Goal: Check status: Check status

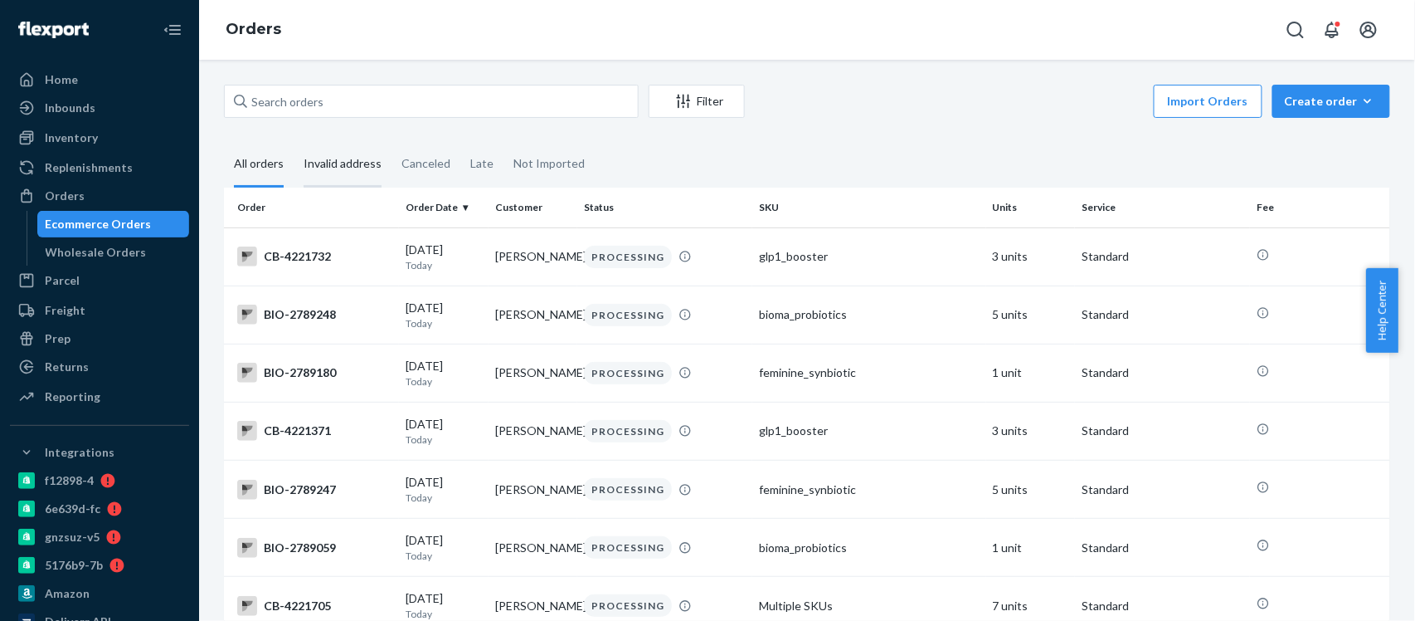
click at [359, 161] on div "Invalid address" at bounding box center [343, 165] width 78 height 46
click at [294, 142] on input "Invalid address" at bounding box center [294, 142] width 0 height 0
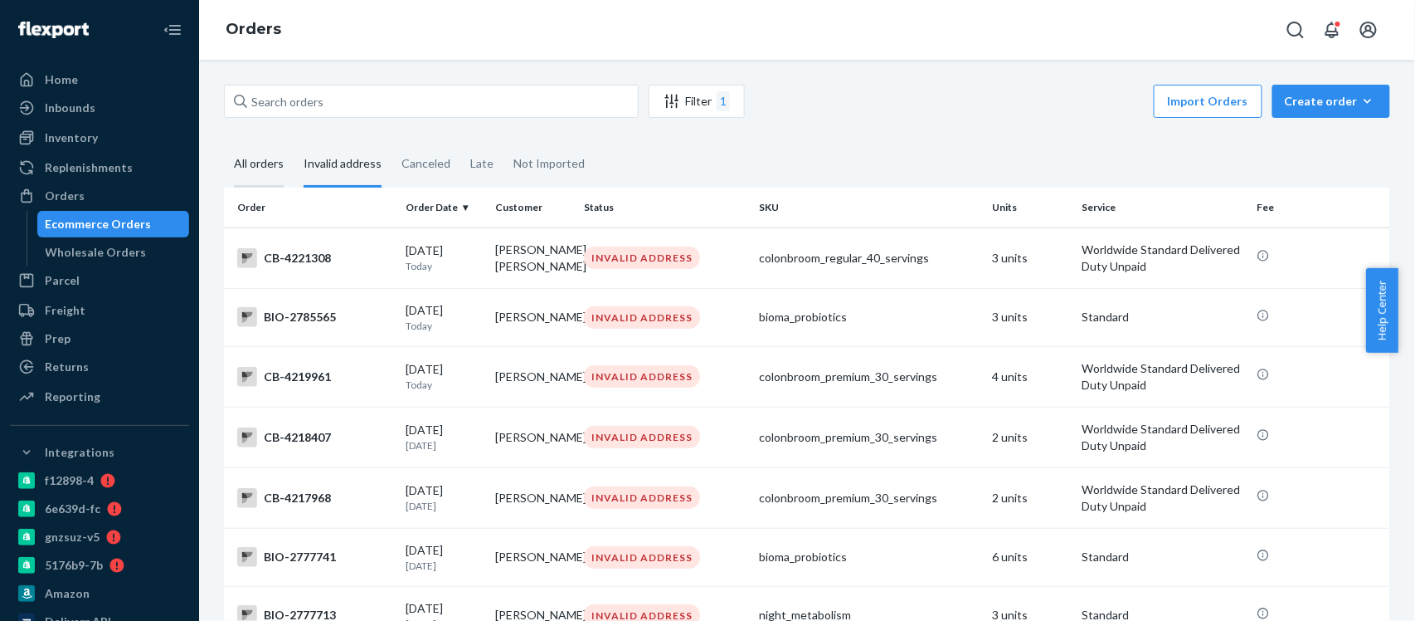
drag, startPoint x: 255, startPoint y: 163, endPoint x: 258, endPoint y: 176, distance: 13.7
click at [255, 163] on div "All orders" at bounding box center [259, 165] width 50 height 46
click at [224, 142] on input "All orders" at bounding box center [224, 142] width 0 height 0
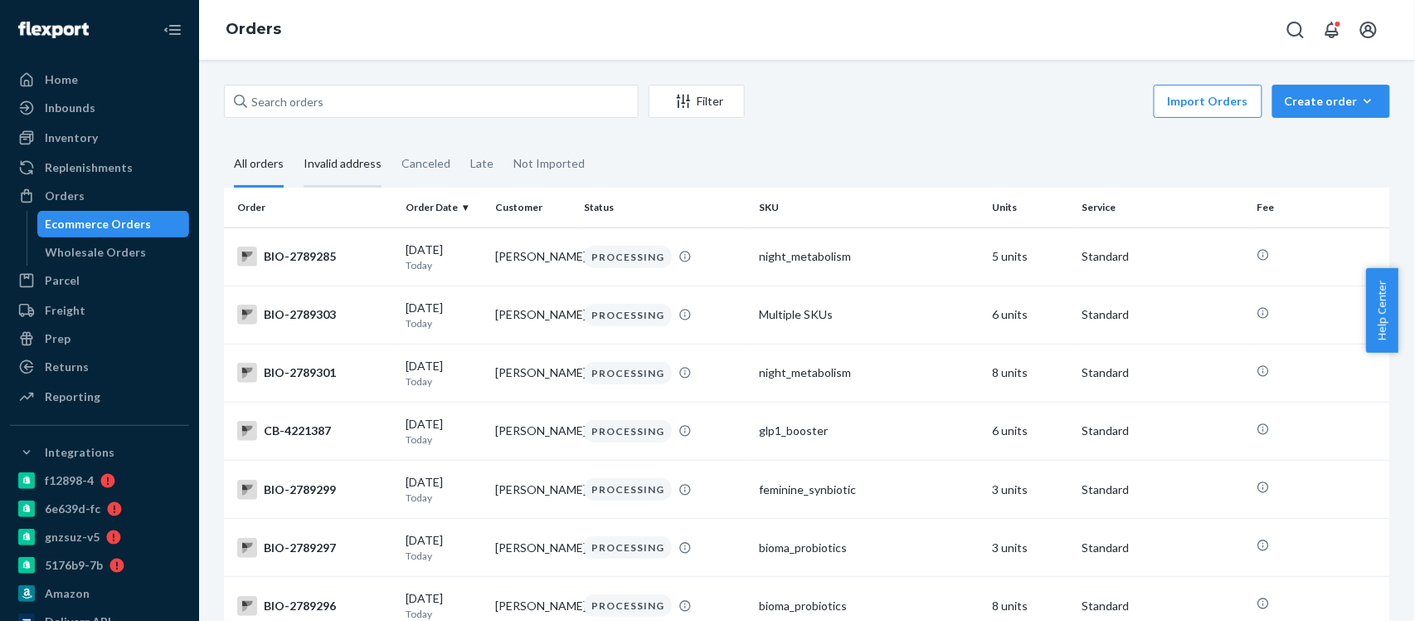
click at [353, 168] on div "Invalid address" at bounding box center [343, 165] width 78 height 46
click at [294, 142] on input "Invalid address" at bounding box center [294, 142] width 0 height 0
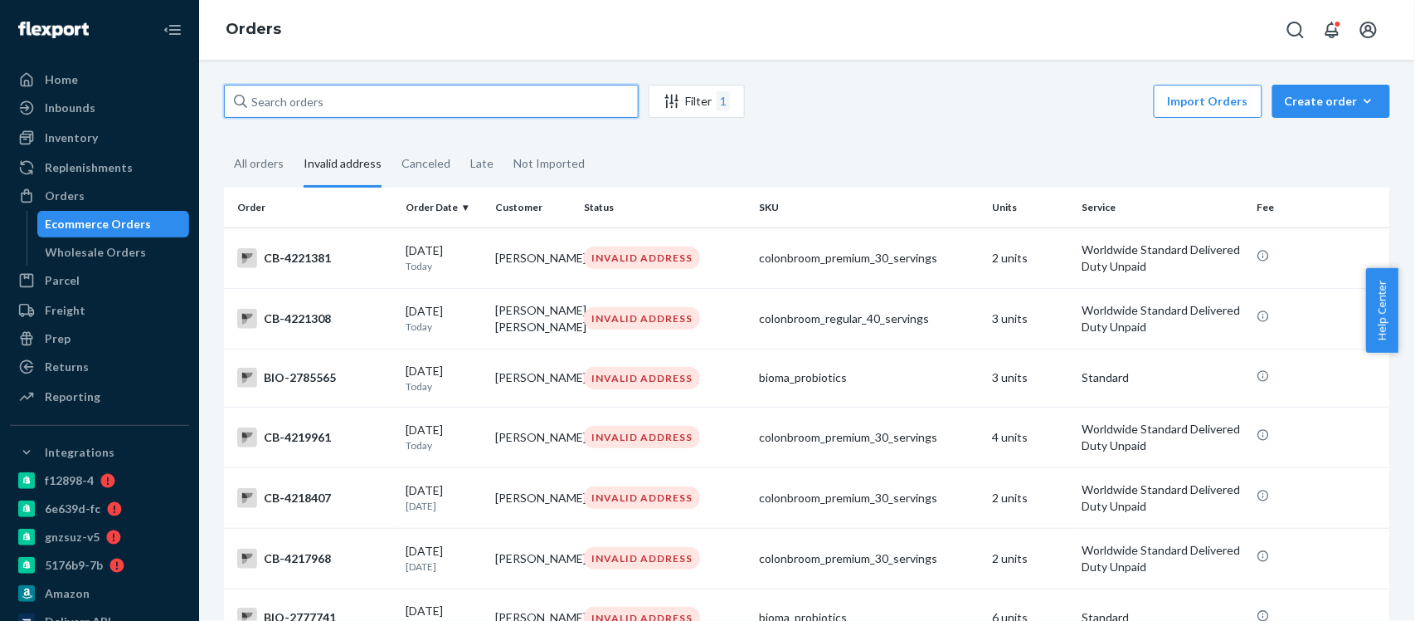
drag, startPoint x: 335, startPoint y: 101, endPoint x: 201, endPoint y: 114, distance: 135.0
click at [201, 114] on div "Filter 1 Import Orders Create order Ecommerce order Removal order All orders In…" at bounding box center [807, 340] width 1216 height 561
paste input "2704408"
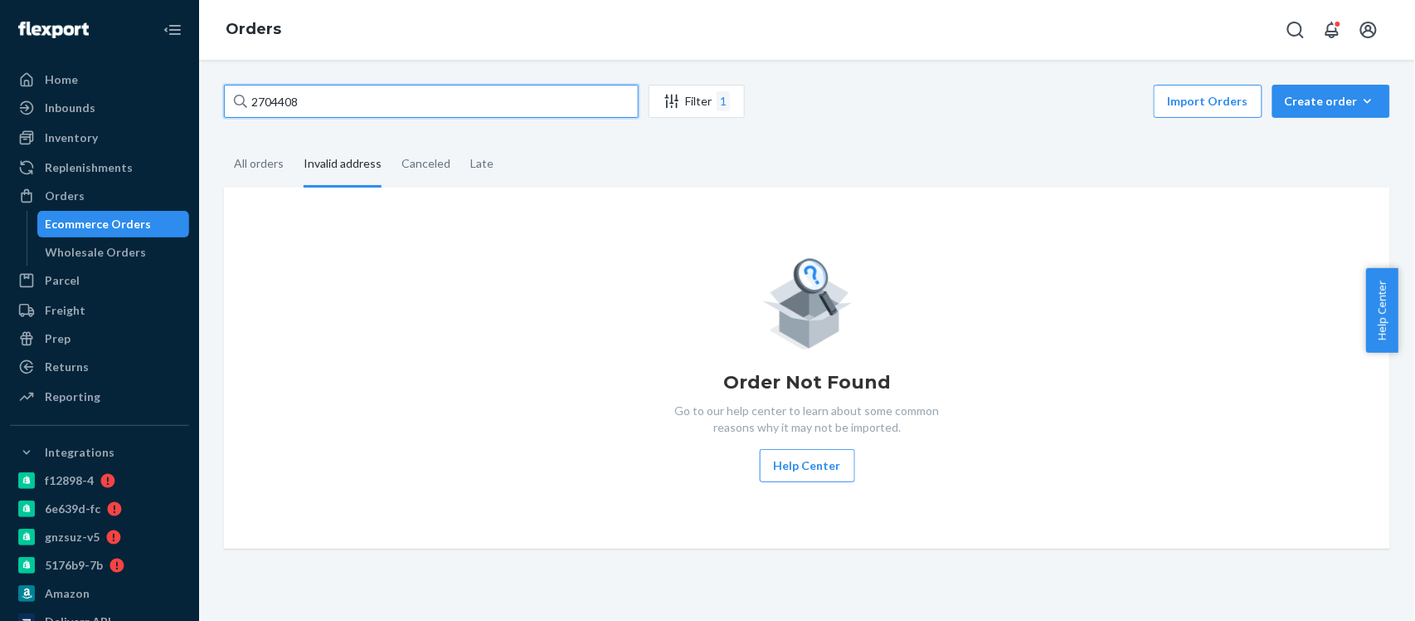
type input "2704408"
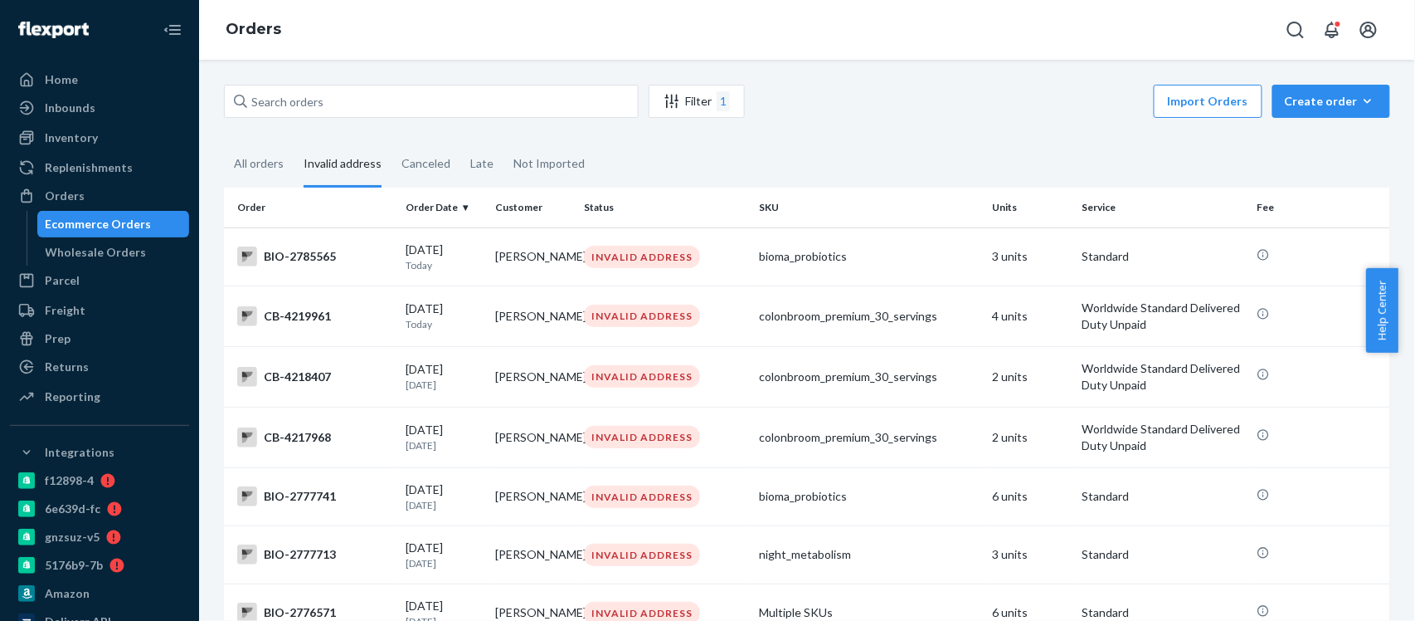
click at [227, 114] on input "text" at bounding box center [431, 101] width 415 height 33
type input "2704408"
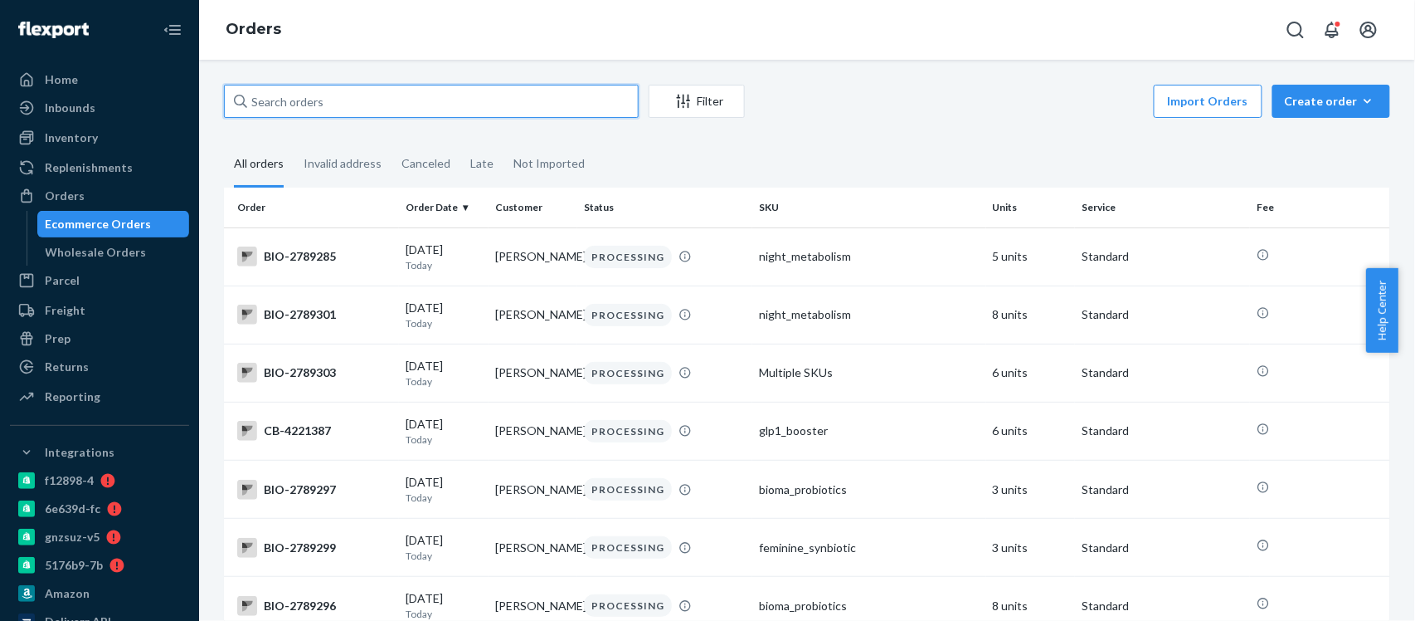
drag, startPoint x: 338, startPoint y: 100, endPoint x: 217, endPoint y: 115, distance: 121.3
paste input "2704408"
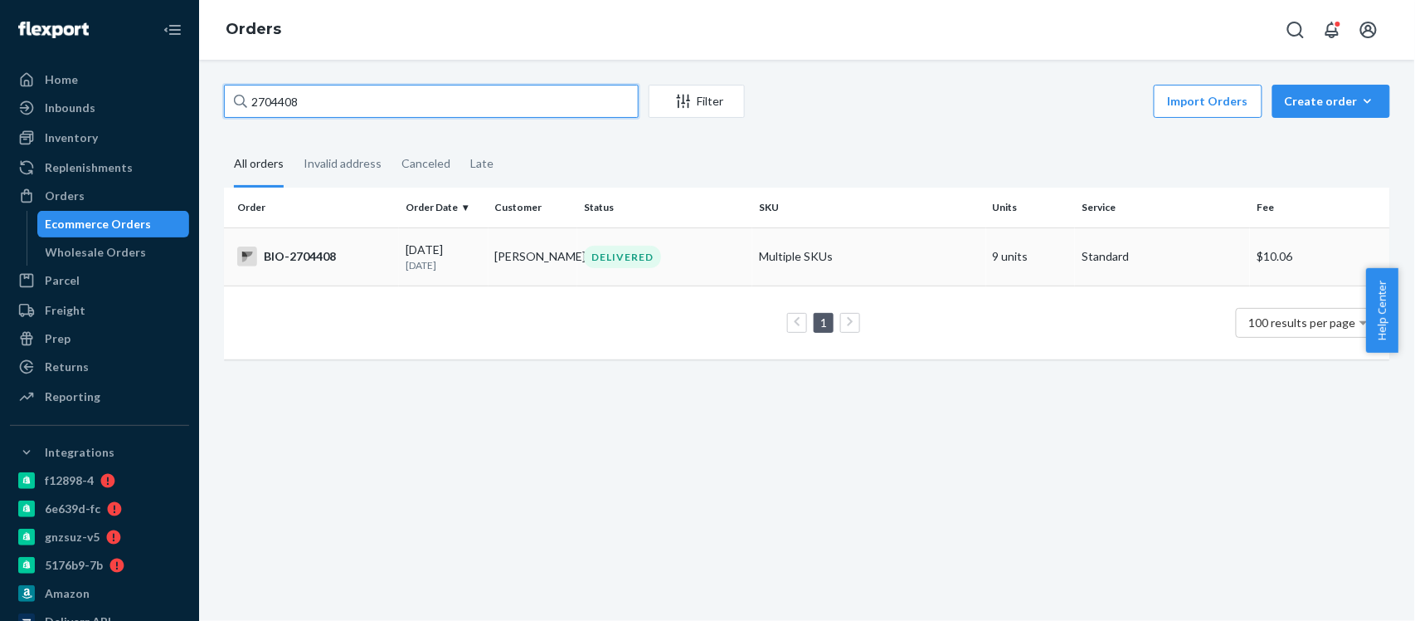
type input "2704408"
click at [286, 252] on div "BIO-2704408" at bounding box center [314, 256] width 155 height 20
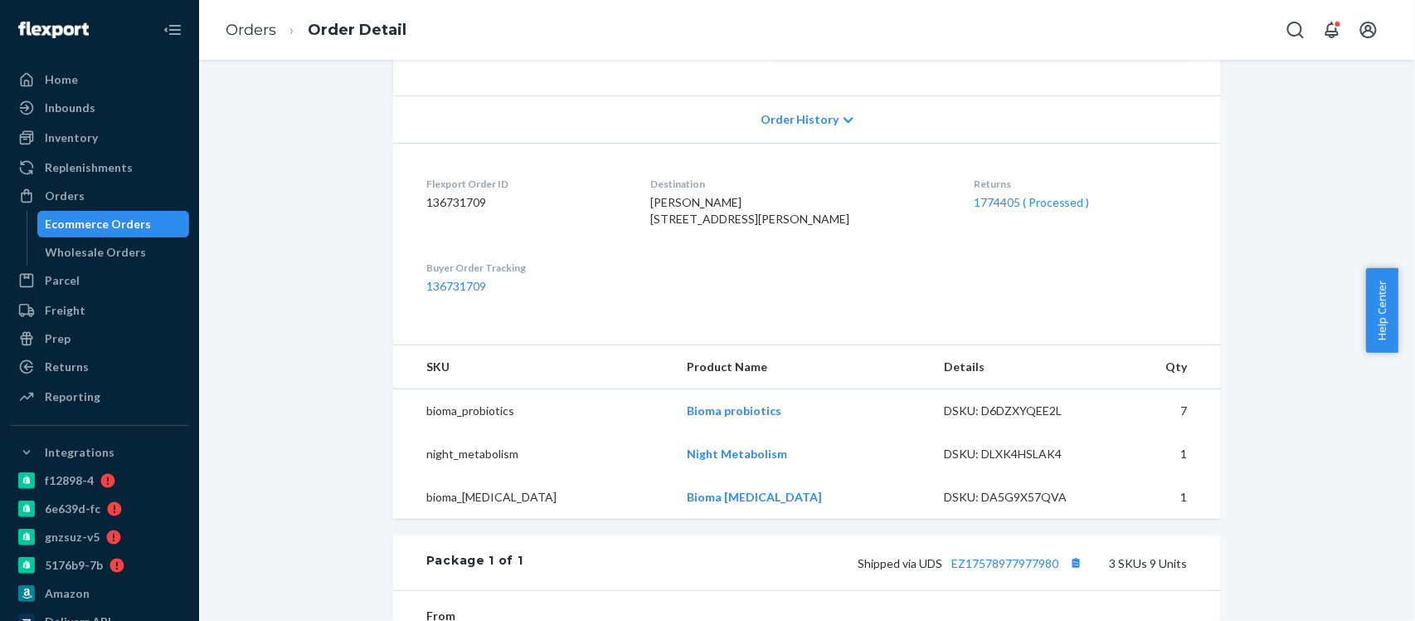
scroll to position [226, 0]
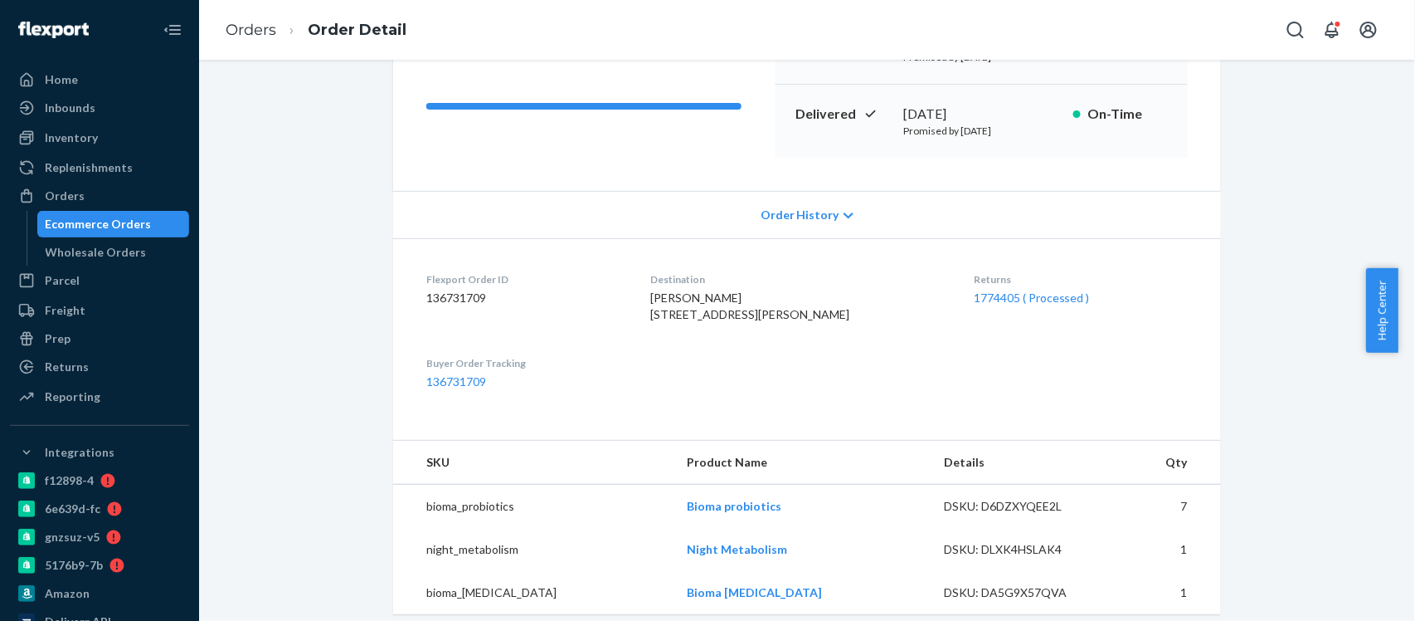
click at [1010, 305] on div "1774405 ( Processed )" at bounding box center [1081, 298] width 214 height 17
click at [1012, 304] on link "1774405 ( Processed )" at bounding box center [1032, 297] width 116 height 14
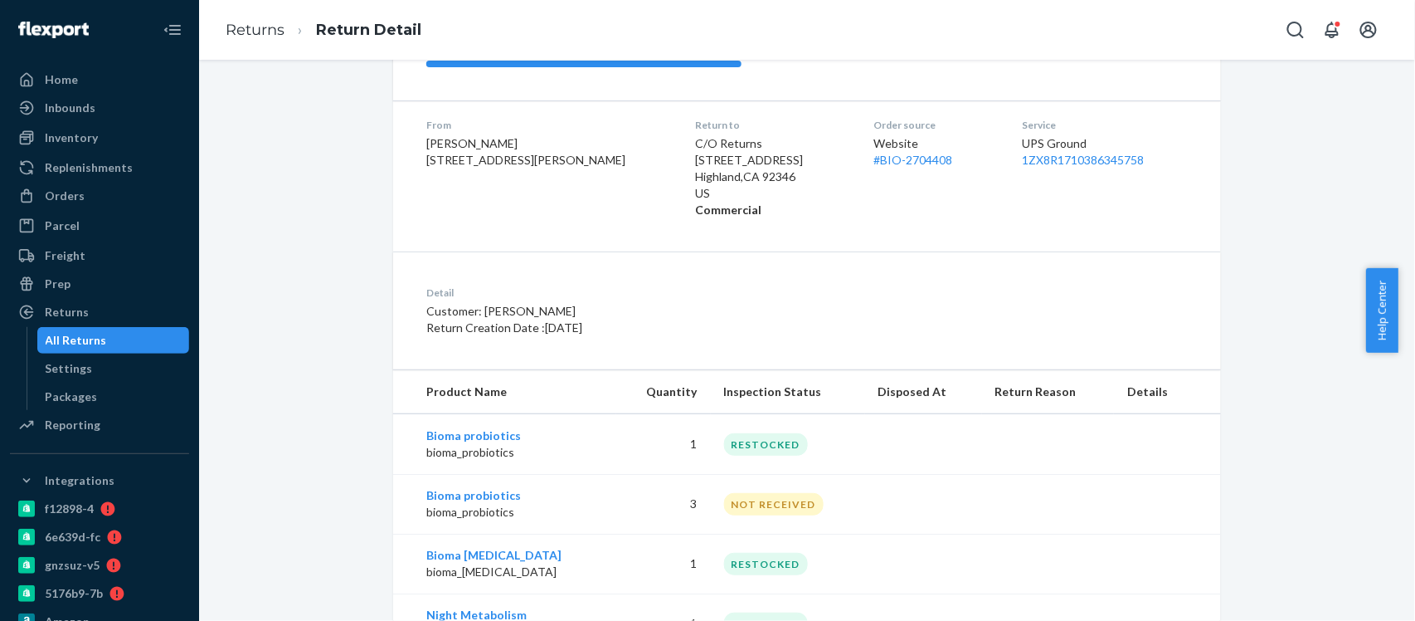
scroll to position [309, 0]
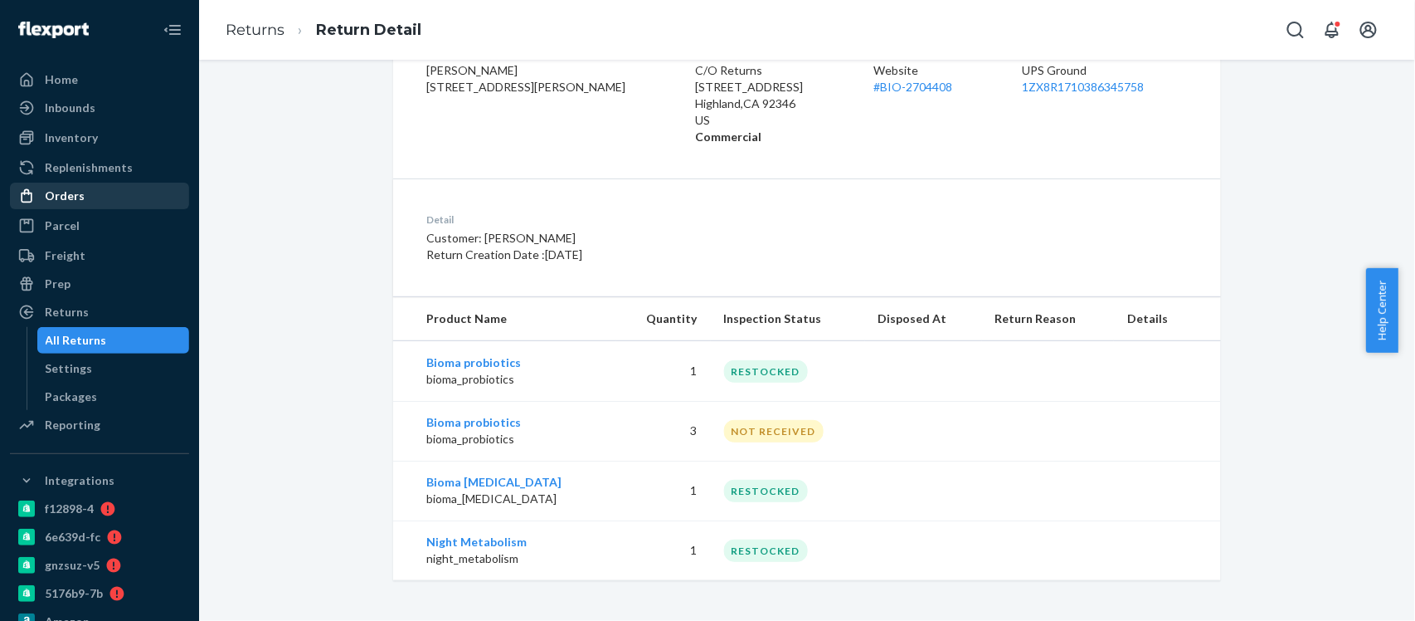
click at [85, 199] on div "Orders" at bounding box center [100, 195] width 176 height 23
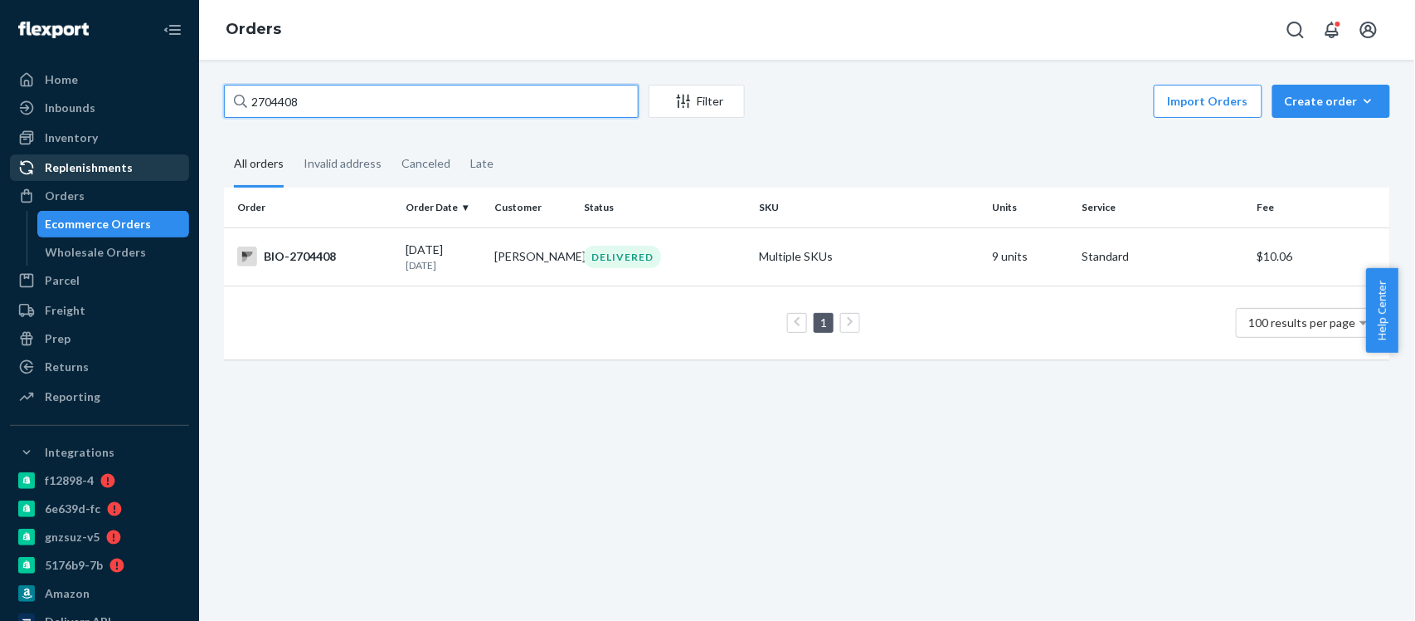
drag, startPoint x: 330, startPoint y: 95, endPoint x: 104, endPoint y: 172, distance: 239.3
click at [124, 147] on div "Home Inbounds Shipping Plans Problems Inventory Products Branded Packaging Repl…" at bounding box center [707, 310] width 1415 height 621
paste input "64973"
type input "2649738"
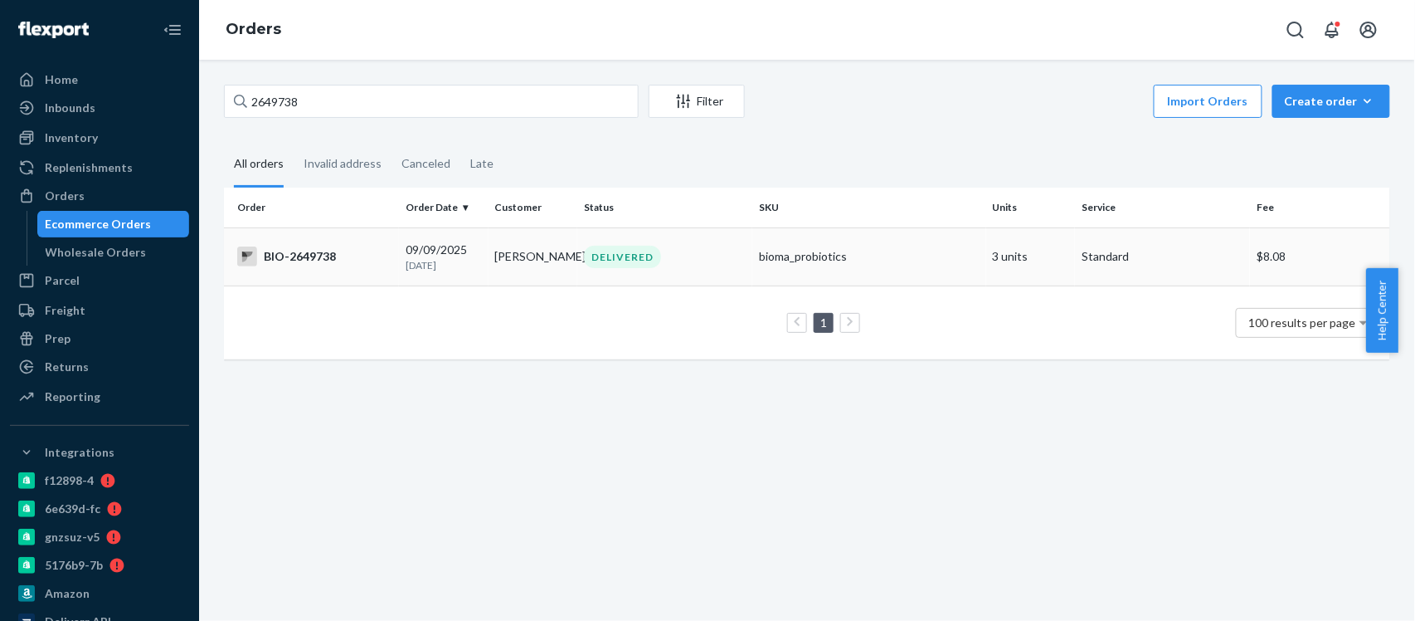
click at [301, 256] on div "BIO-2649738" at bounding box center [314, 256] width 155 height 20
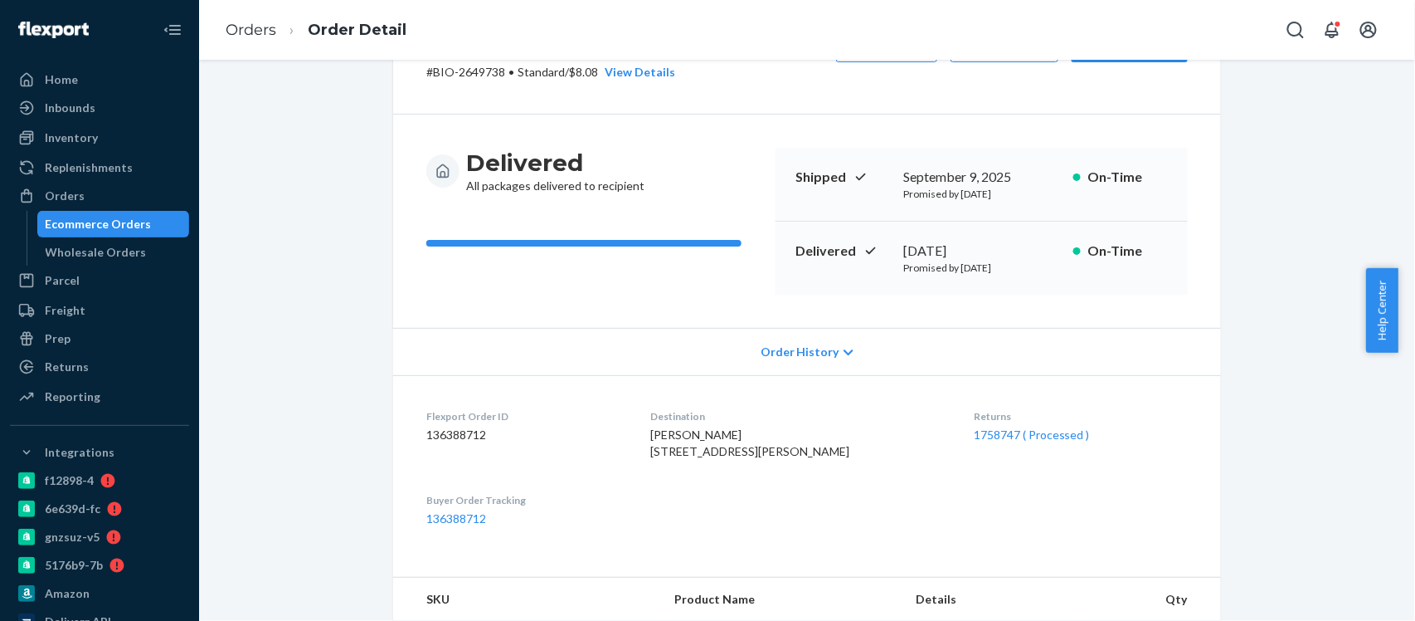
scroll to position [221, 0]
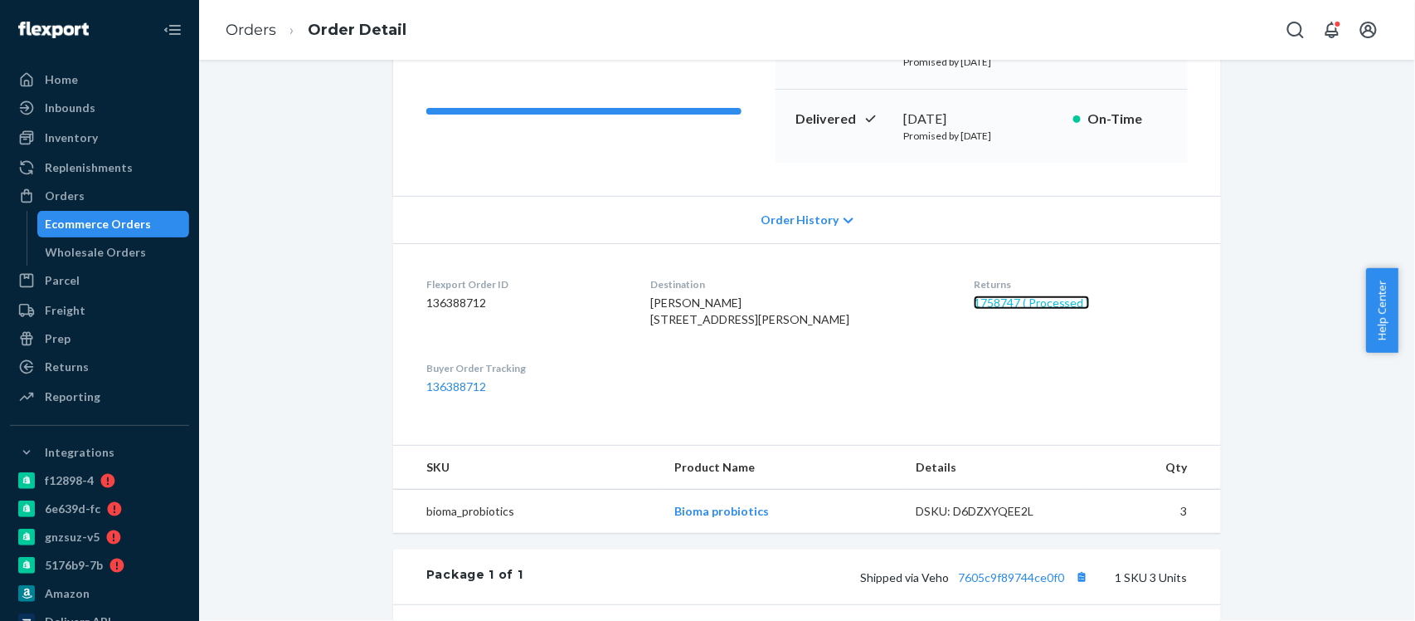
click at [1025, 305] on link "1758747 ( Processed )" at bounding box center [1032, 302] width 116 height 14
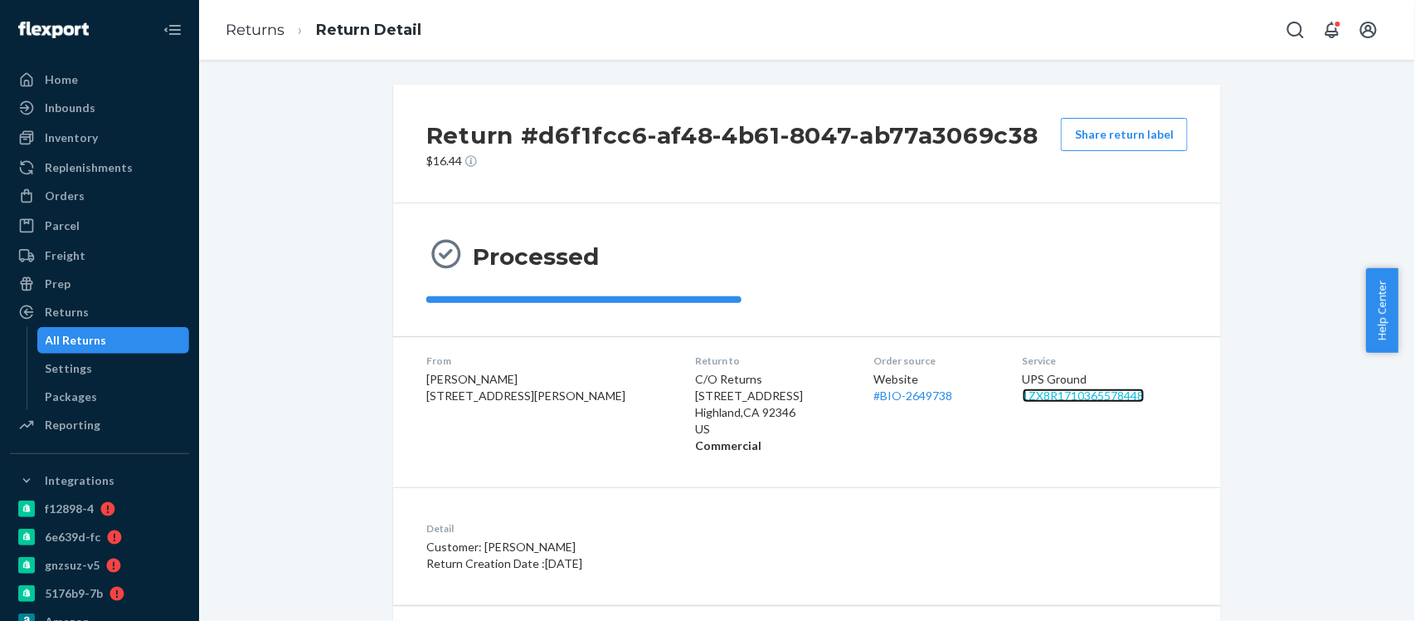
click at [1115, 399] on link "1ZX8R1710365578448" at bounding box center [1084, 395] width 122 height 14
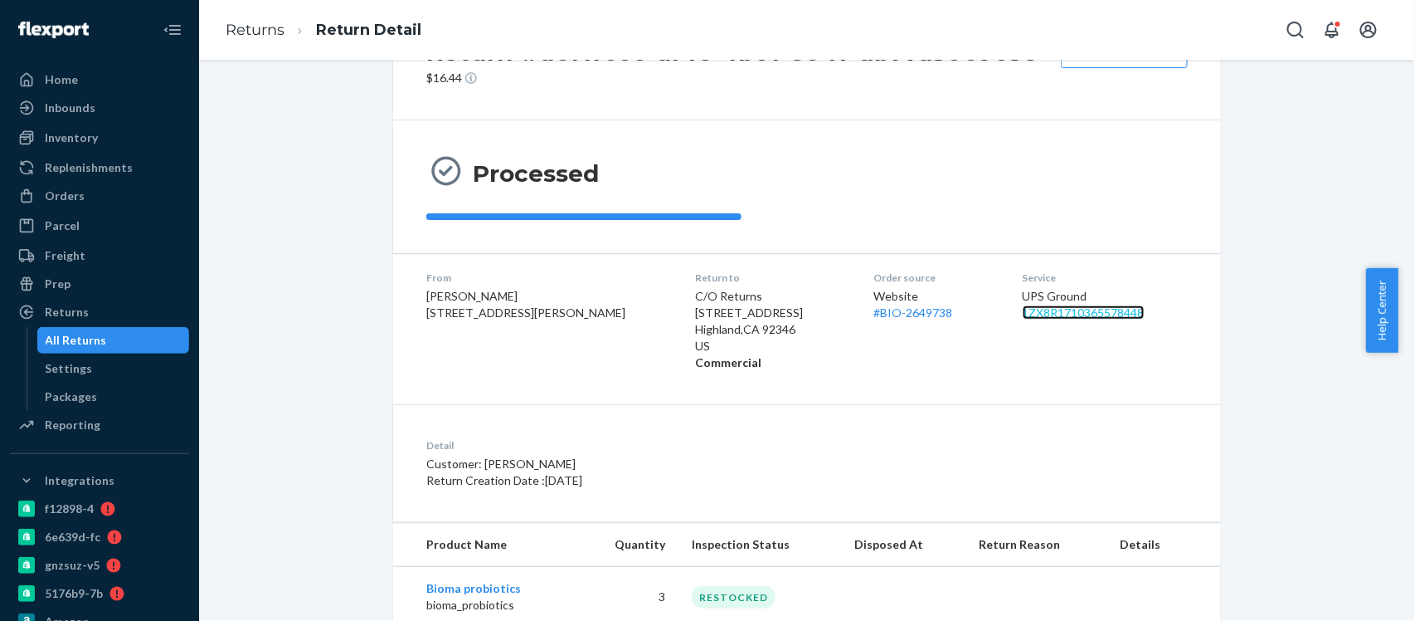
scroll to position [129, 0]
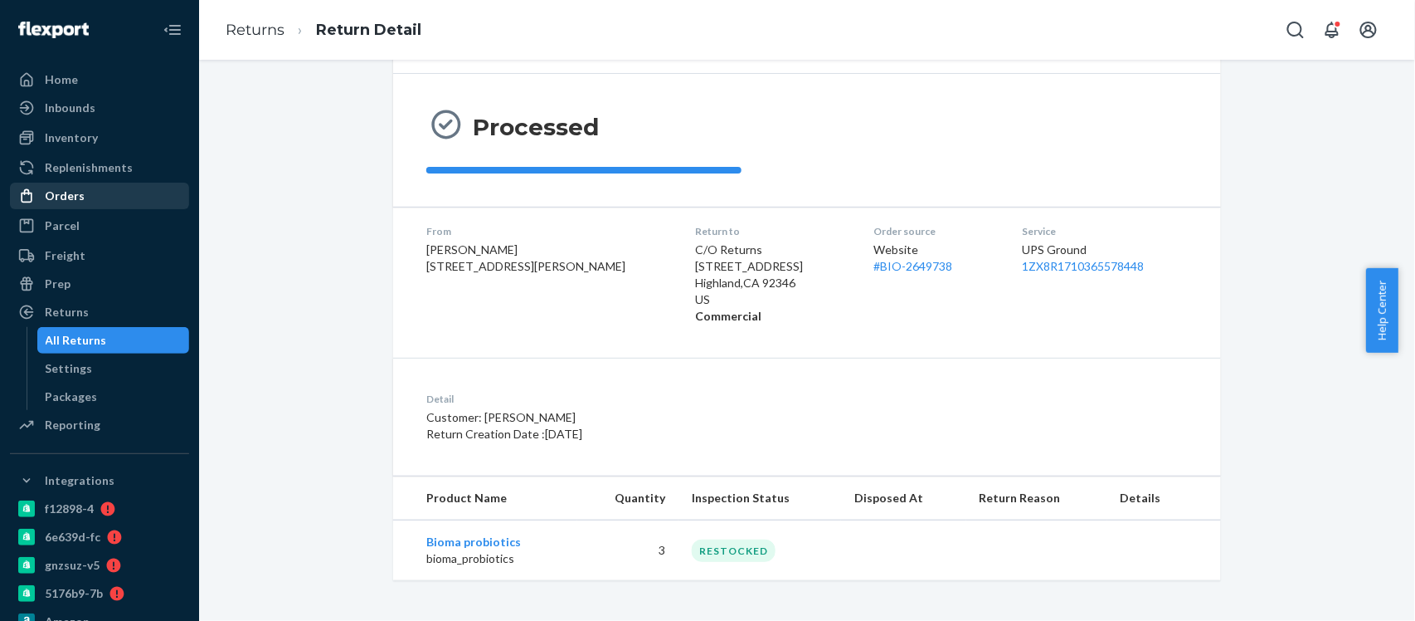
click at [72, 195] on div "Orders" at bounding box center [65, 195] width 40 height 17
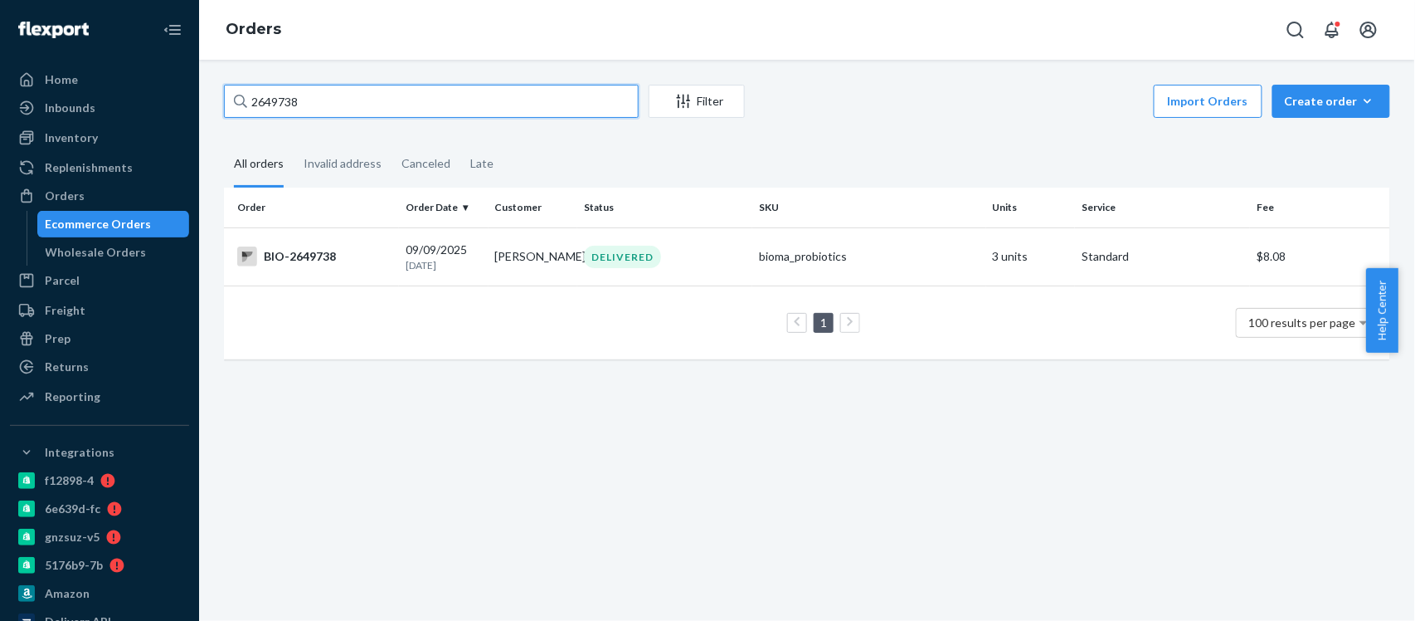
drag, startPoint x: 314, startPoint y: 105, endPoint x: 210, endPoint y: 118, distance: 105.3
click at [210, 118] on div "2649738 Filter Import Orders Create order Ecommerce order Removal order All ord…" at bounding box center [807, 340] width 1216 height 561
paste input "4094"
type input "2644094"
click at [280, 256] on div "BIO-2644094" at bounding box center [314, 256] width 155 height 20
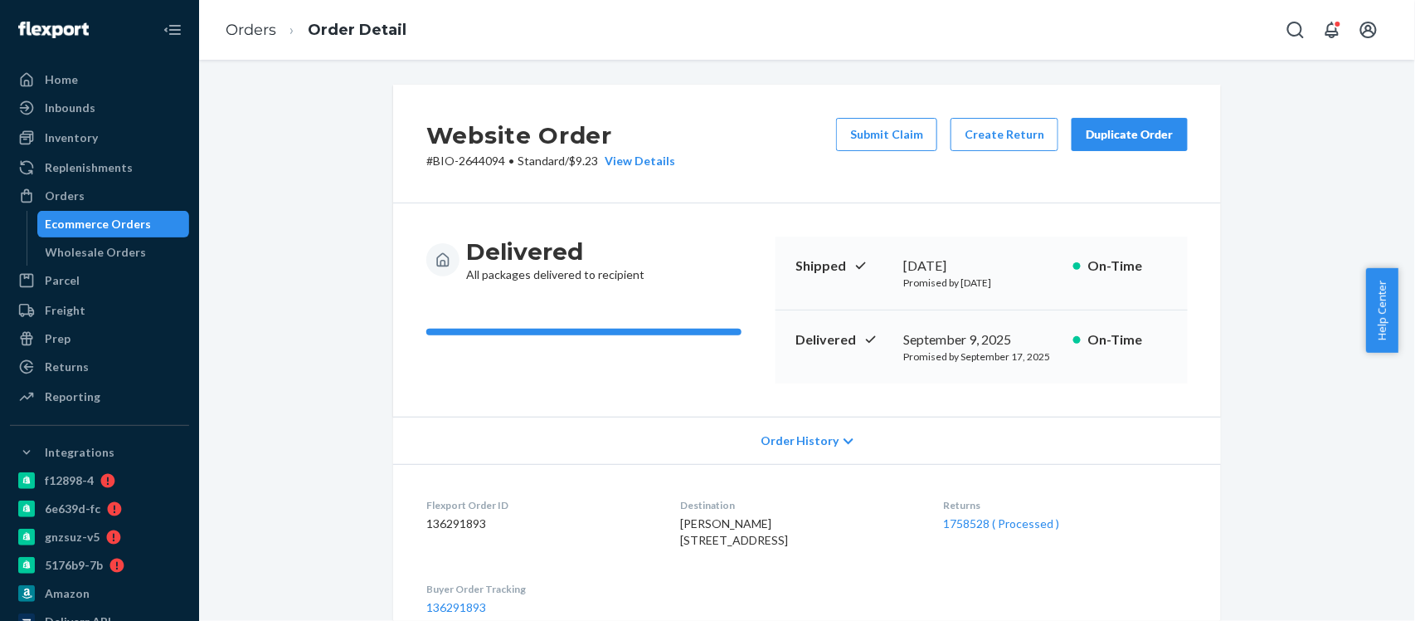
scroll to position [110, 0]
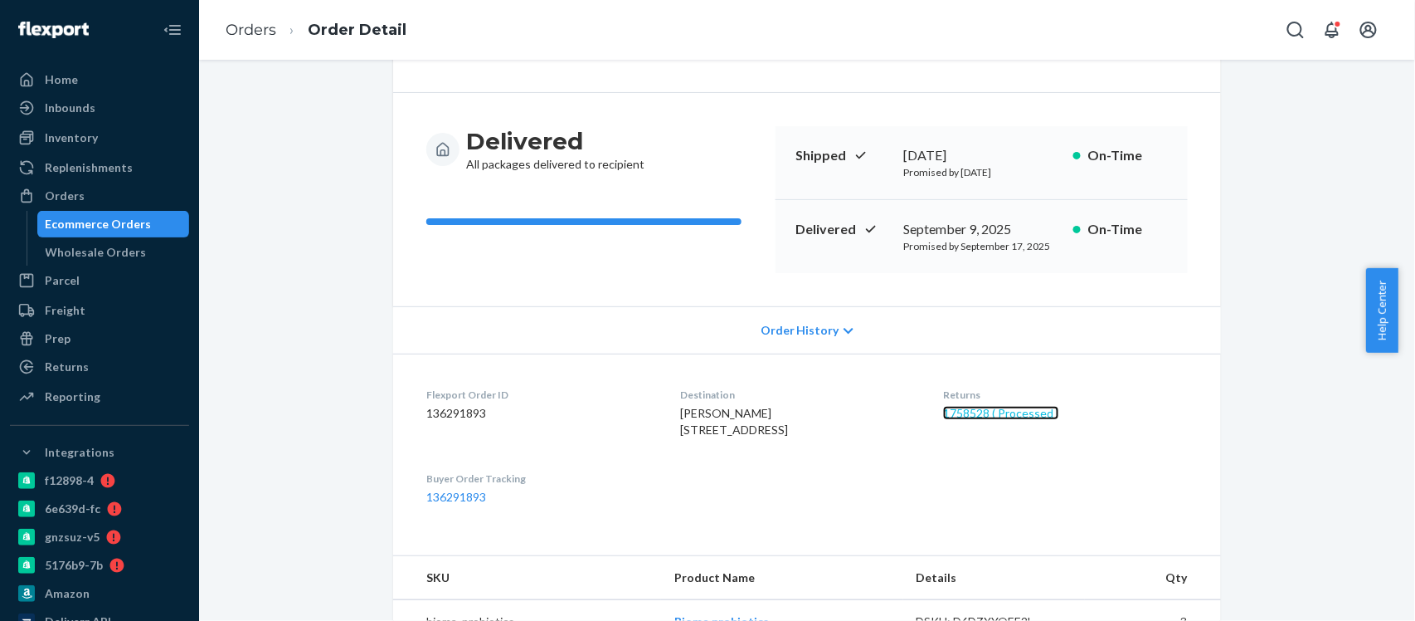
click at [997, 416] on link "1758528 ( Processed )" at bounding box center [1001, 413] width 116 height 14
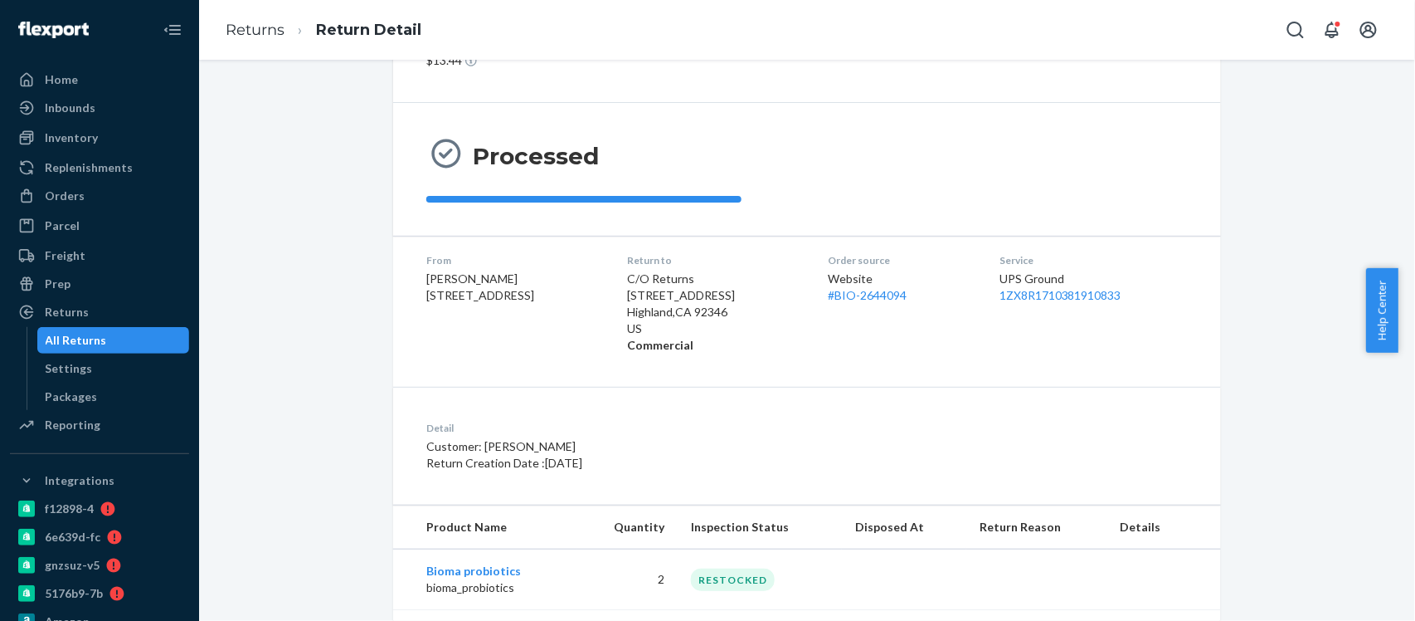
scroll to position [189, 0]
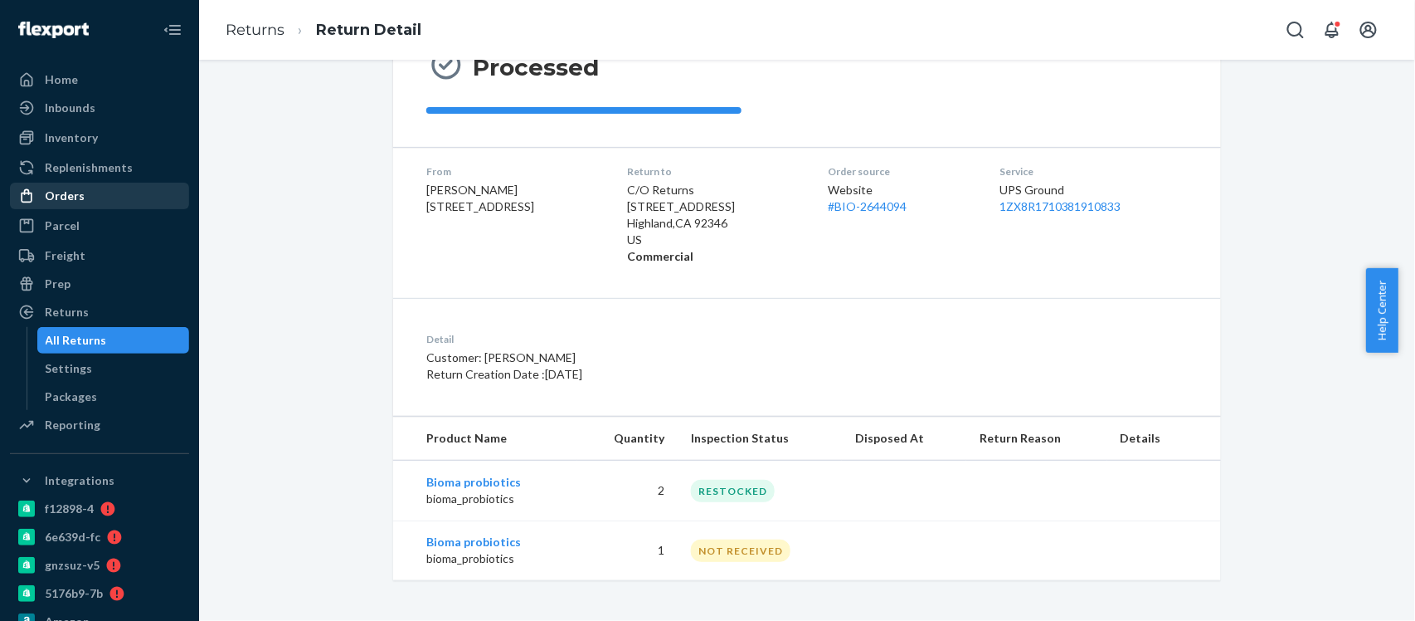
click at [78, 196] on div "Orders" at bounding box center [65, 195] width 40 height 17
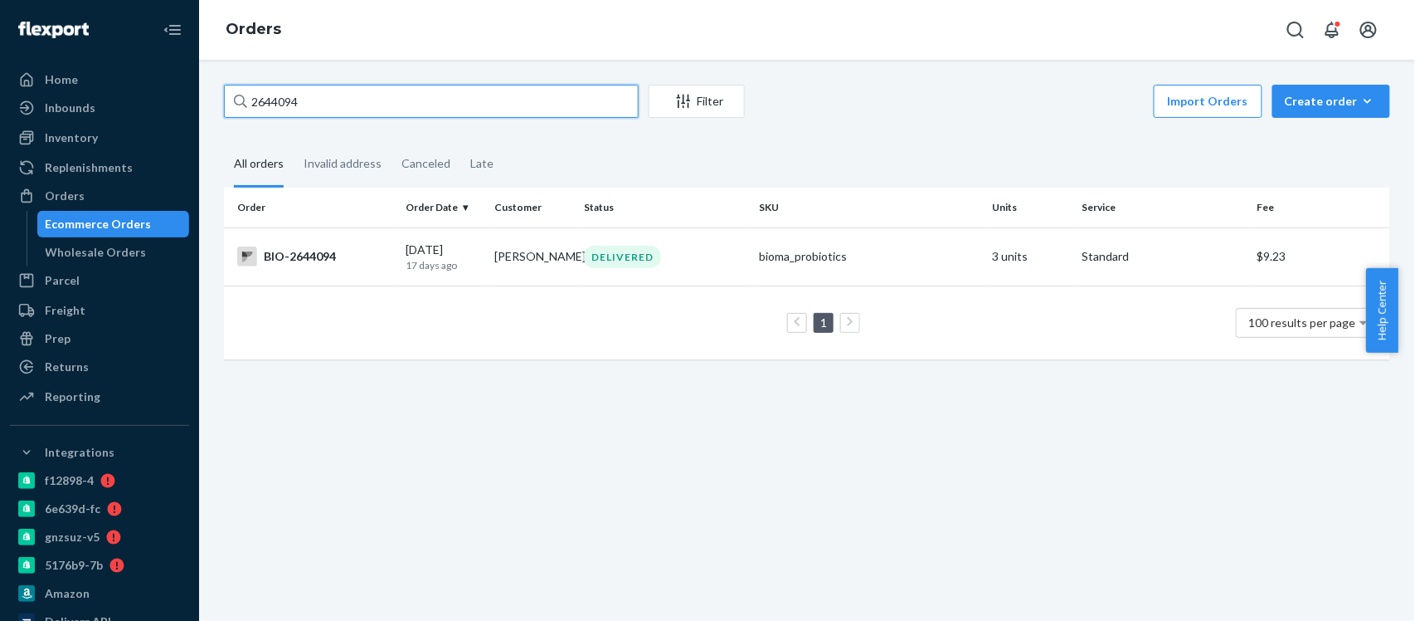
drag, startPoint x: 314, startPoint y: 100, endPoint x: 231, endPoint y: 100, distance: 83.8
click at [231, 100] on input "2644094" at bounding box center [431, 101] width 415 height 33
paste input "33566"
type input "2633566"
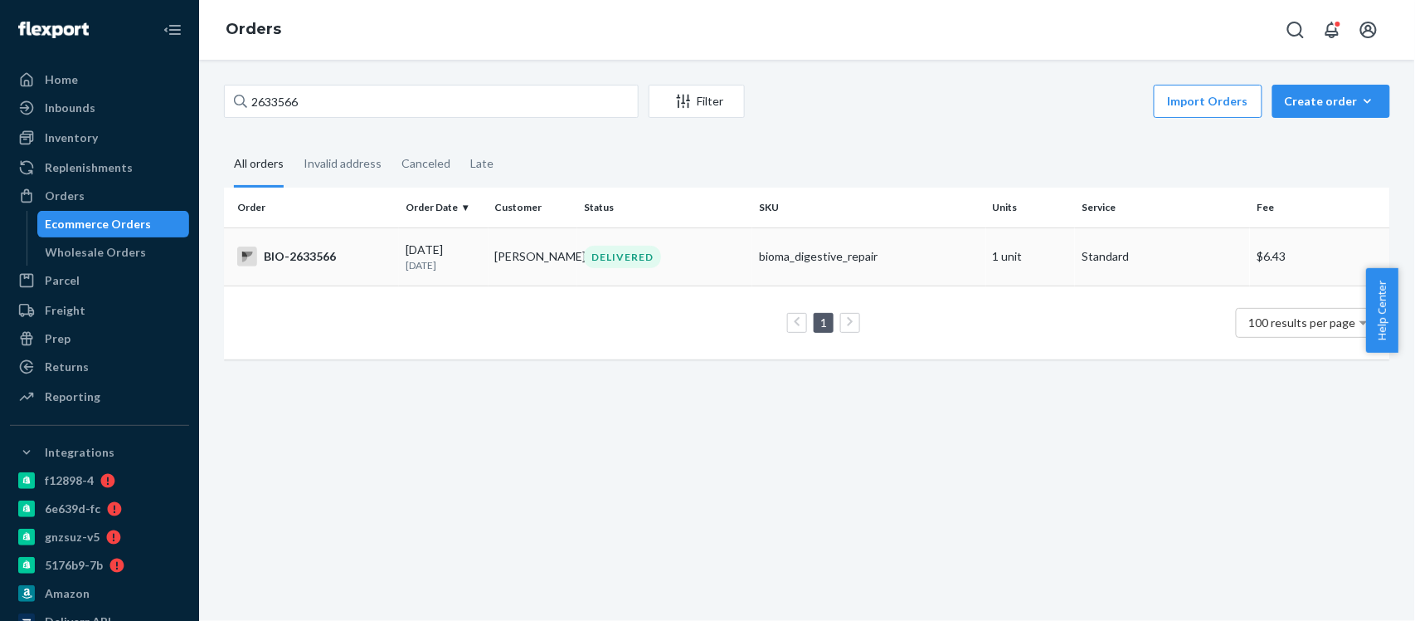
click at [294, 252] on div "BIO-2633566" at bounding box center [314, 256] width 155 height 20
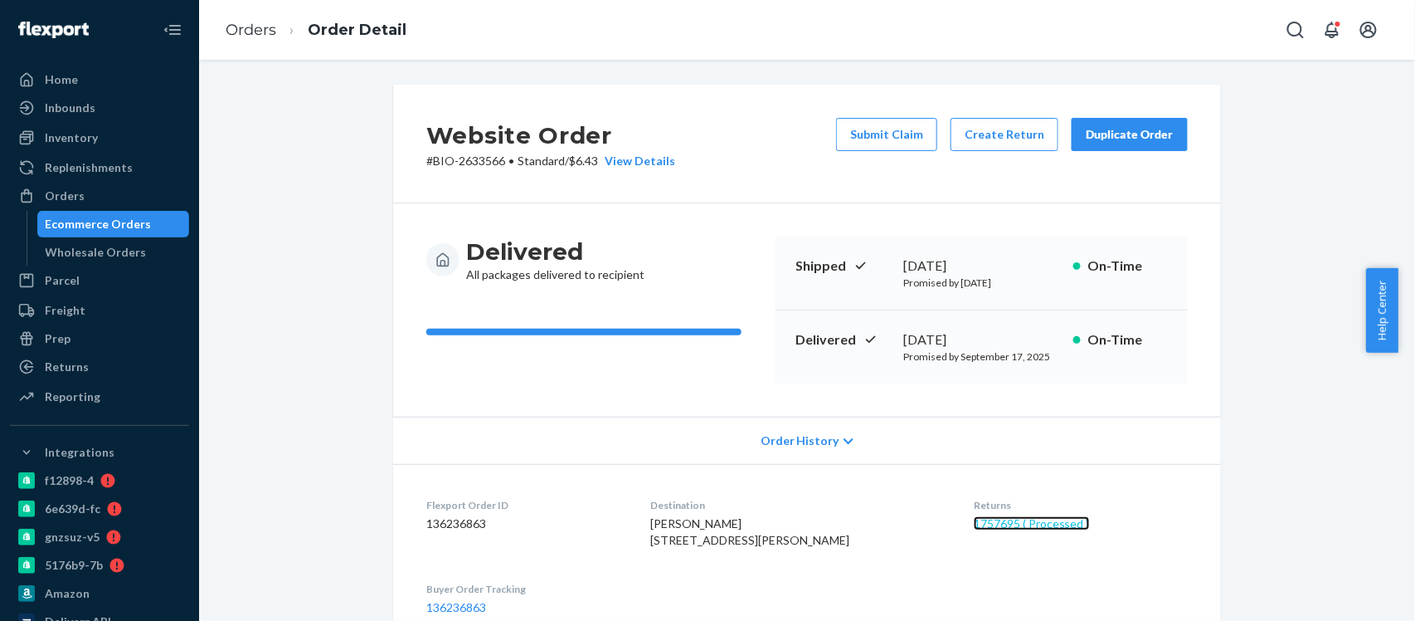
click at [1000, 523] on link "1757695 ( Processed )" at bounding box center [1032, 523] width 116 height 14
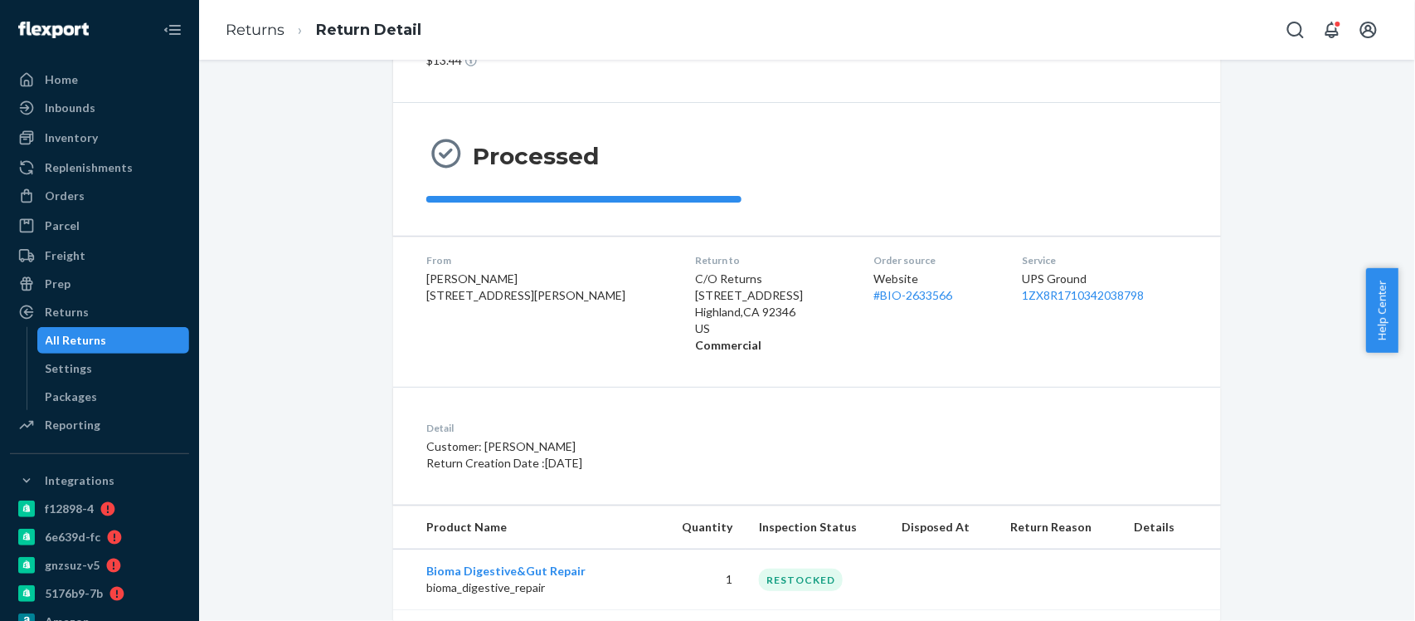
scroll to position [217, 0]
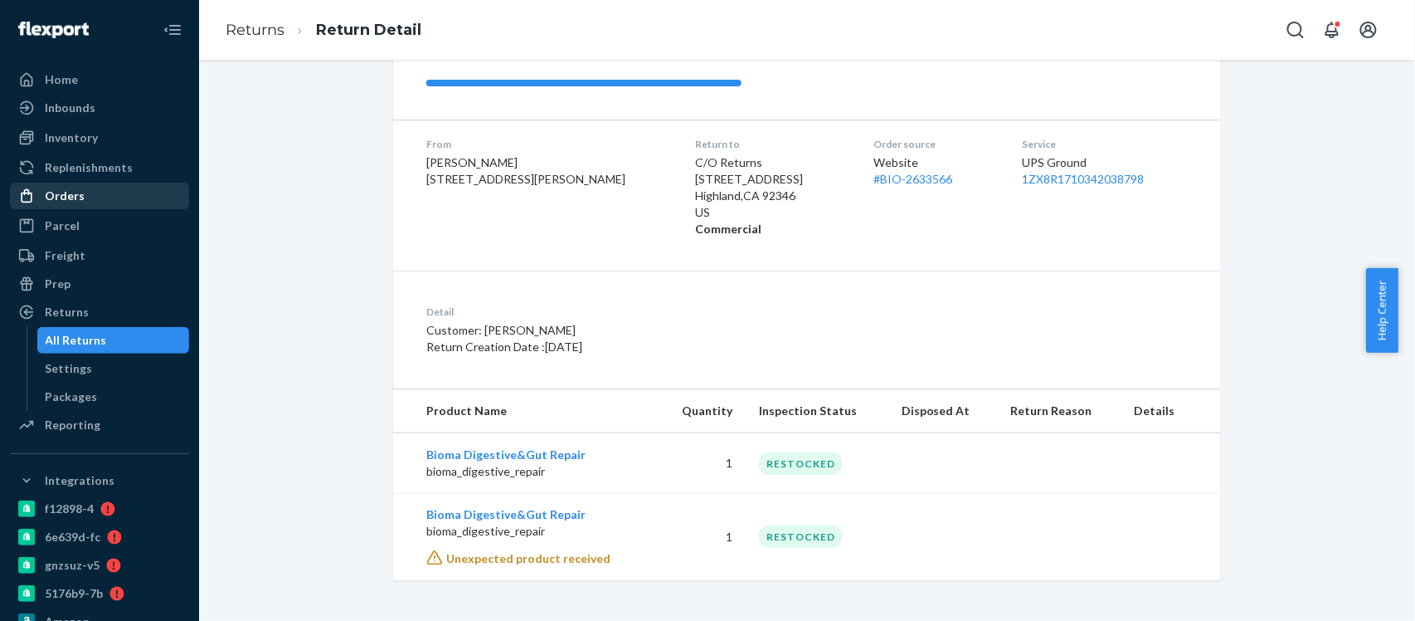
click at [82, 195] on div "Orders" at bounding box center [100, 195] width 176 height 23
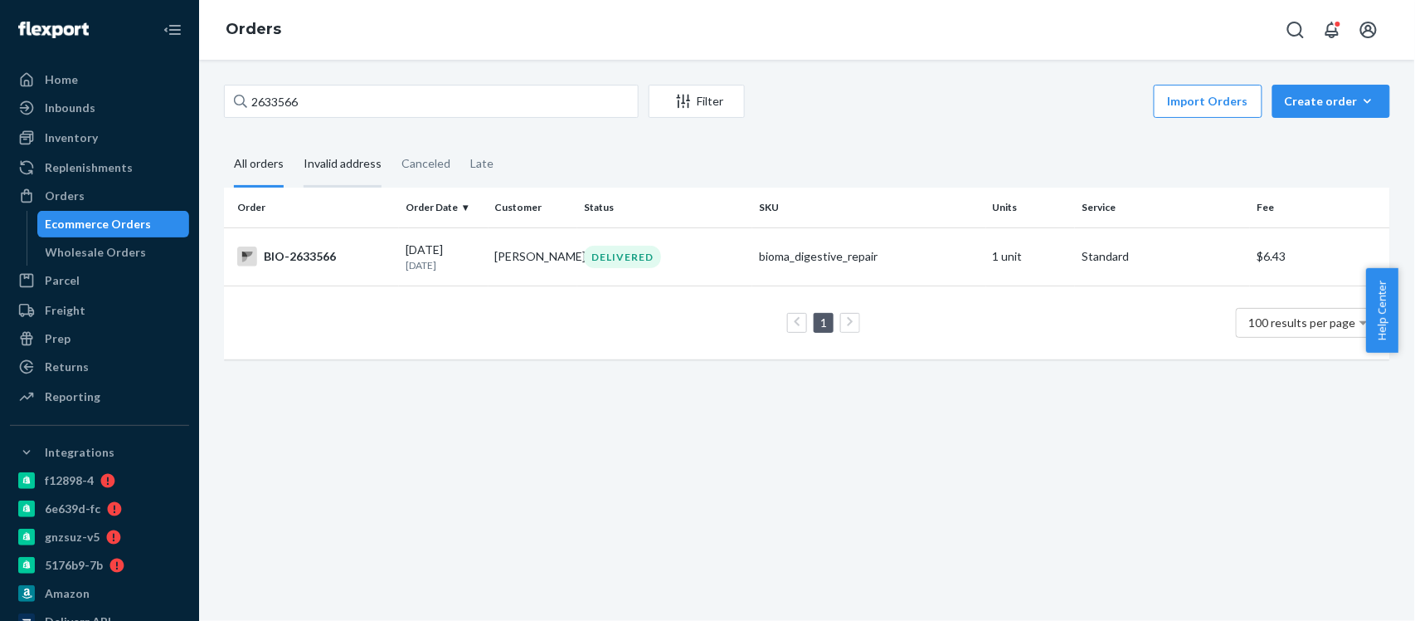
click at [348, 167] on div "Invalid address" at bounding box center [343, 165] width 78 height 46
click at [294, 142] on input "Invalid address" at bounding box center [294, 142] width 0 height 0
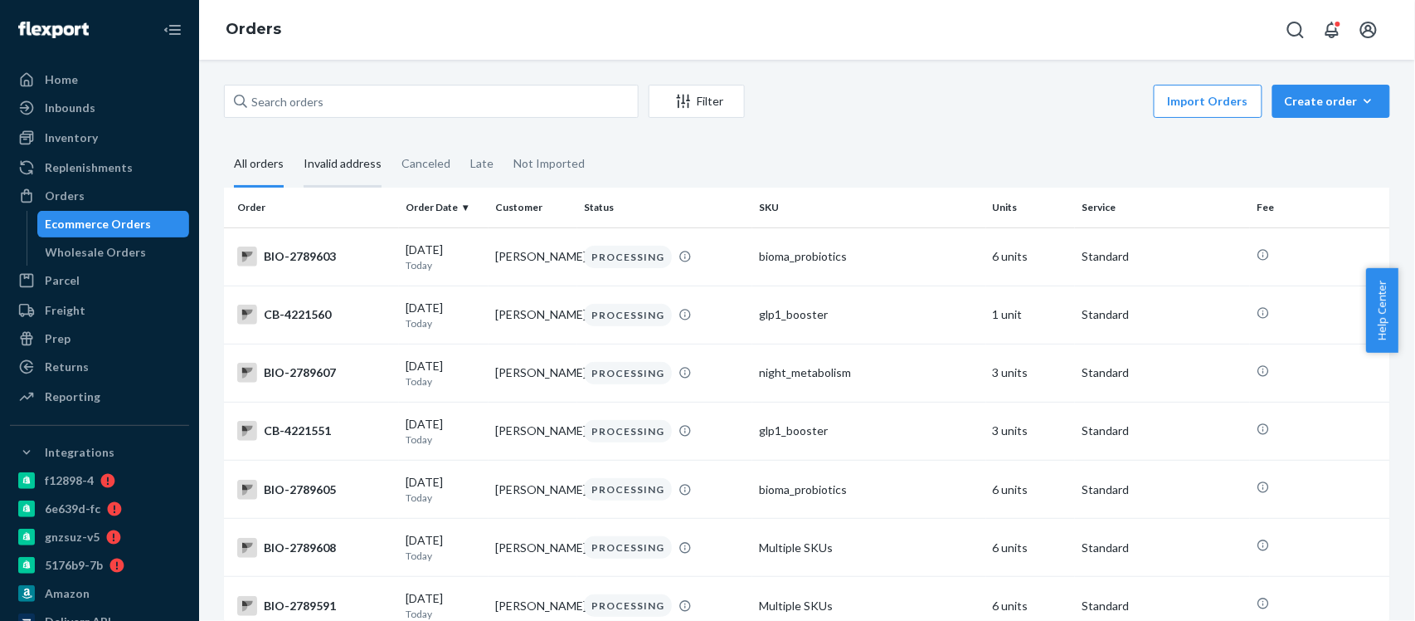
click at [349, 163] on div "Invalid address" at bounding box center [343, 165] width 78 height 46
click at [294, 142] on input "Invalid address" at bounding box center [294, 142] width 0 height 0
click at [340, 161] on div "Invalid address" at bounding box center [343, 165] width 78 height 46
click at [294, 142] on input "Invalid address" at bounding box center [294, 142] width 0 height 0
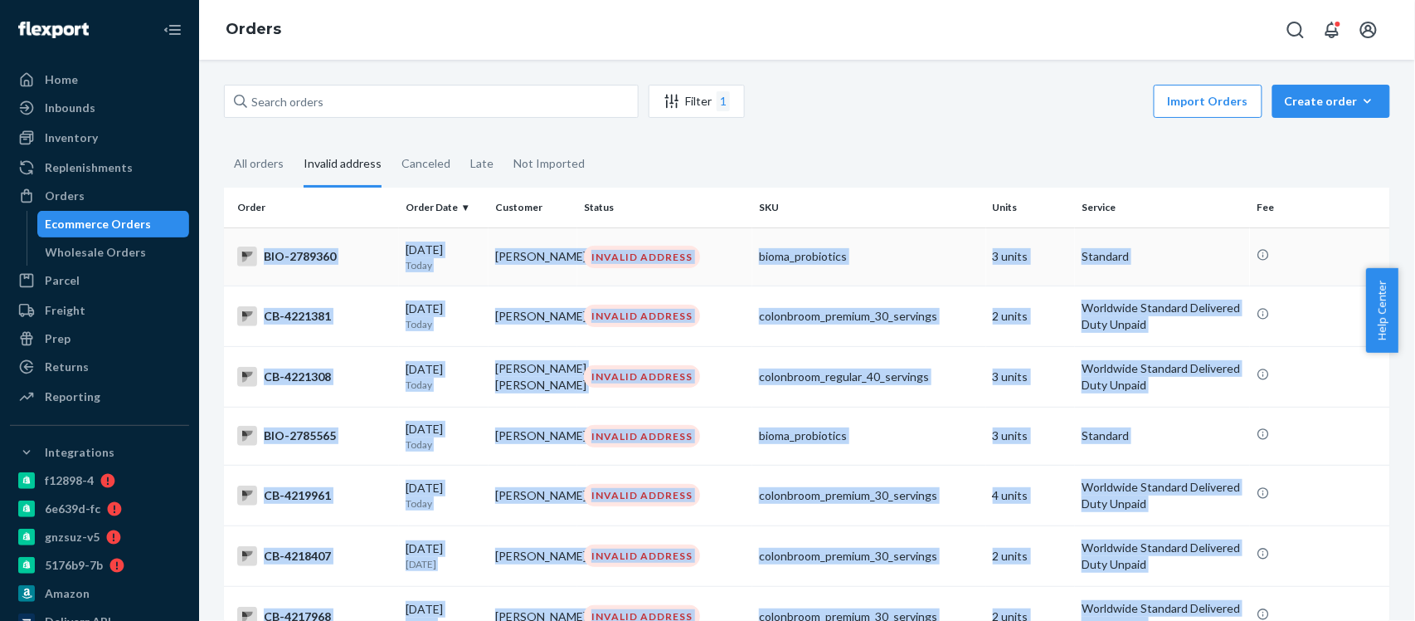
drag, startPoint x: 1146, startPoint y: 487, endPoint x: 265, endPoint y: 256, distance: 910.7
copy tbody "BIO-2789360 09/24/2025 Today Katie Kelly INVALID ADDRESS bioma_probiotics 3 uni…"
click at [255, 159] on div "All orders" at bounding box center [259, 165] width 50 height 46
click at [224, 142] on input "All orders" at bounding box center [224, 142] width 0 height 0
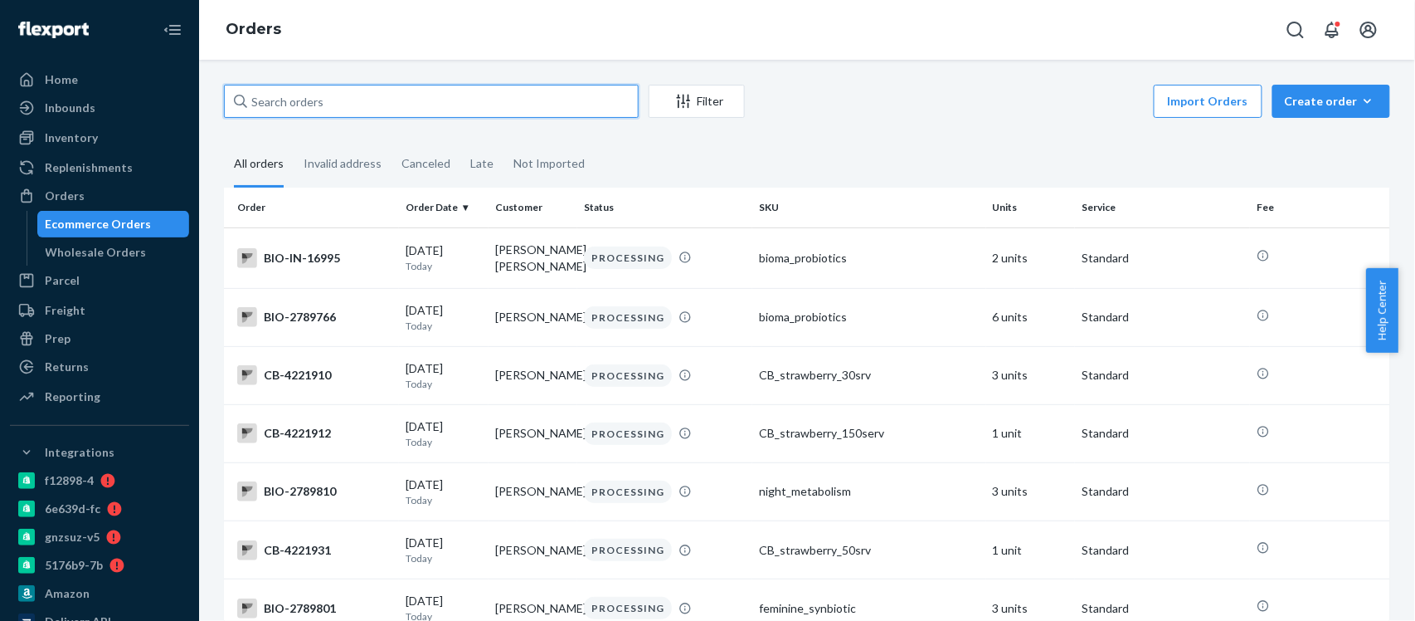
click at [248, 96] on input "text" at bounding box center [431, 101] width 415 height 33
paste input "CB-4221308"
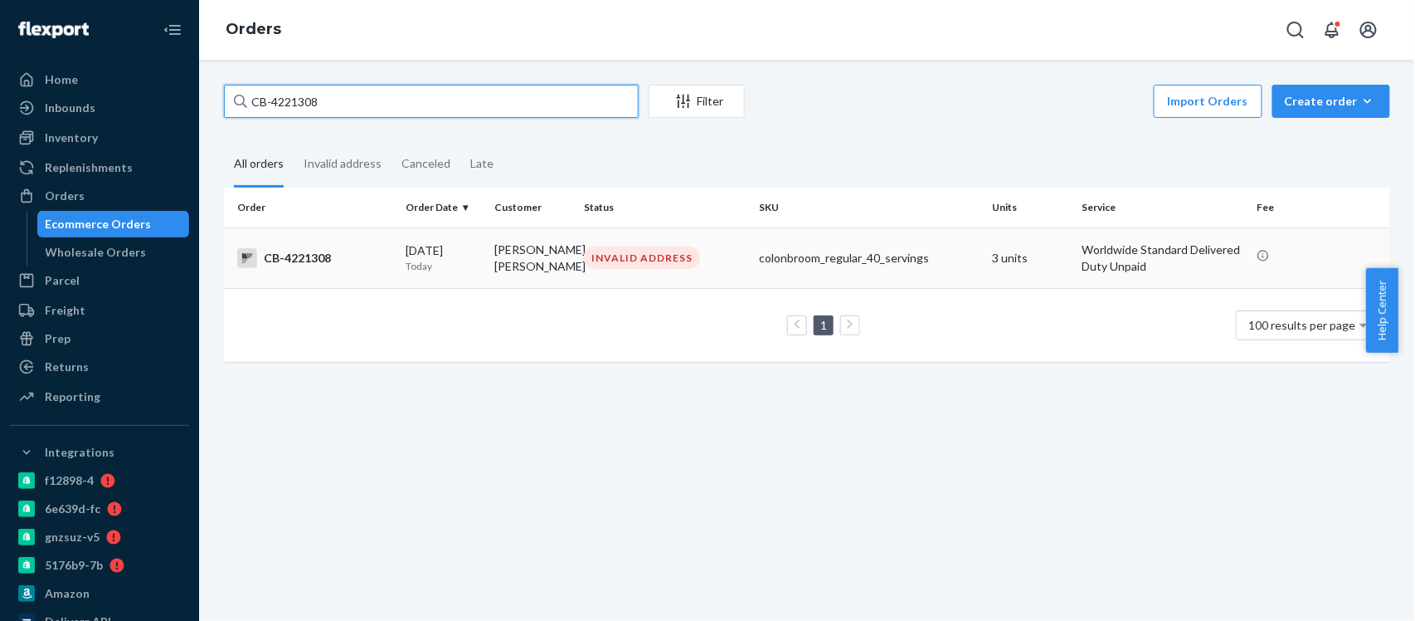
type input "CB-4221308"
click at [319, 257] on div "CB-4221308" at bounding box center [314, 258] width 155 height 20
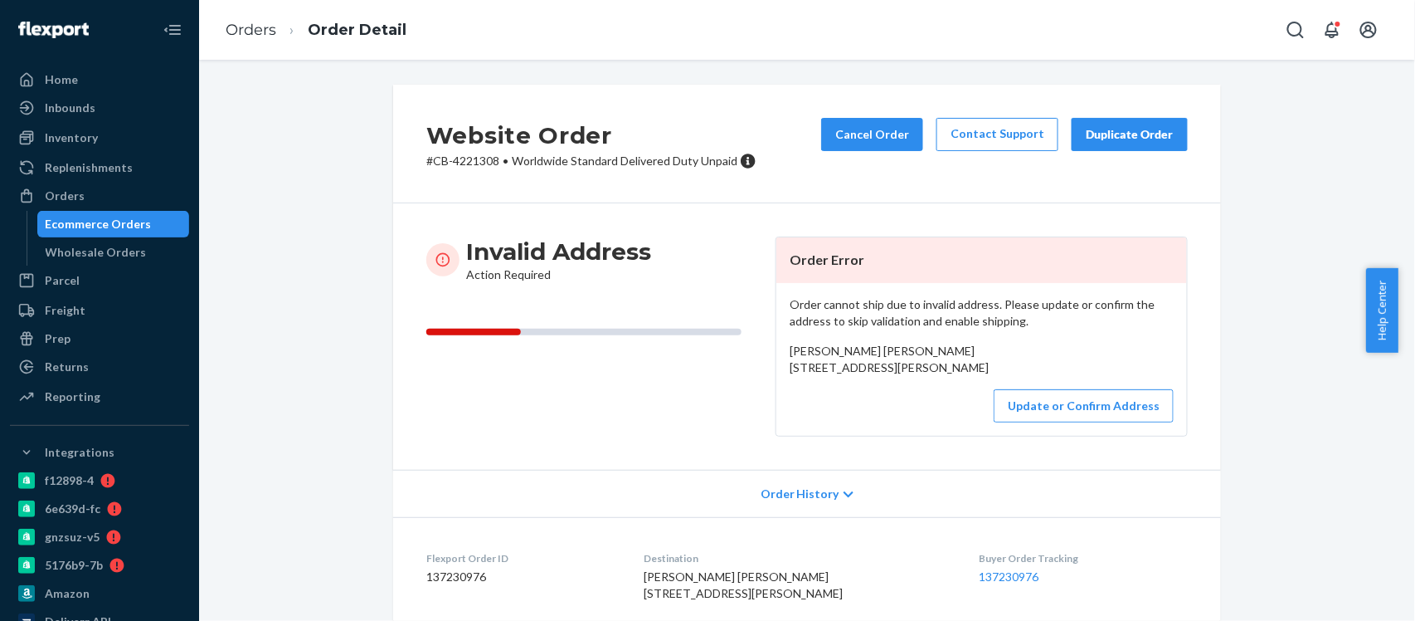
drag, startPoint x: 781, startPoint y: 372, endPoint x: 918, endPoint y: 416, distance: 144.6
click at [918, 376] on div "JOSE RAUL RAMIREZ 34 Calle Fraterna Las Riberas del Pitic Hermosillo, NaN 83164…" at bounding box center [982, 359] width 384 height 33
copy span "34 Calle Fraterna Las Riberas del Pitic Hermosillo, NaN 83164 MX"
click at [952, 367] on div "JOSE RAUL RAMIREZ 34 Calle Fraterna Las Riberas del Pitic Hermosillo, NaN 83164…" at bounding box center [982, 359] width 384 height 33
drag, startPoint x: 903, startPoint y: 351, endPoint x: 776, endPoint y: 353, distance: 126.9
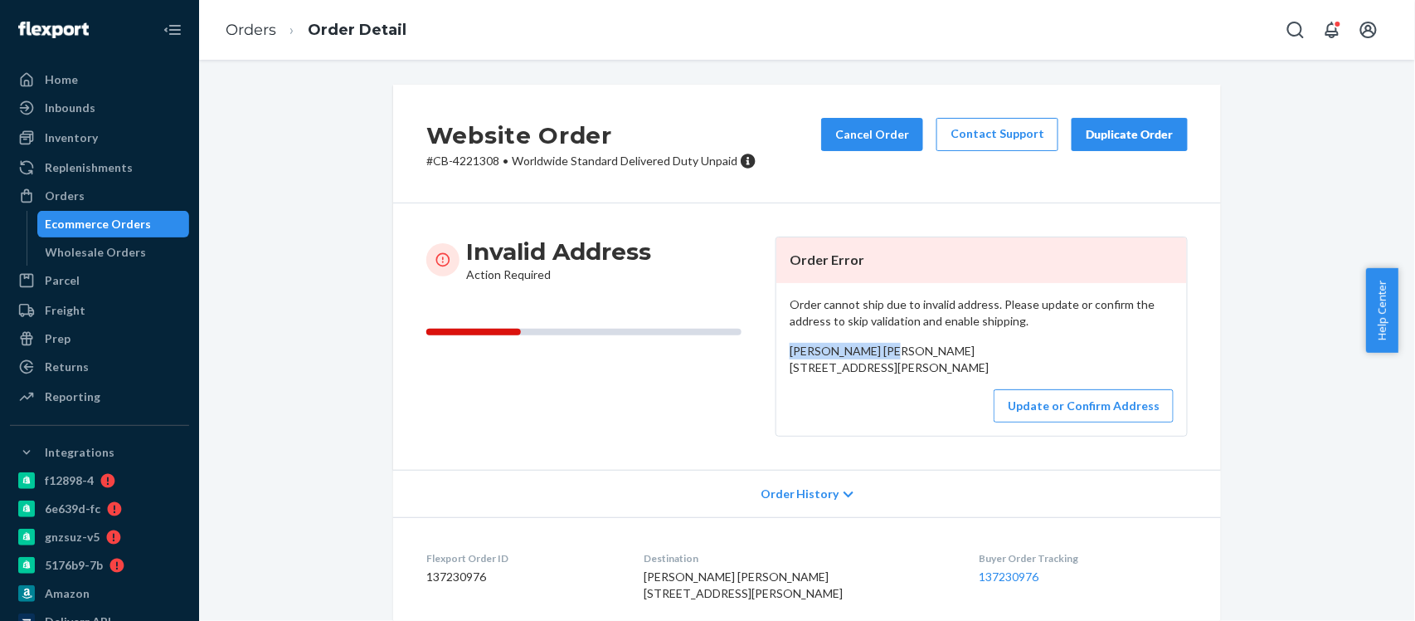
click at [776, 353] on div "Order cannot ship due to invalid address. Please update or confirm the address …" at bounding box center [981, 359] width 411 height 153
copy span "[PERSON_NAME] [PERSON_NAME]"
click at [260, 25] on link "Orders" at bounding box center [251, 30] width 51 height 18
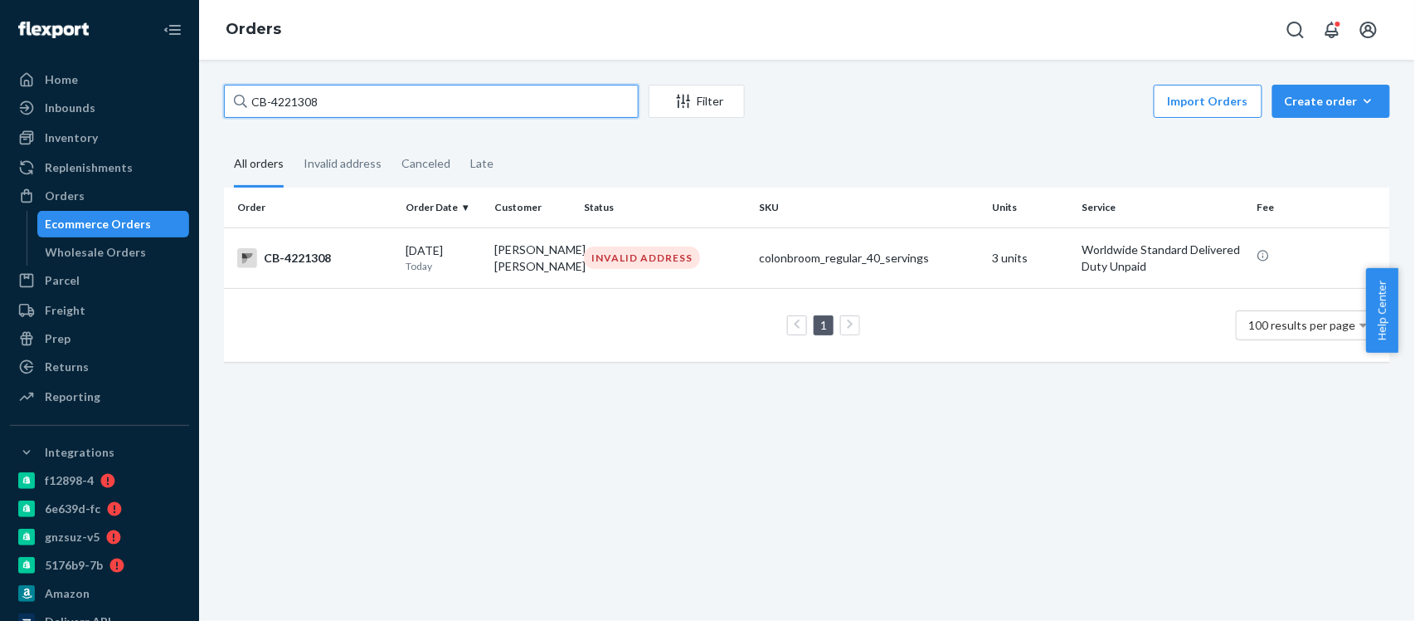
drag, startPoint x: 348, startPoint y: 97, endPoint x: 199, endPoint y: 124, distance: 151.8
click at [199, 124] on div "CB-4221308 Filter Import Orders Create order Ecommerce order Removal order All …" at bounding box center [807, 340] width 1216 height 561
paste input "81"
type input "CB-4221381"
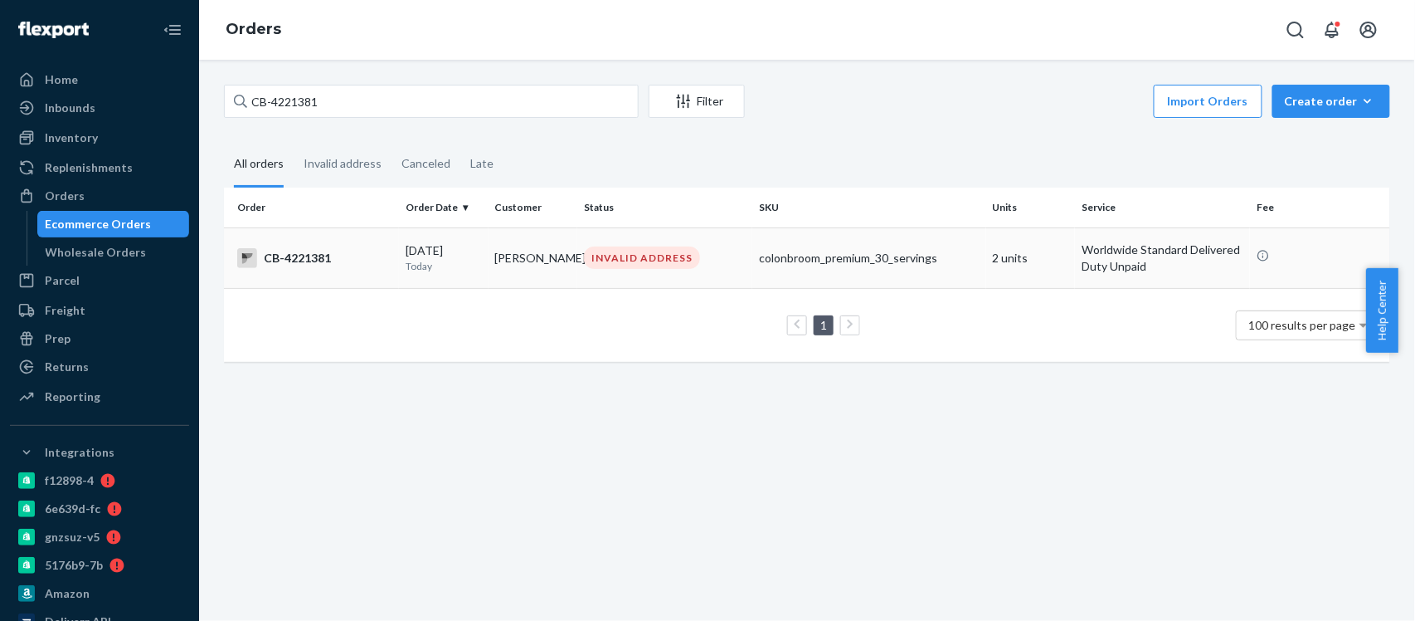
click at [311, 267] on div "CB-4221381" at bounding box center [314, 258] width 155 height 20
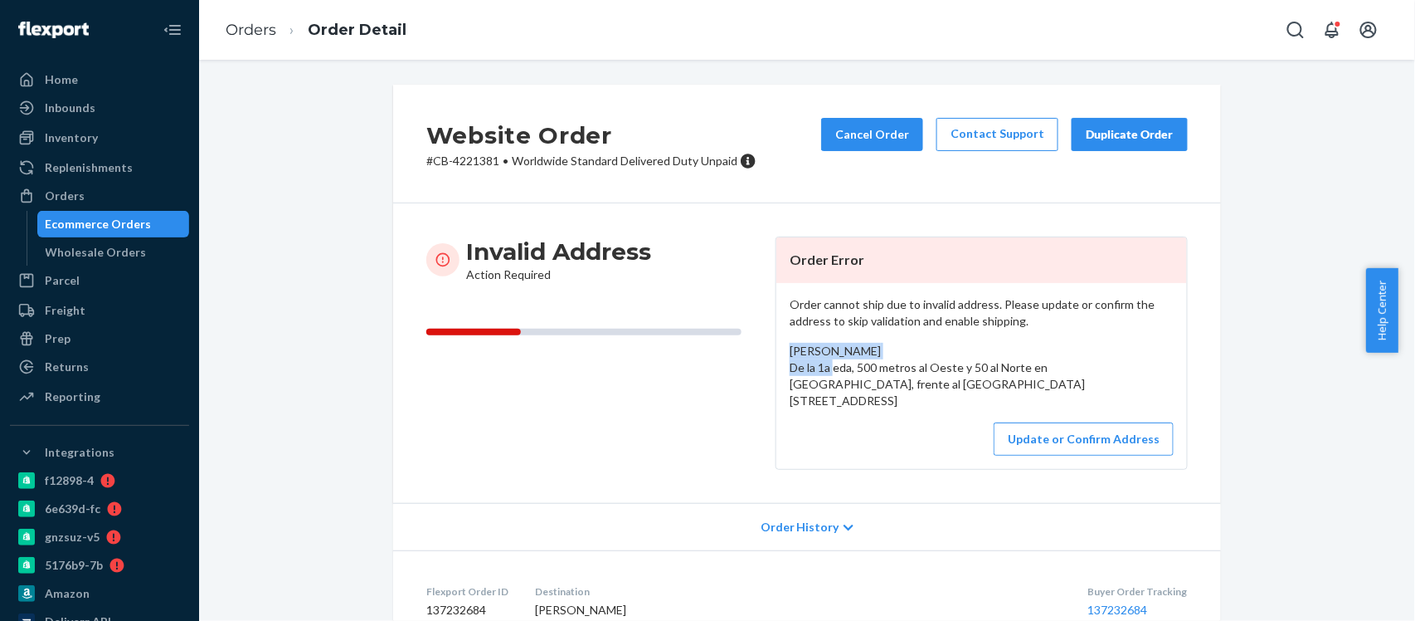
drag, startPoint x: 905, startPoint y: 349, endPoint x: 779, endPoint y: 358, distance: 126.4
click at [779, 358] on div "Order cannot ship due to invalid address. Please update or confirm the address …" at bounding box center [981, 376] width 411 height 186
copy span "[PERSON_NAME]"
drag, startPoint x: 807, startPoint y: 440, endPoint x: 776, endPoint y: 375, distance: 72.0
click at [776, 375] on div "Order cannot ship due to invalid address. Please update or confirm the address …" at bounding box center [981, 376] width 411 height 186
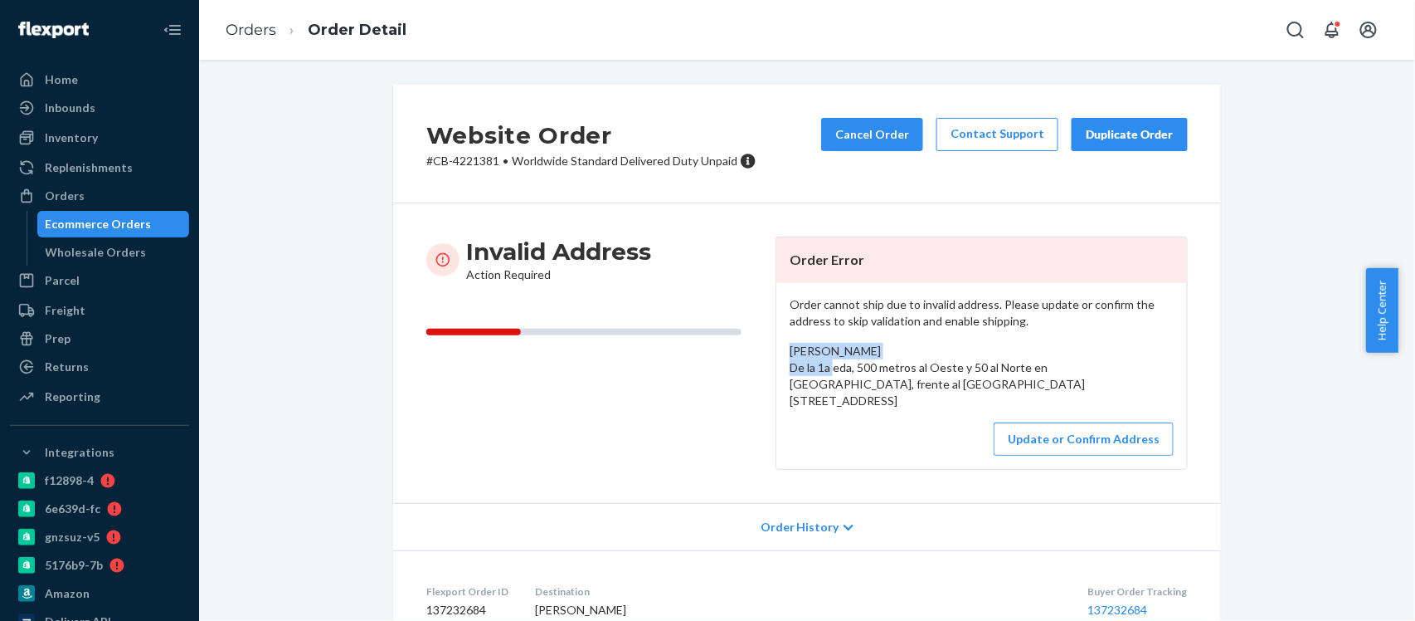
copy span "De la 1a eda, 500 metros al Oeste y 50 al Norte en Villas El Oasis #300, frente…"
click at [68, 192] on div "Orders" at bounding box center [65, 195] width 40 height 17
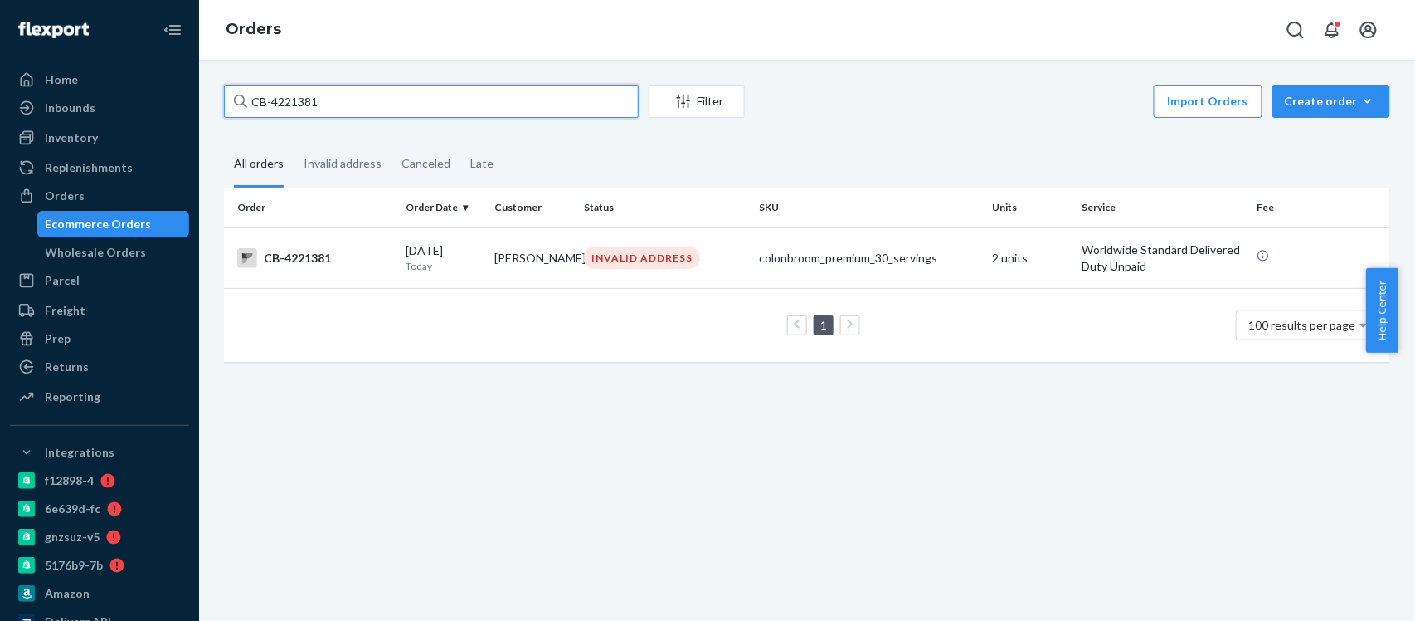
drag, startPoint x: 337, startPoint y: 99, endPoint x: 221, endPoint y: 100, distance: 115.3
click at [221, 100] on div "CB-4221381 Filter Import Orders Create order Ecommerce order Removal order All …" at bounding box center [807, 232] width 1191 height 294
paste input "BIO-2789360"
type input "BIO-2789360"
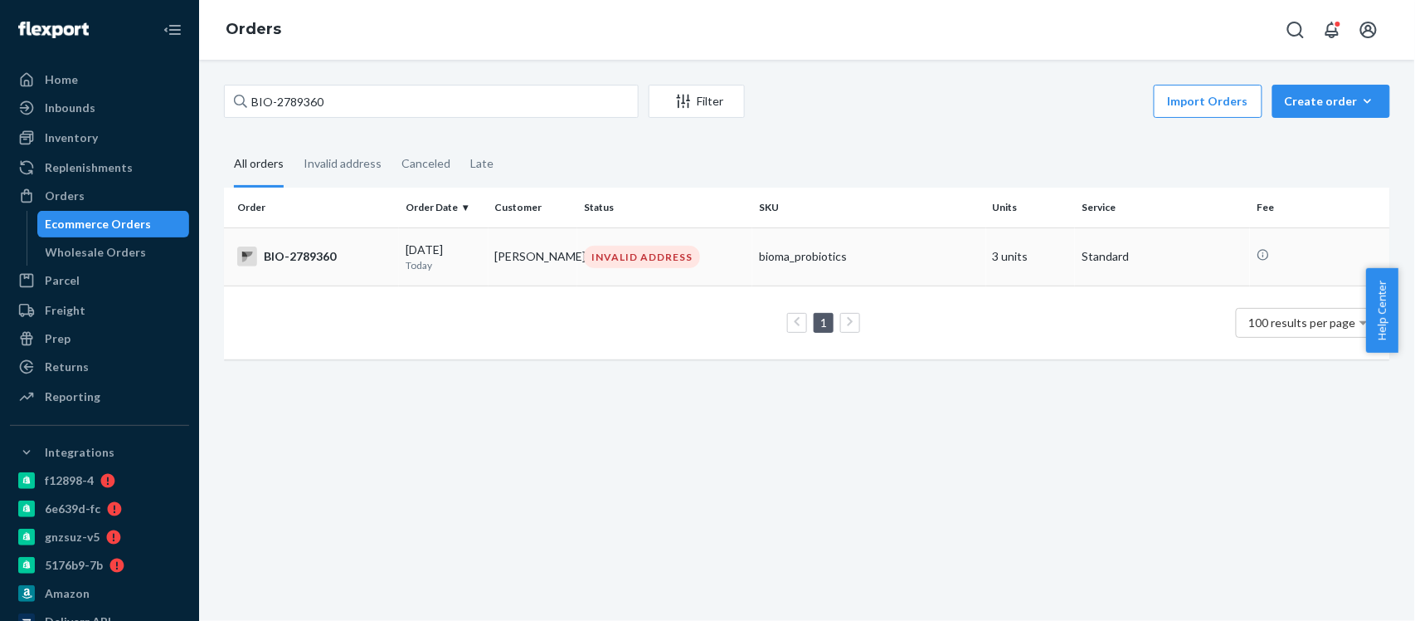
click at [319, 256] on div "BIO-2789360" at bounding box center [314, 256] width 155 height 20
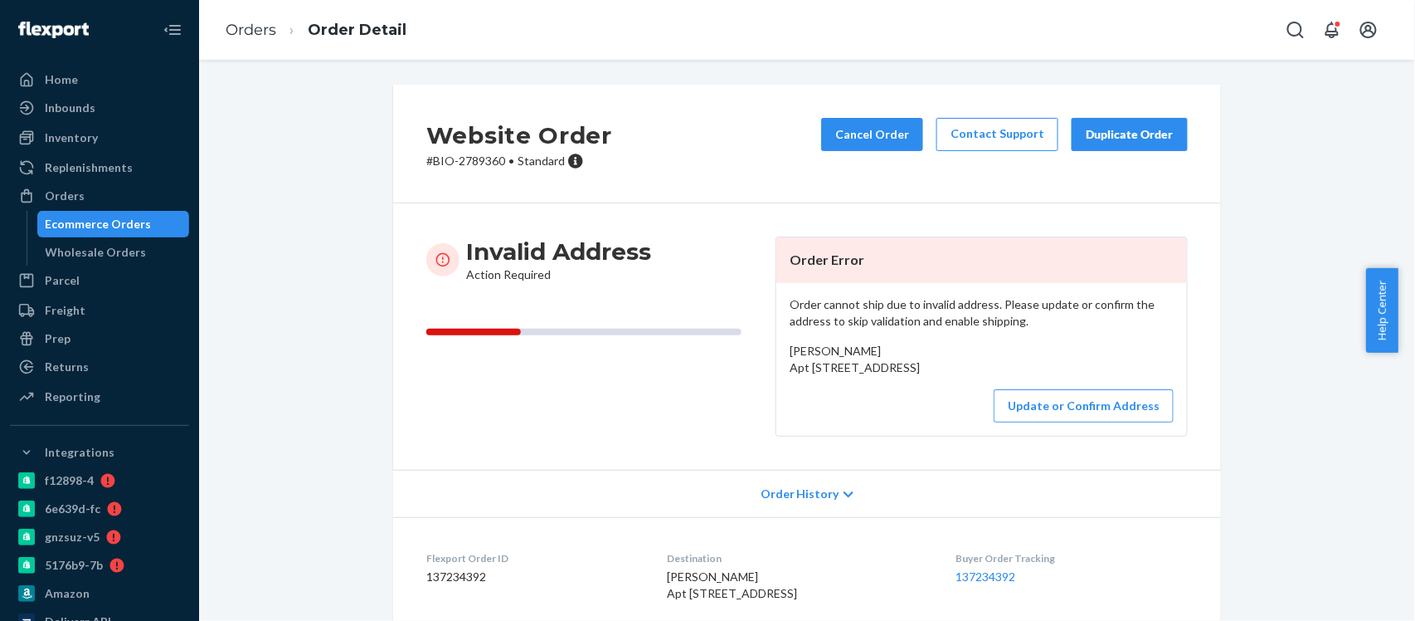
drag, startPoint x: 781, startPoint y: 367, endPoint x: 939, endPoint y: 402, distance: 162.4
click at [939, 376] on div "[PERSON_NAME] Apt [STREET_ADDRESS]" at bounding box center [982, 359] width 384 height 33
copy span "Apt 306, Mckees Rocks, PA 15136 US"
click at [924, 353] on div "[PERSON_NAME] Apt [STREET_ADDRESS]" at bounding box center [982, 359] width 384 height 33
drag, startPoint x: 854, startPoint y: 353, endPoint x: 781, endPoint y: 347, distance: 74.1
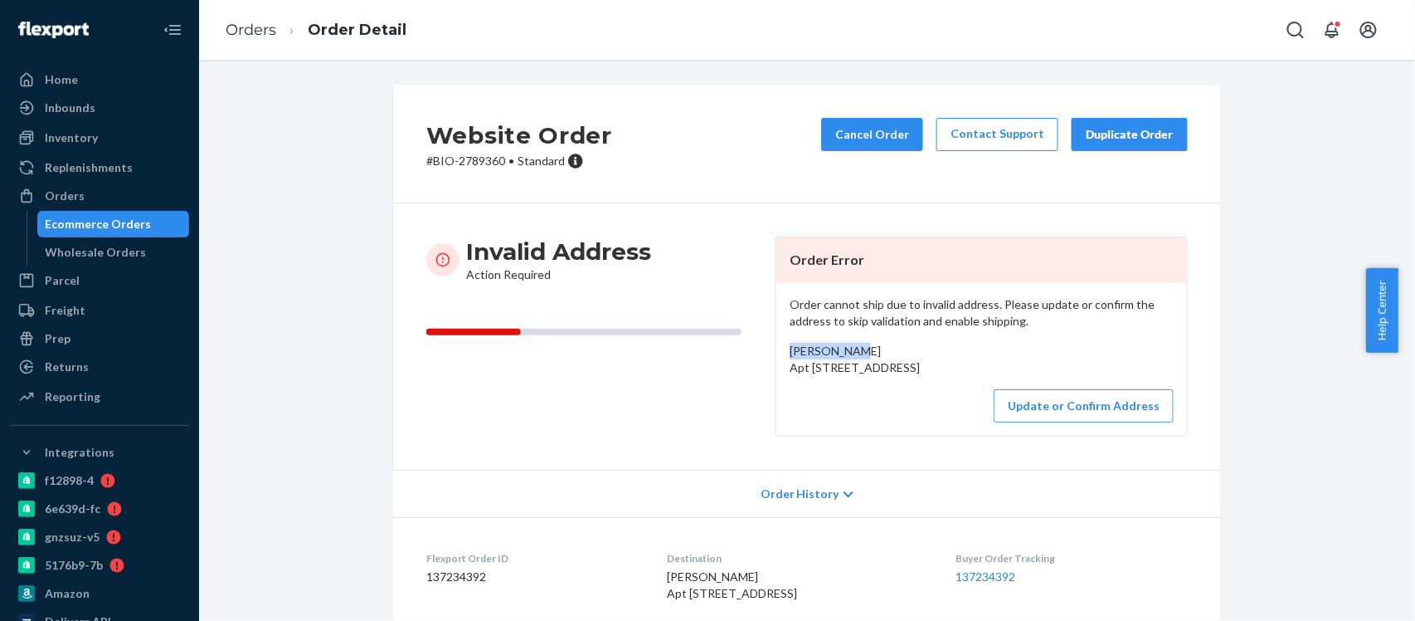
click at [790, 347] on div "[PERSON_NAME] Apt [STREET_ADDRESS]" at bounding box center [982, 359] width 384 height 33
copy span "Katie Kelly"
click at [1059, 422] on button "Update or Confirm Address" at bounding box center [1084, 405] width 180 height 33
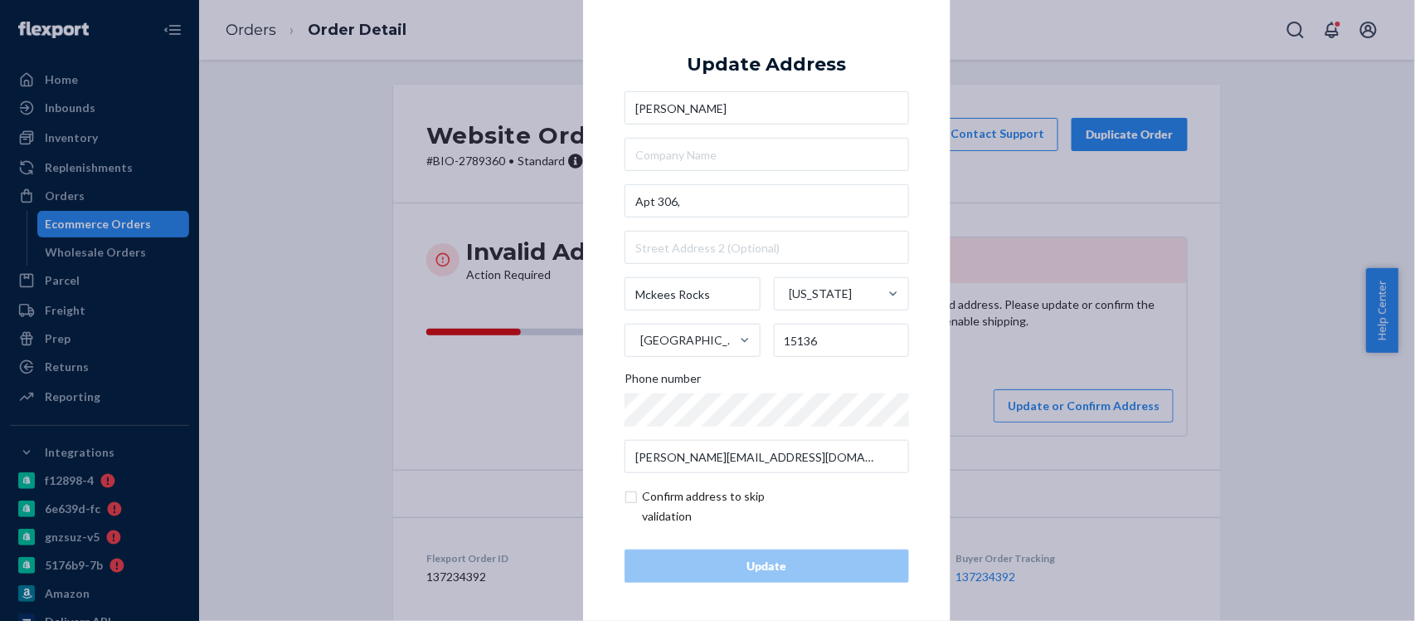
click at [261, 148] on div "× Update Address Katie Kelly Apt 306, Mckees Rocks Pennsylvania United States 1…" at bounding box center [707, 310] width 1415 height 621
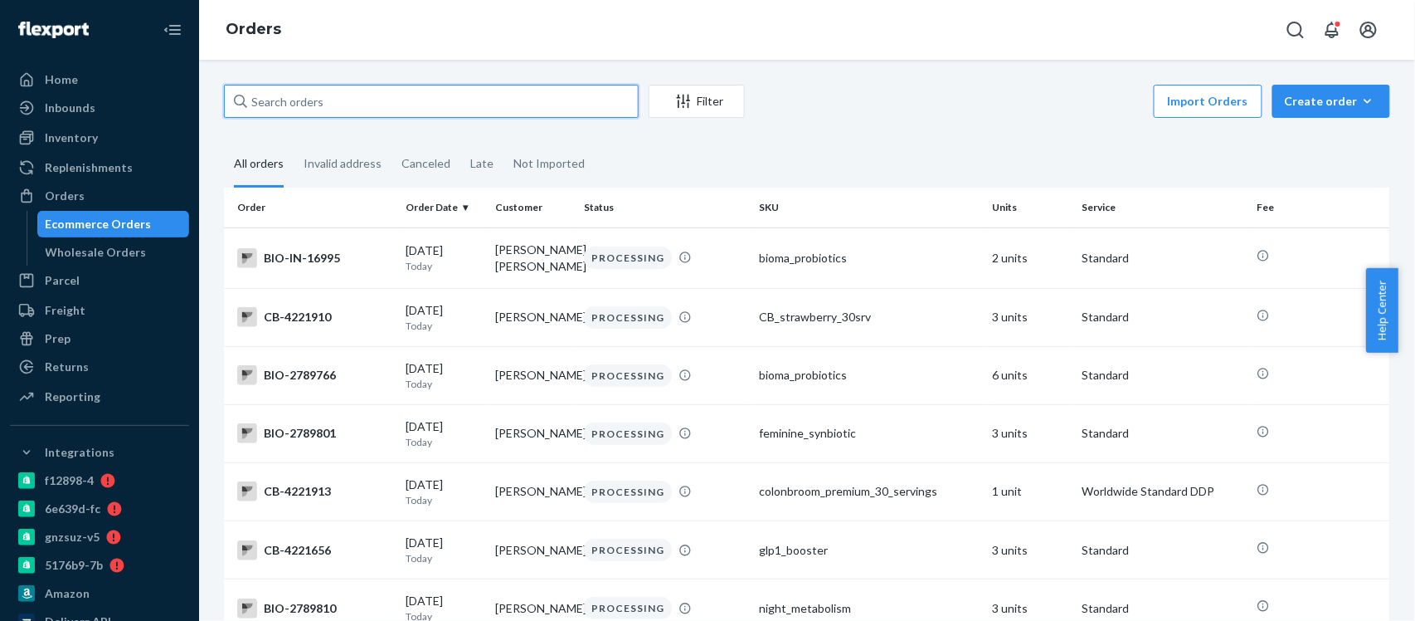
click at [256, 101] on input "text" at bounding box center [431, 101] width 415 height 33
paste input "JOSE RAUL RAMIREZ"
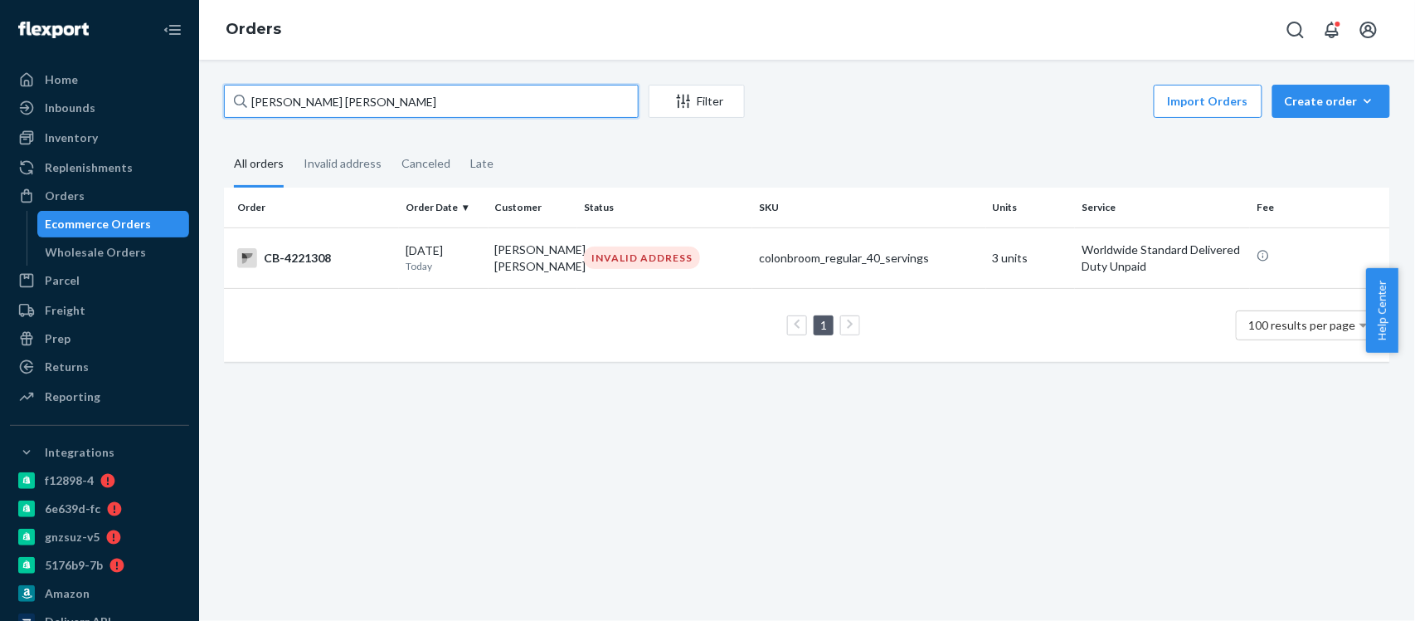
drag, startPoint x: 332, startPoint y: 100, endPoint x: 176, endPoint y: 125, distance: 157.9
click at [176, 125] on div "Home Inbounds Shipping Plans Problems Inventory Products Branded Packaging Repl…" at bounding box center [707, 310] width 1415 height 621
paste input "Cinthya Sequeira Sibaja"
drag, startPoint x: 412, startPoint y: 100, endPoint x: 186, endPoint y: 124, distance: 227.7
click at [186, 124] on div "Home Inbounds Shipping Plans Problems Inventory Products Branded Packaging Repl…" at bounding box center [707, 310] width 1415 height 621
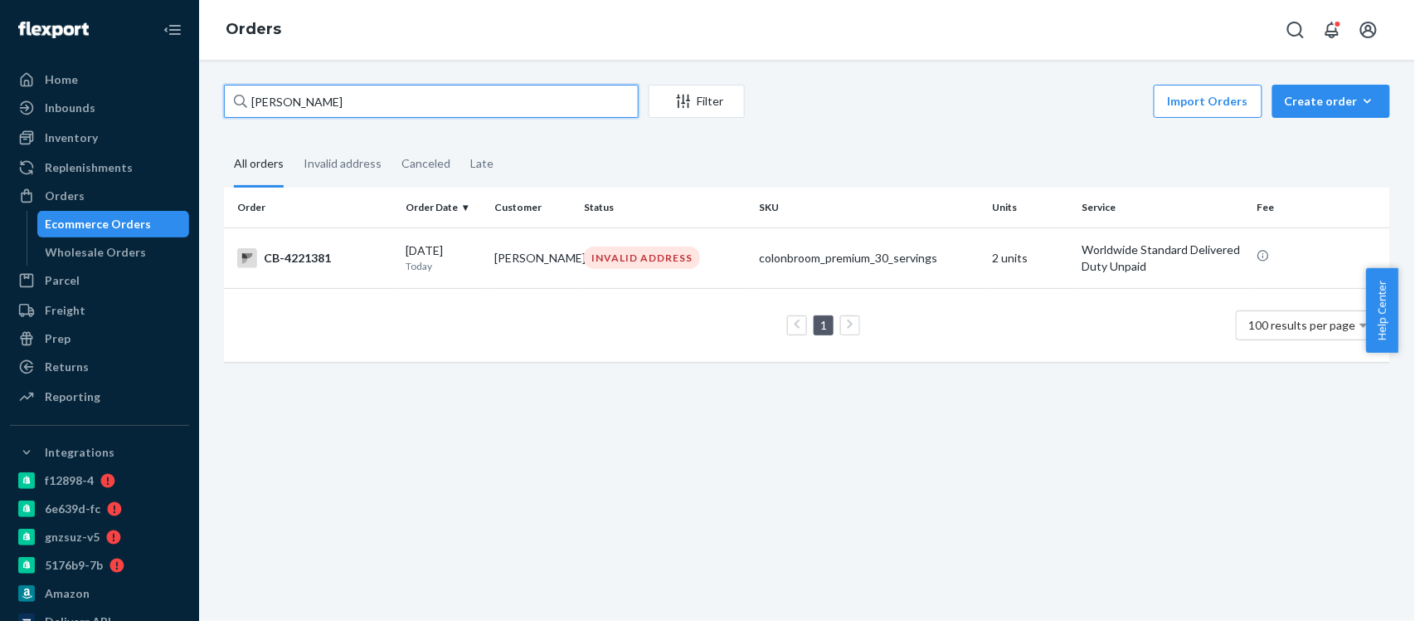
paste input "[PERSON_NAME]"
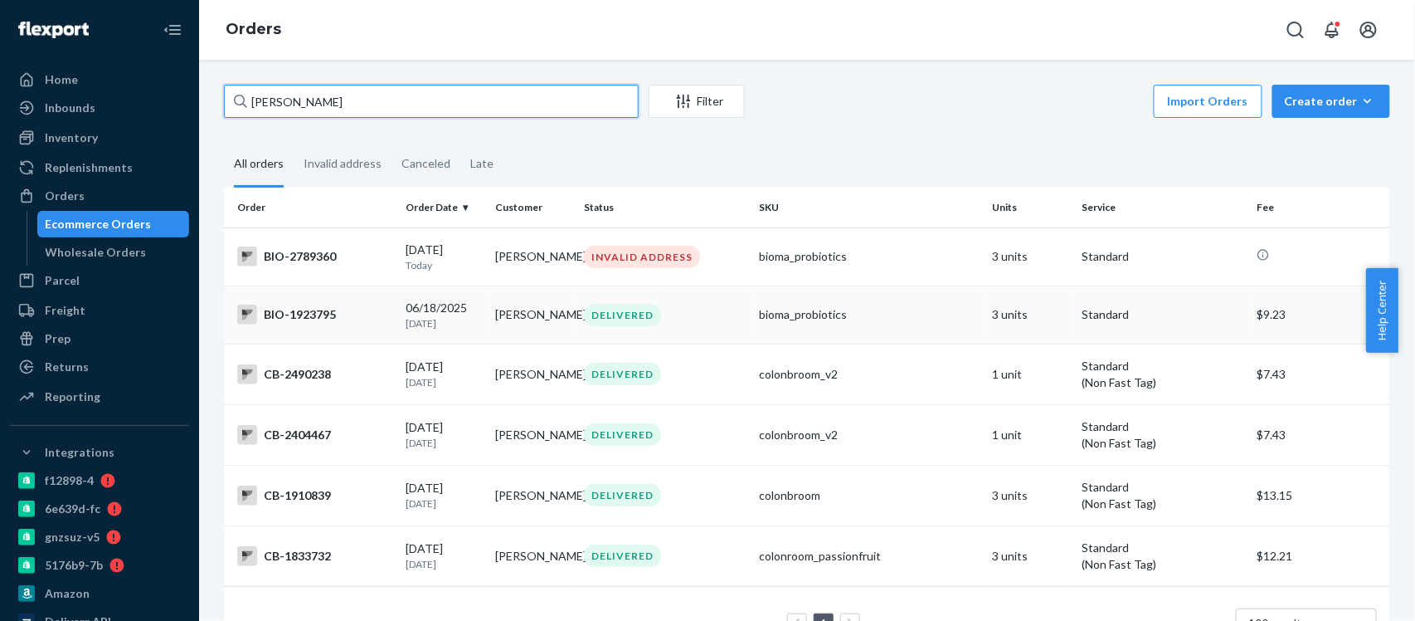
type input "[PERSON_NAME]"
click at [329, 314] on div "BIO-1923795" at bounding box center [314, 314] width 155 height 20
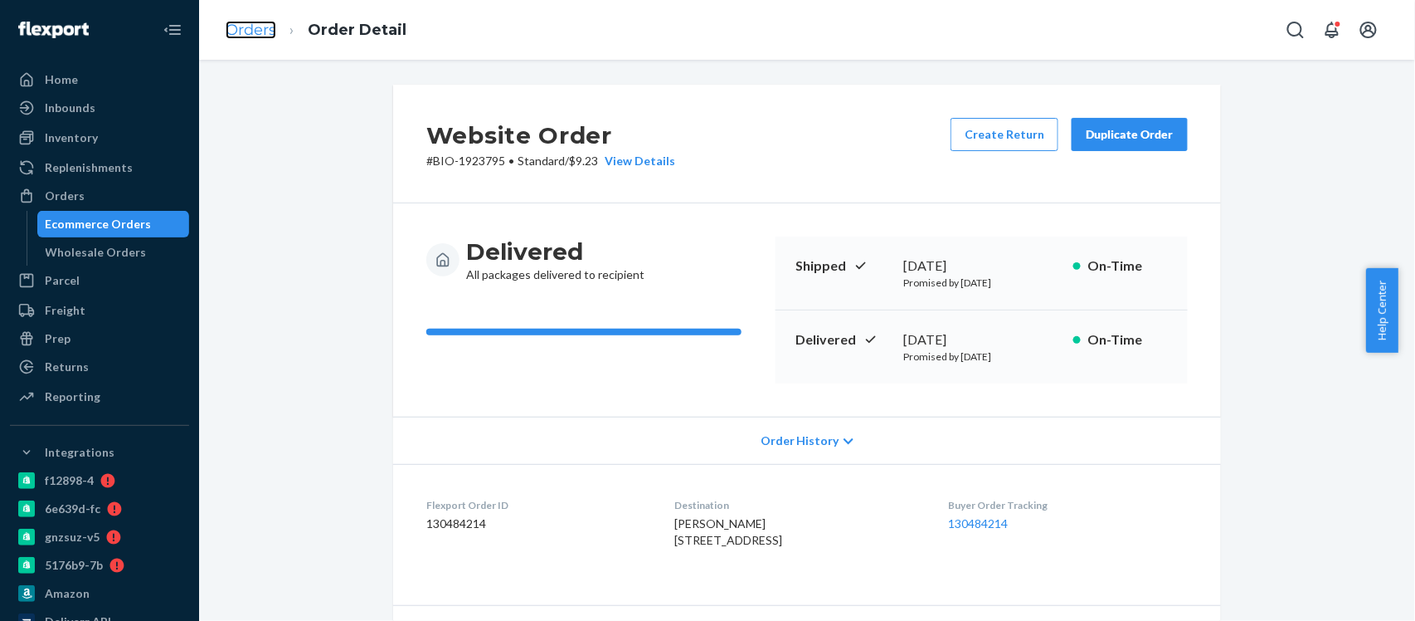
click at [251, 30] on link "Orders" at bounding box center [251, 30] width 51 height 18
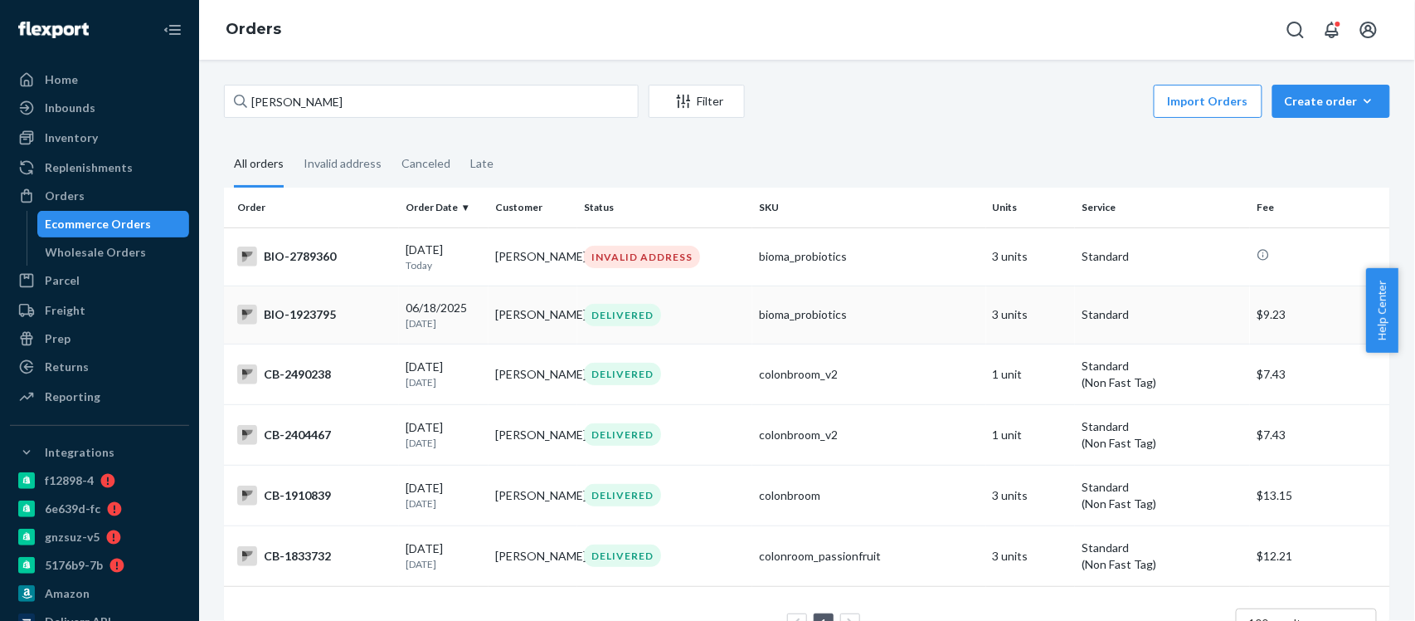
click at [312, 319] on div "BIO-1923795" at bounding box center [314, 314] width 155 height 20
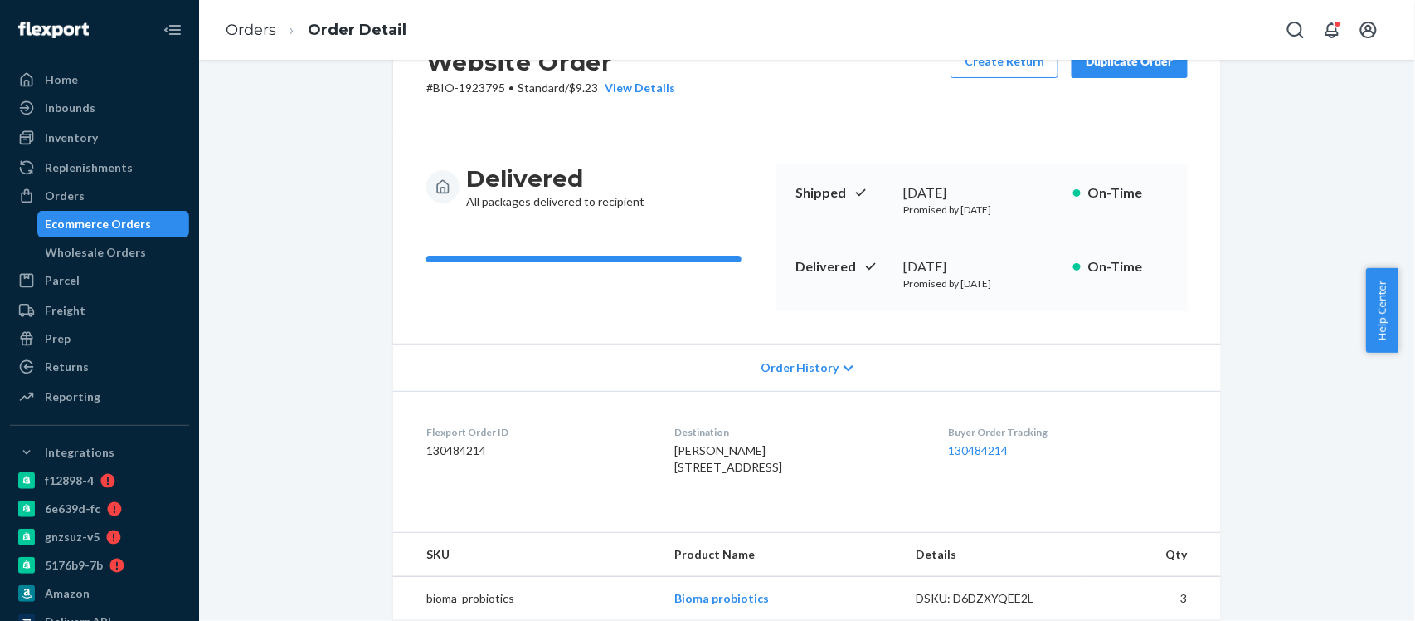
scroll to position [110, 0]
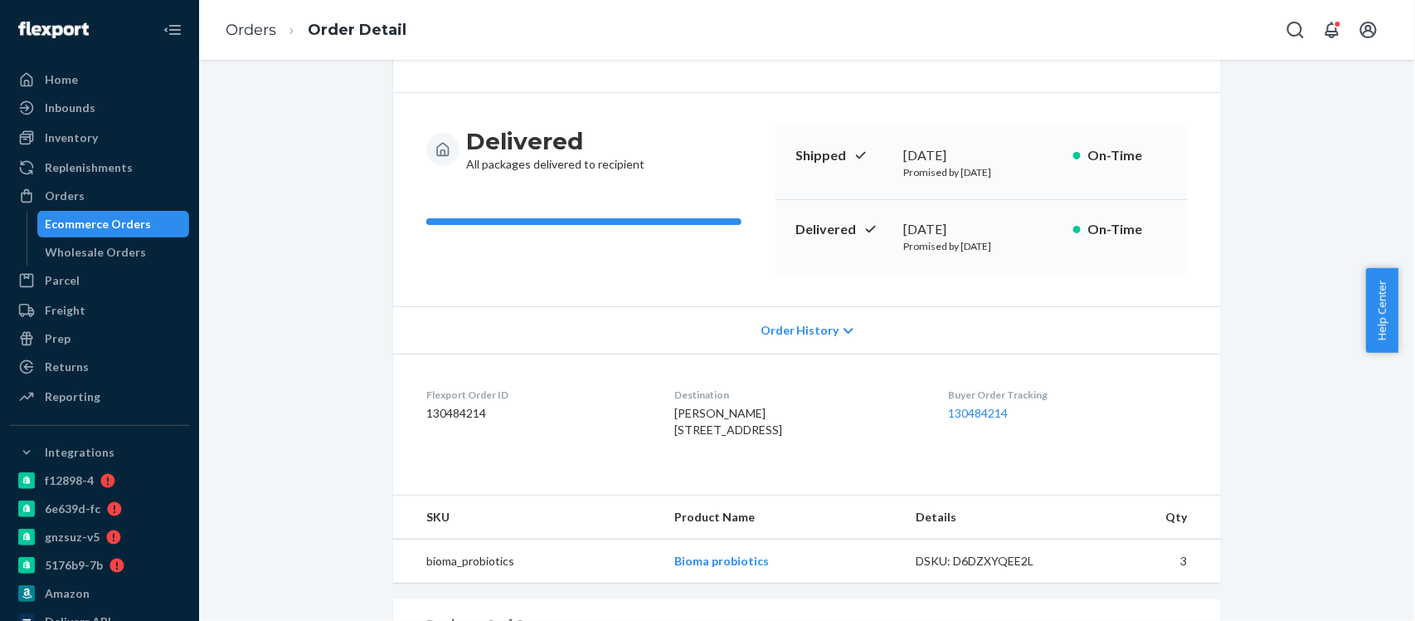
drag, startPoint x: 639, startPoint y: 431, endPoint x: 767, endPoint y: 466, distance: 133.4
click at [767, 466] on dl "Flexport Order ID 130484214 Destination Katie Kelly 1785 McKees Rocks Rd Apt 30…" at bounding box center [807, 415] width 828 height 124
copy span "1785 McKees Rocks Rd Apt 306 Mc Kees Rocks, PA 15136-3528 US"
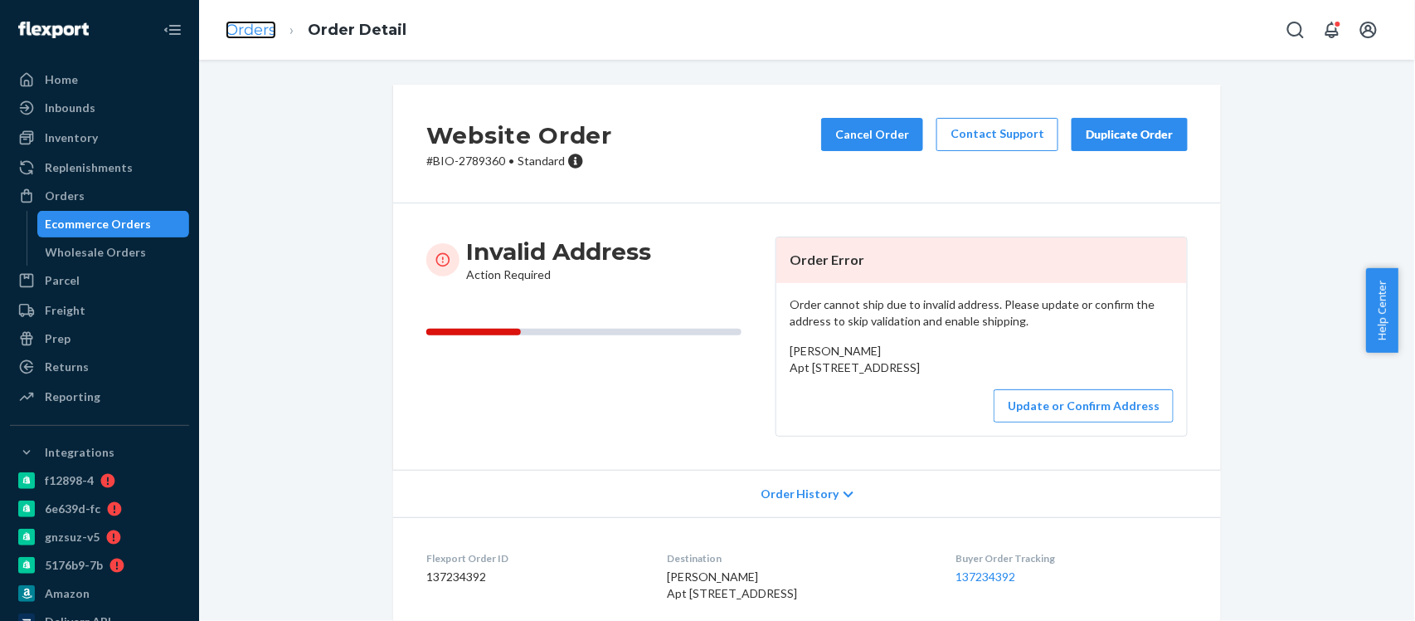
click at [240, 37] on link "Orders" at bounding box center [251, 30] width 51 height 18
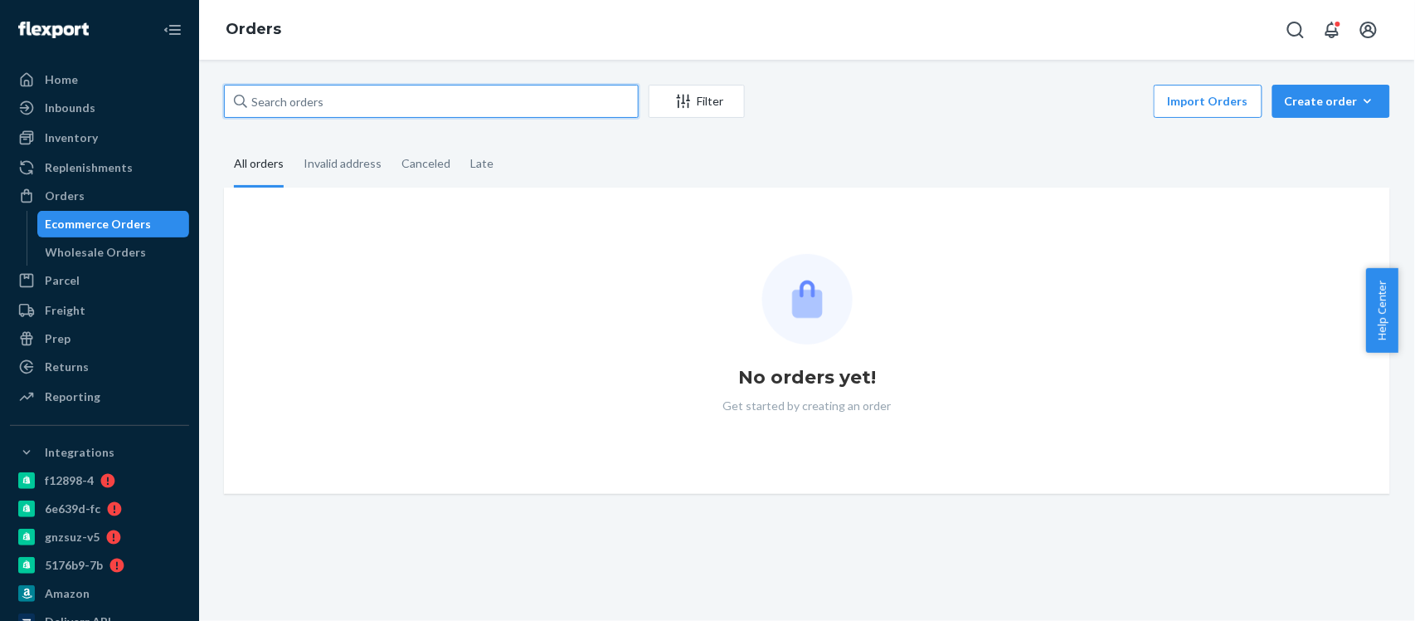
click at [264, 99] on input "text" at bounding box center [431, 101] width 415 height 33
paste input "2637523"
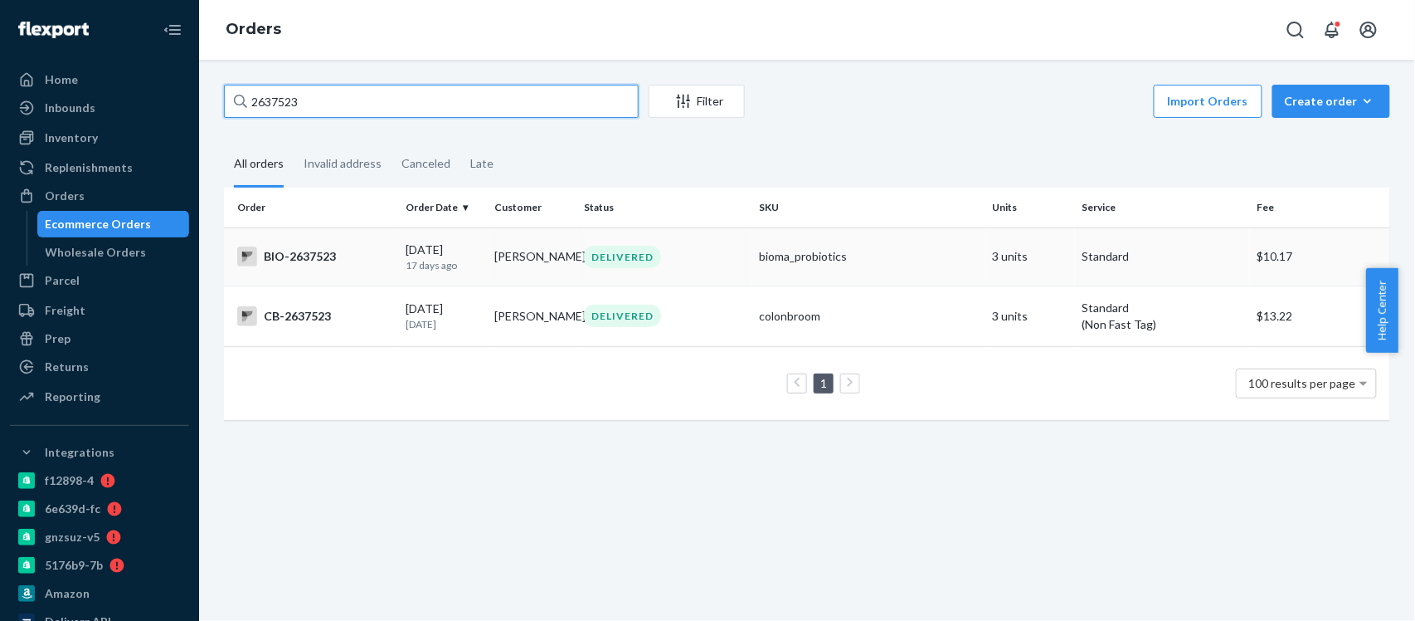
type input "2637523"
click at [297, 260] on div "BIO-2637523" at bounding box center [314, 256] width 155 height 20
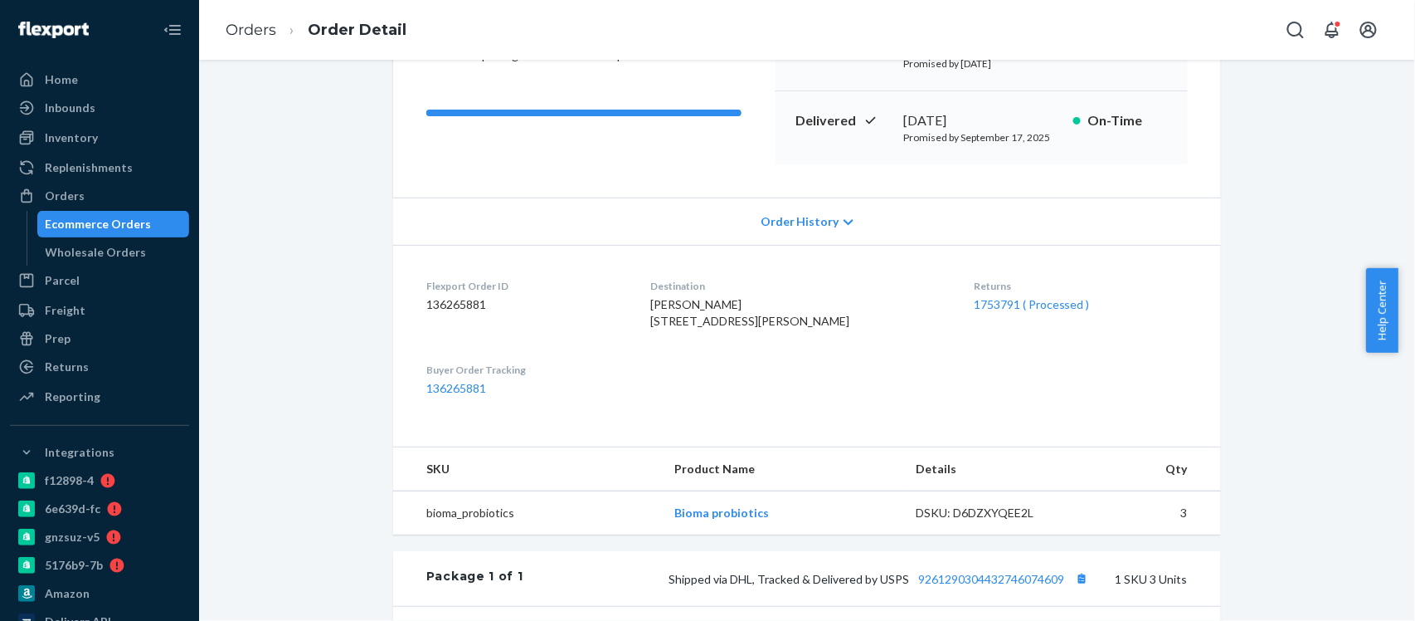
scroll to position [221, 0]
click at [989, 309] on link "1753791 ( Processed )" at bounding box center [1032, 302] width 116 height 14
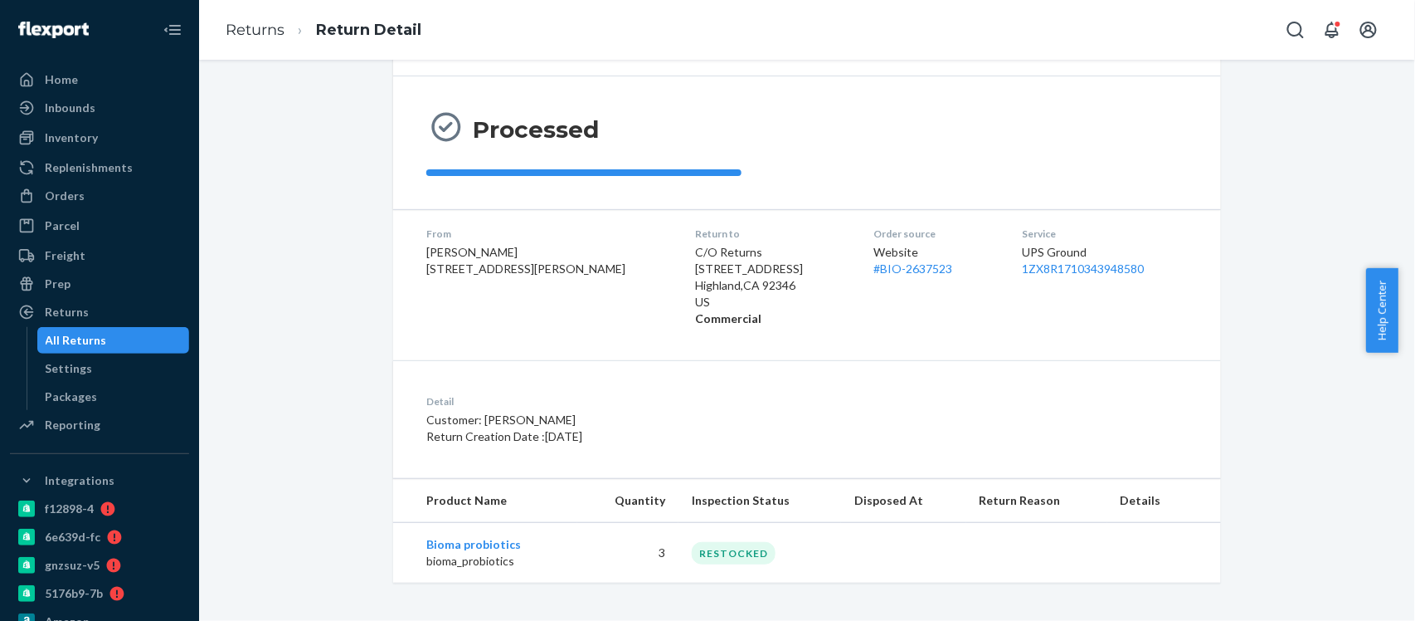
scroll to position [129, 0]
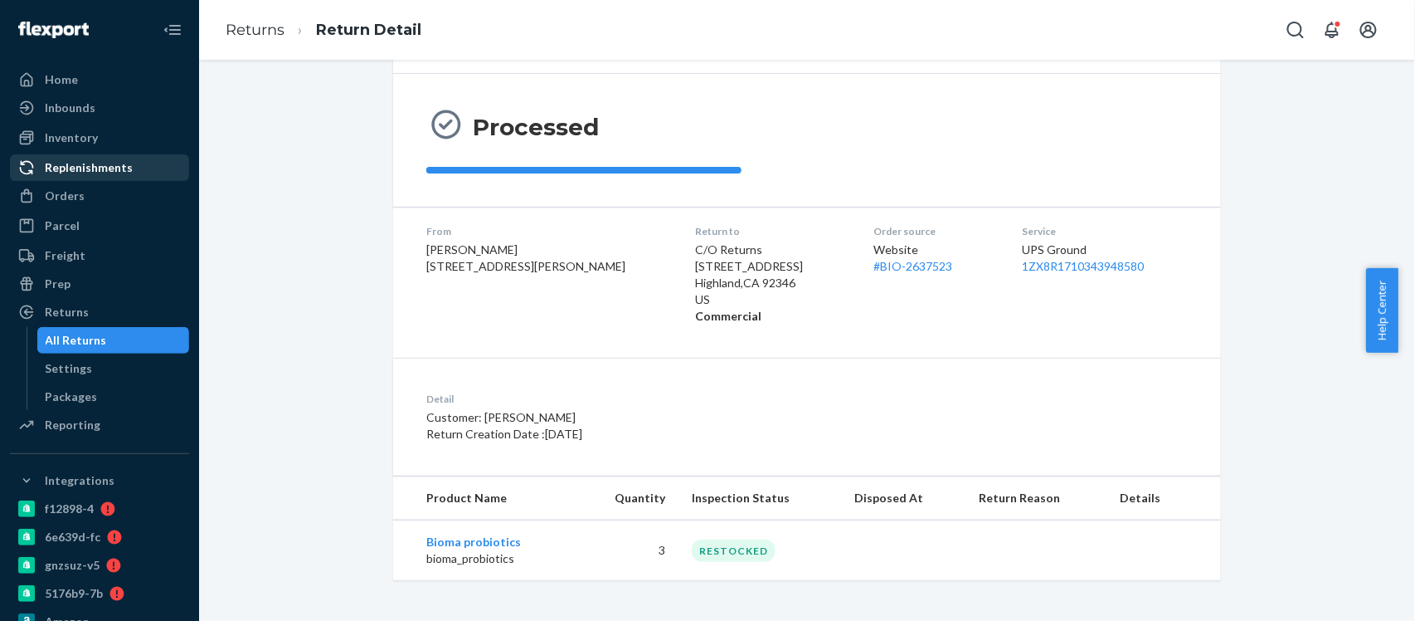
drag, startPoint x: 75, startPoint y: 197, endPoint x: 100, endPoint y: 168, distance: 38.3
click at [75, 197] on div "Orders" at bounding box center [65, 195] width 40 height 17
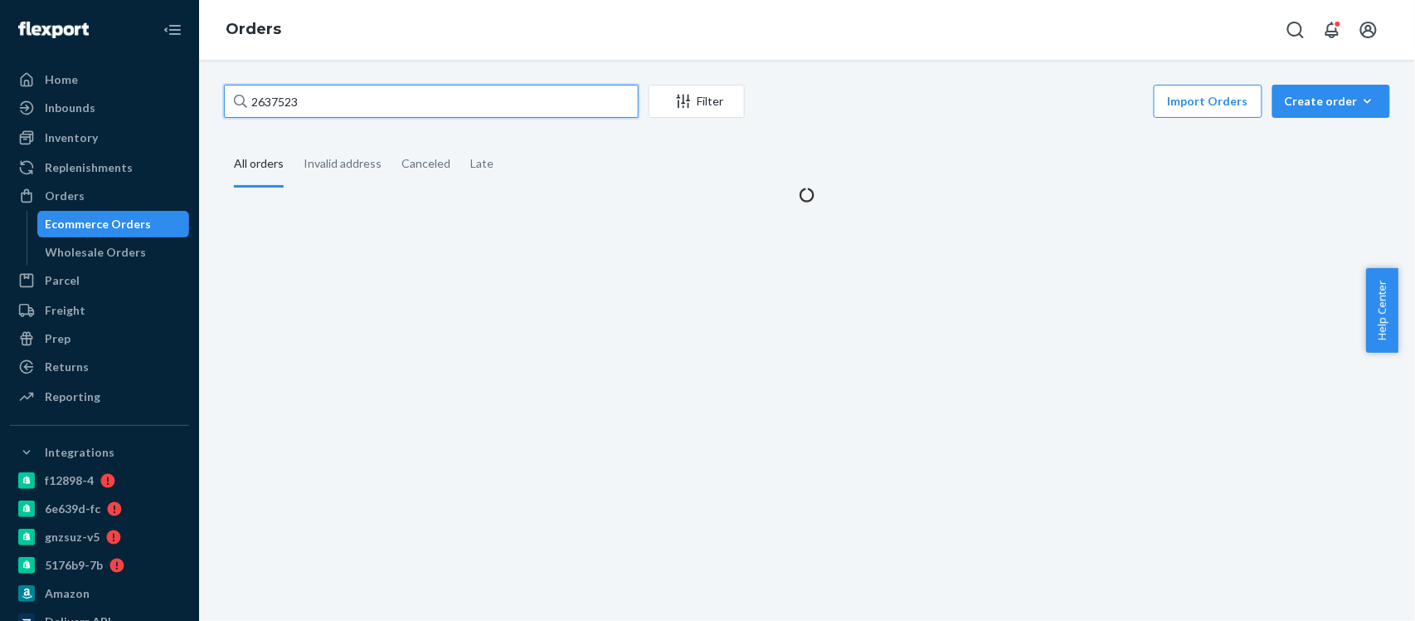
drag, startPoint x: 315, startPoint y: 107, endPoint x: 217, endPoint y: 115, distance: 98.2
click at [217, 115] on div "2637523 Filter Import Orders Create order Ecommerce order Removal order All ord…" at bounding box center [807, 144] width 1191 height 119
paste input "09672"
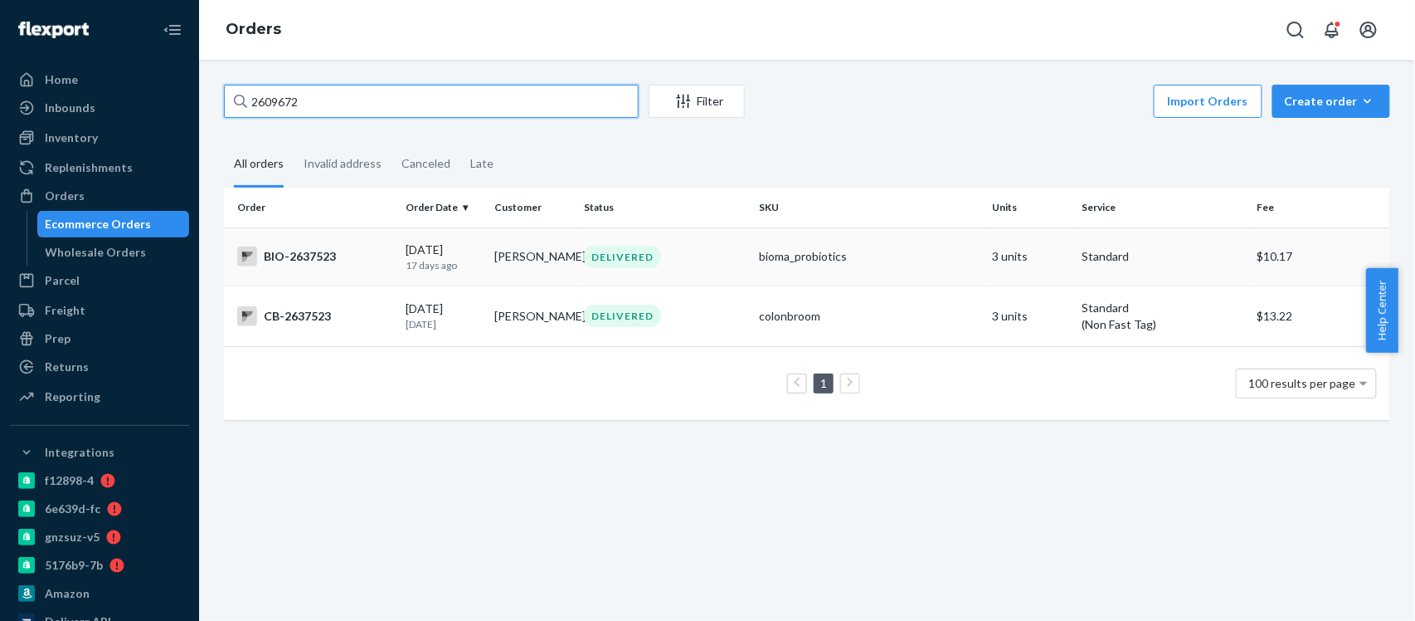
type input "2609672"
click at [302, 258] on div "BIO-2637523" at bounding box center [314, 256] width 155 height 20
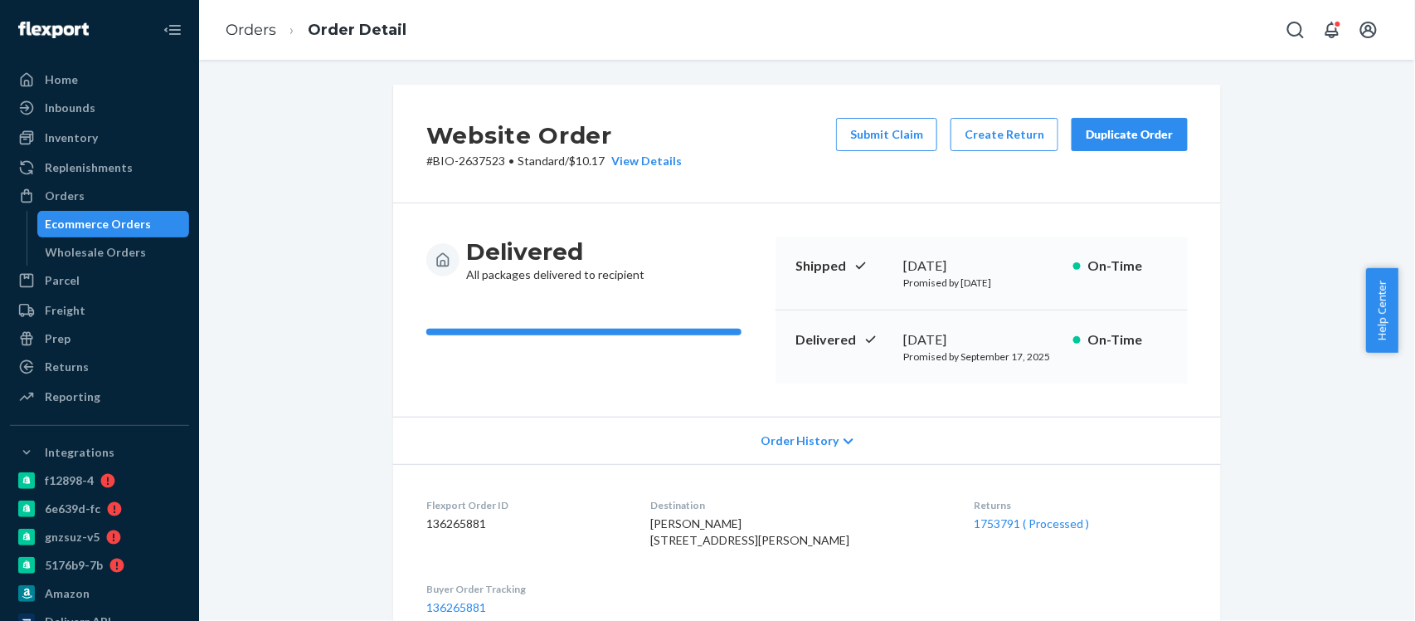
scroll to position [221, 0]
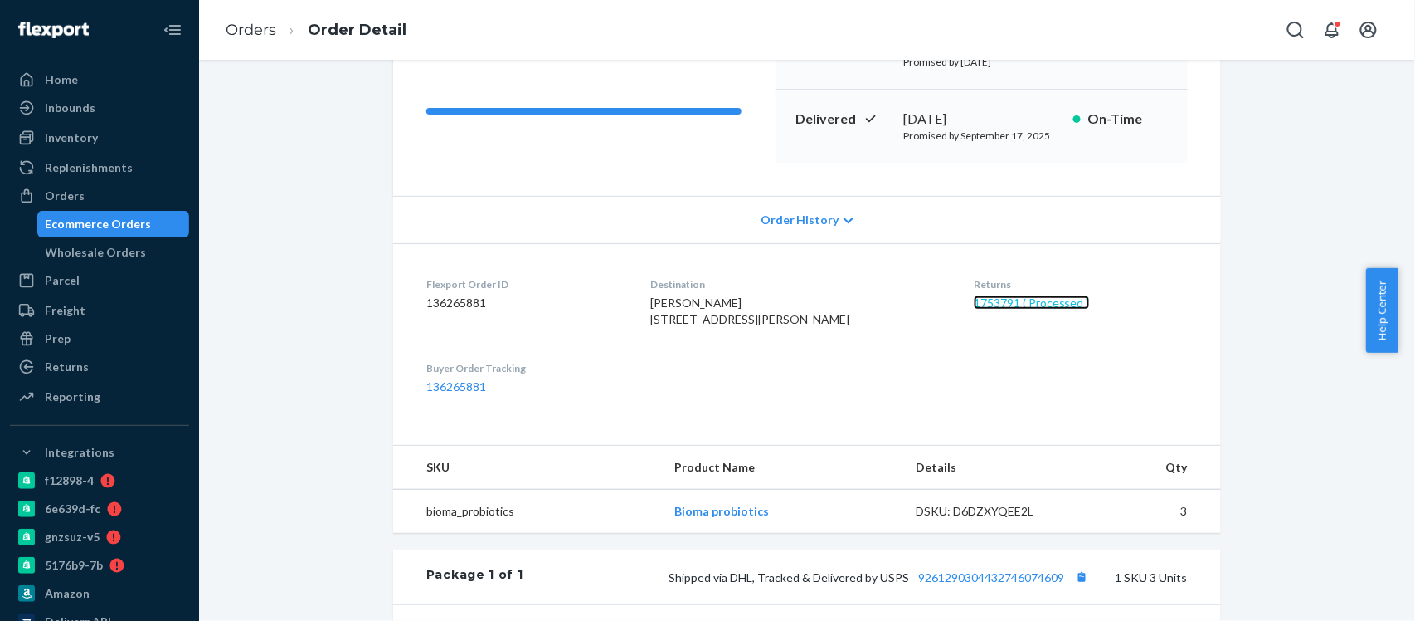
click at [974, 305] on link "1753791 ( Processed )" at bounding box center [1032, 302] width 116 height 14
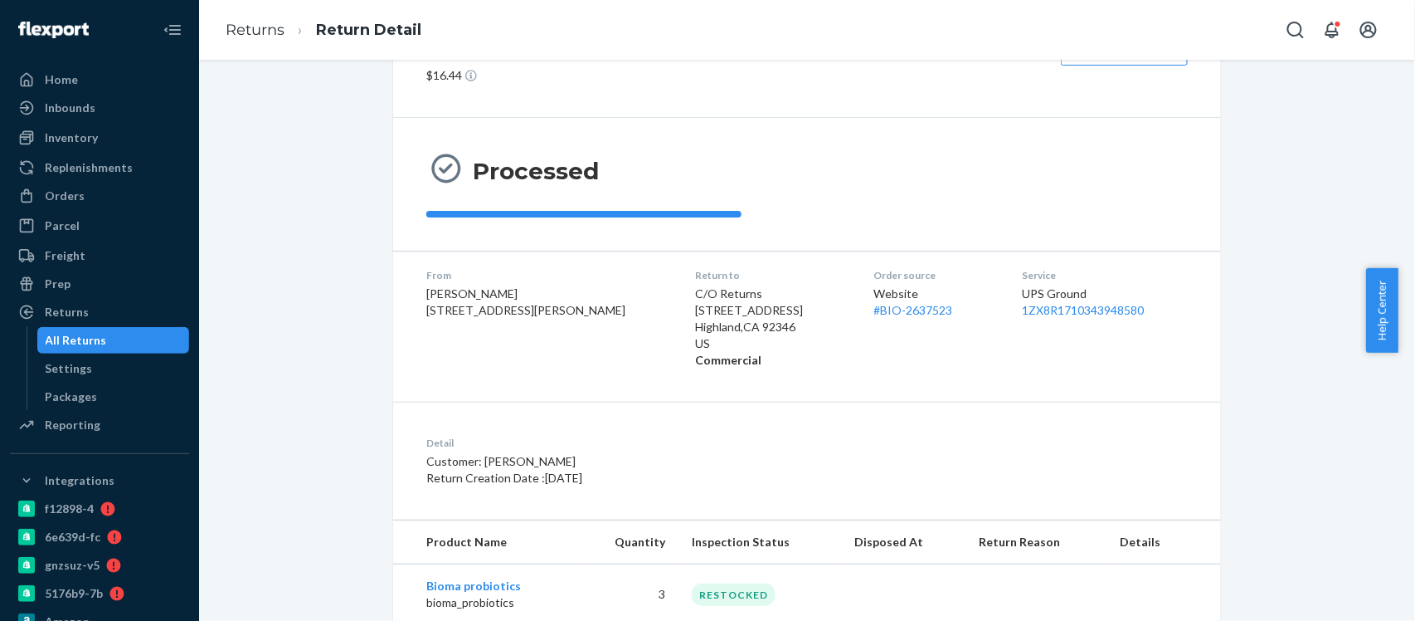
scroll to position [129, 0]
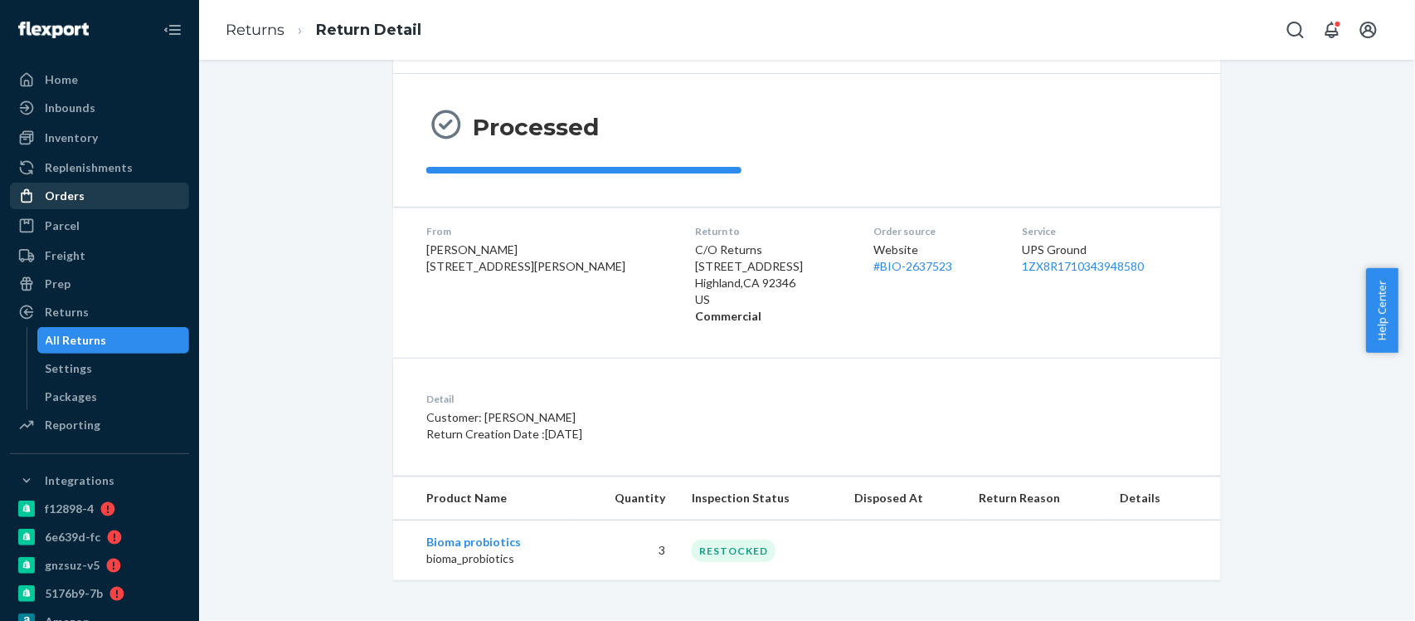
click at [83, 199] on div "Orders" at bounding box center [100, 195] width 176 height 23
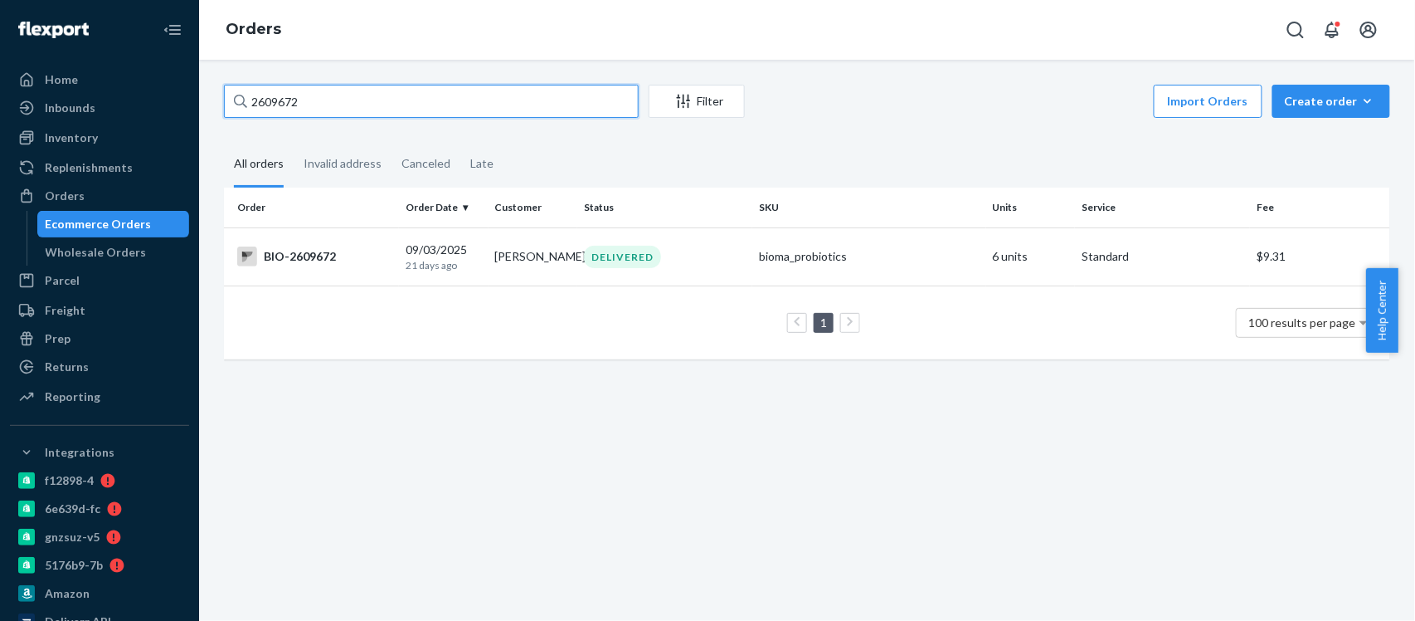
drag, startPoint x: 305, startPoint y: 99, endPoint x: 226, endPoint y: 110, distance: 79.7
click at [226, 110] on input "2609672" at bounding box center [431, 101] width 415 height 33
paste input "2789"
type input "2627892"
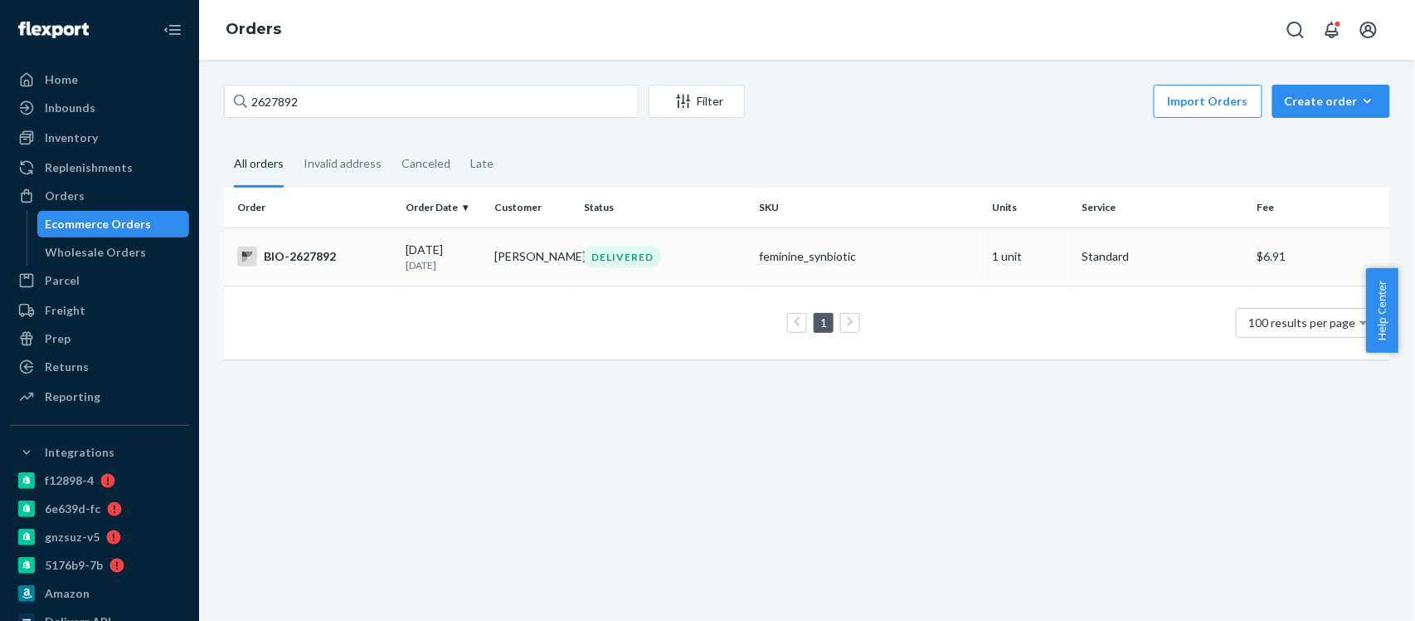
click at [298, 260] on div "BIO-2627892" at bounding box center [314, 256] width 155 height 20
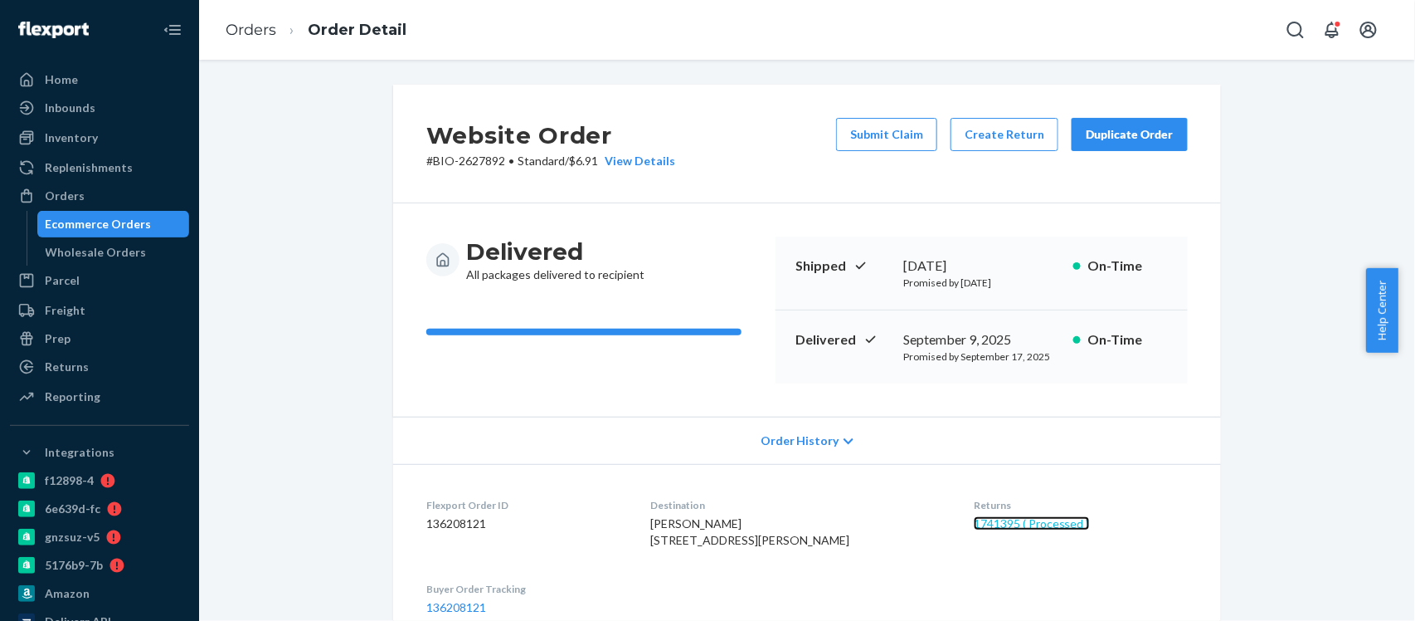
click at [998, 523] on link "1741395 ( Processed )" at bounding box center [1032, 523] width 116 height 14
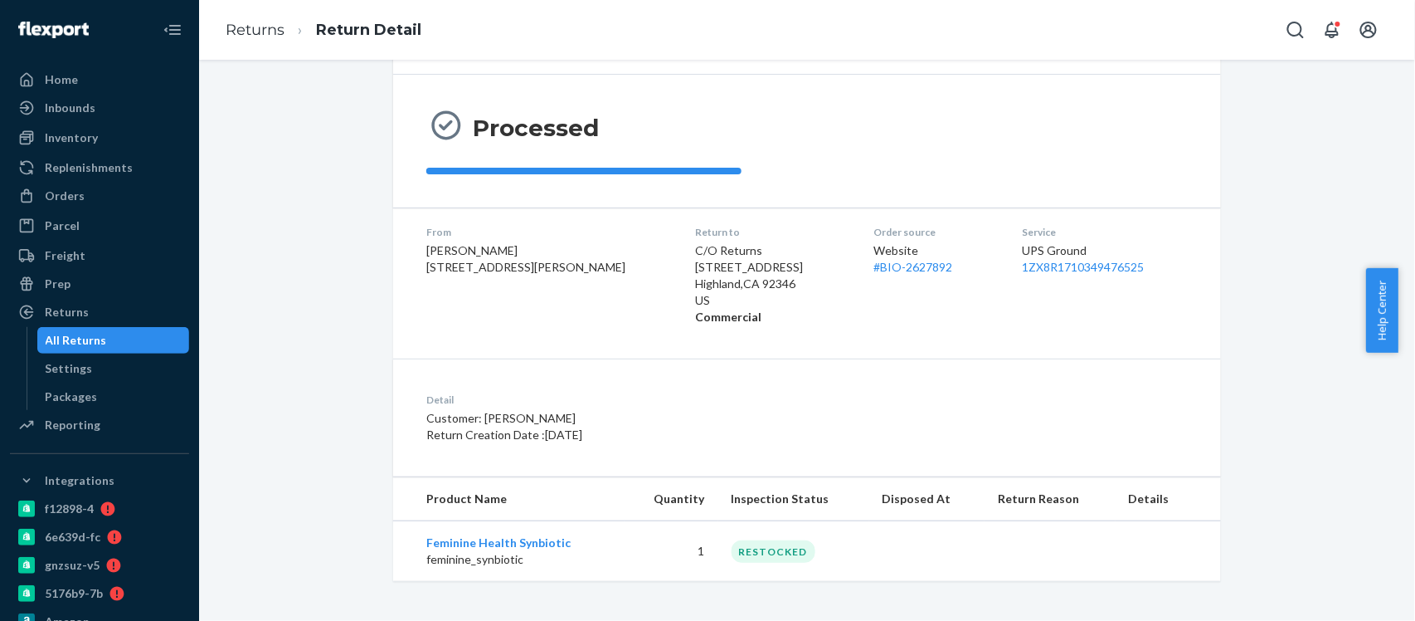
scroll to position [129, 0]
click at [77, 200] on div "Orders" at bounding box center [65, 195] width 40 height 17
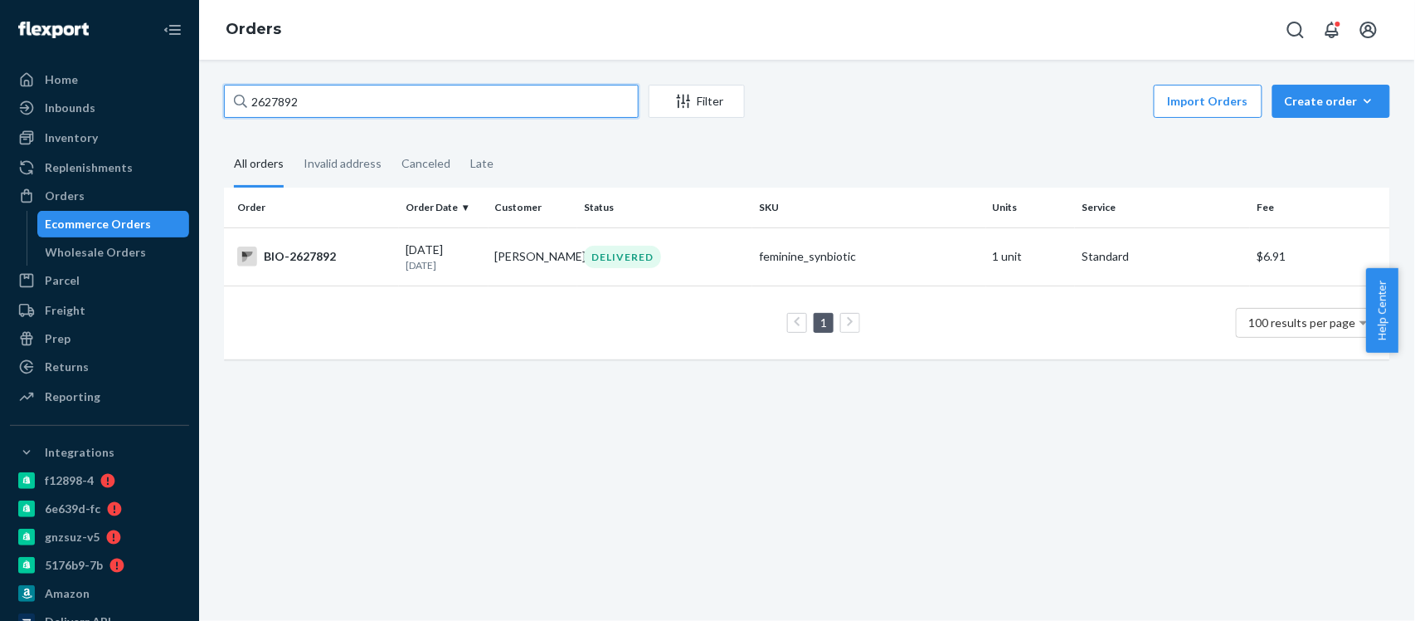
drag, startPoint x: 283, startPoint y: 100, endPoint x: 174, endPoint y: 114, distance: 109.6
click at [174, 114] on div "Home Inbounds Shipping Plans Problems Inventory Products Branded Packaging Repl…" at bounding box center [707, 310] width 1415 height 621
paste input "564060"
drag, startPoint x: 302, startPoint y: 105, endPoint x: 202, endPoint y: 123, distance: 102.0
click at [202, 123] on div "2564060 Filter Import Orders Create order Ecommerce order Removal order All ord…" at bounding box center [807, 340] width 1216 height 561
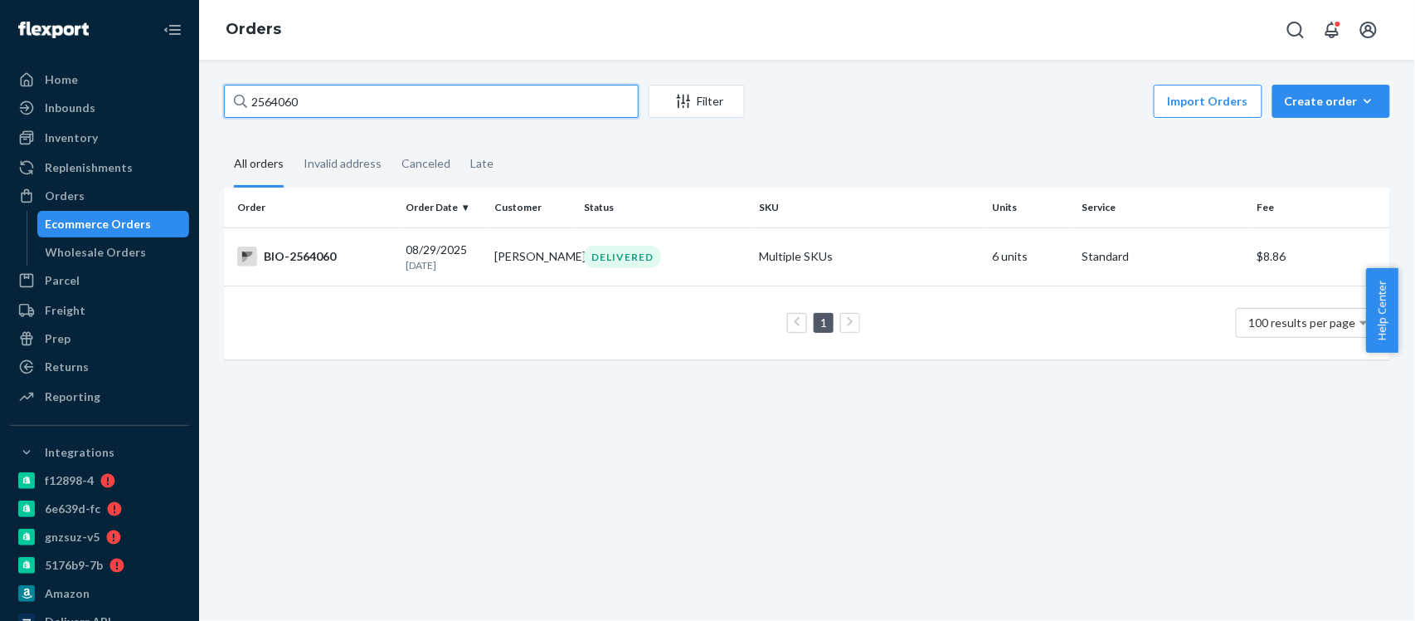
paste input "659755"
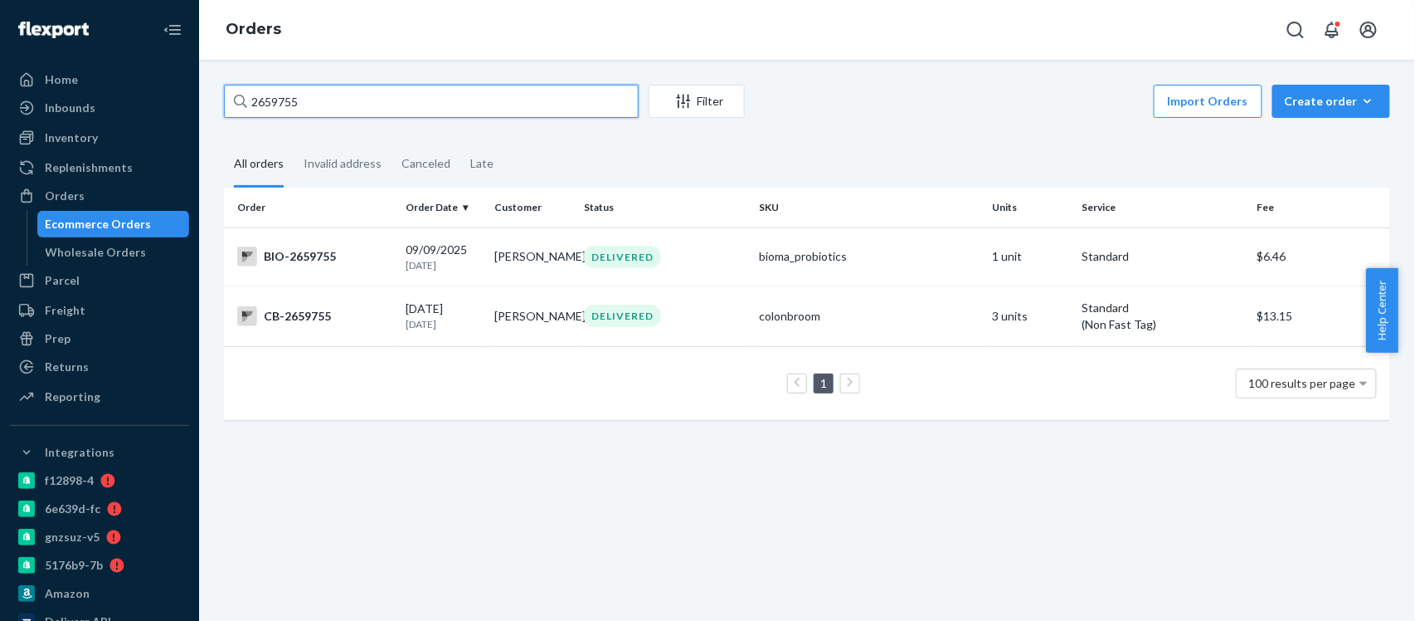
type input "2659755"
click at [319, 260] on div "BIO-2659755" at bounding box center [314, 256] width 155 height 20
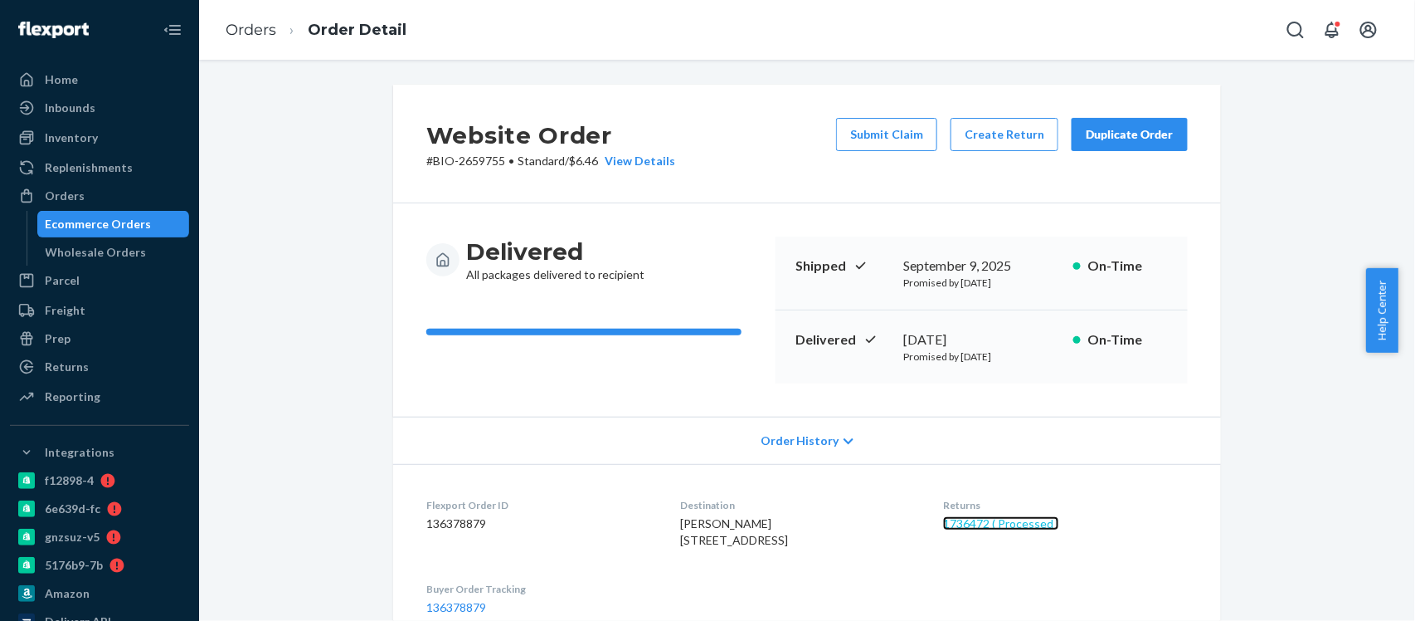
click at [1013, 523] on link "1736472 ( Processed )" at bounding box center [1001, 523] width 116 height 14
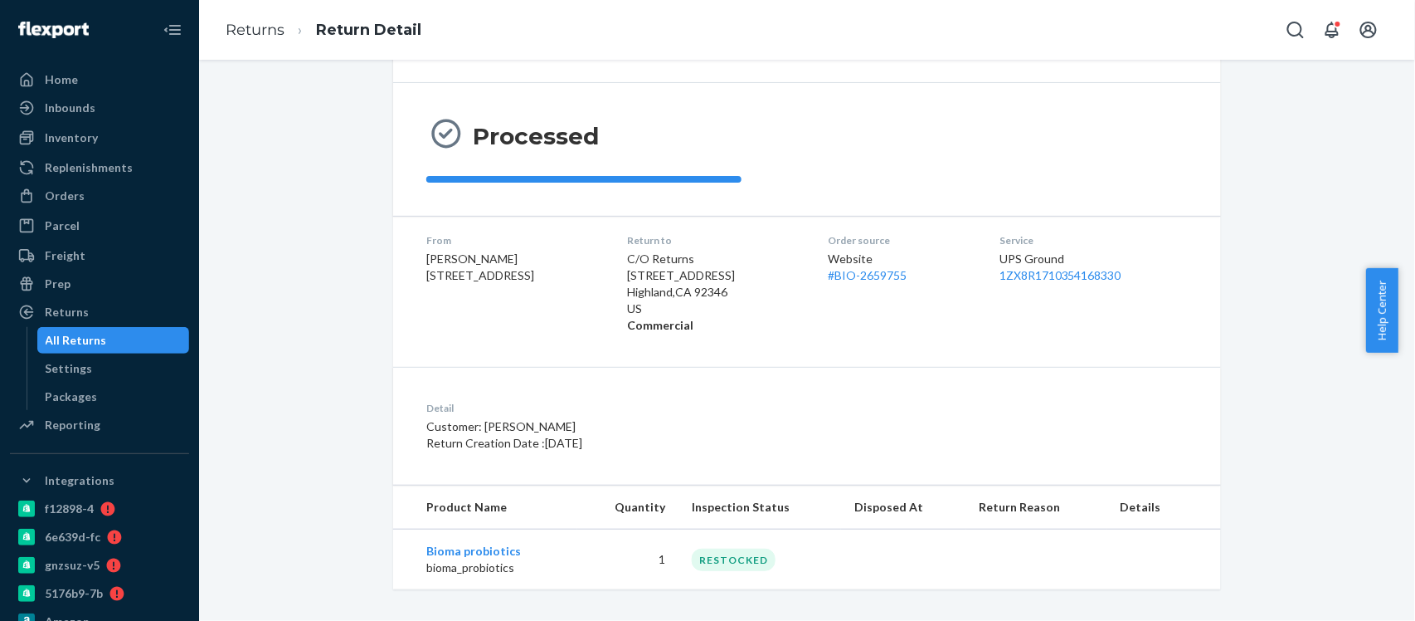
scroll to position [129, 0]
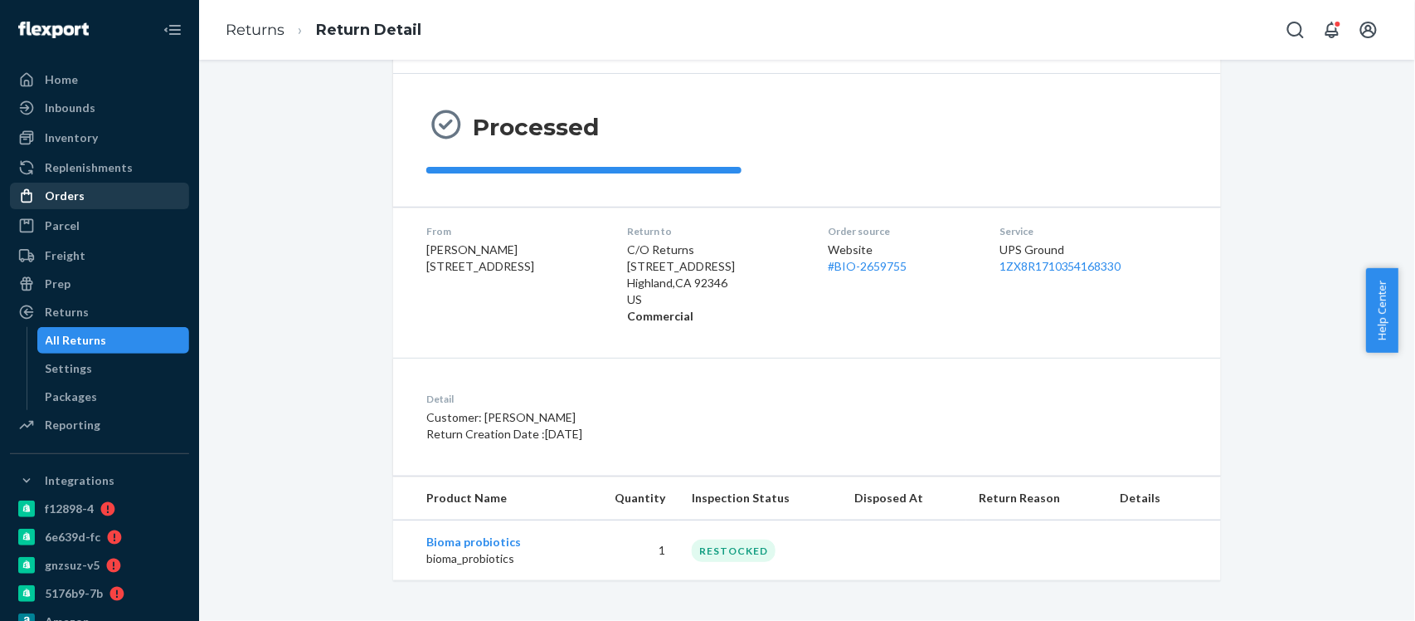
drag, startPoint x: 71, startPoint y: 192, endPoint x: 134, endPoint y: 197, distance: 63.2
click at [73, 192] on div "Orders" at bounding box center [65, 195] width 40 height 17
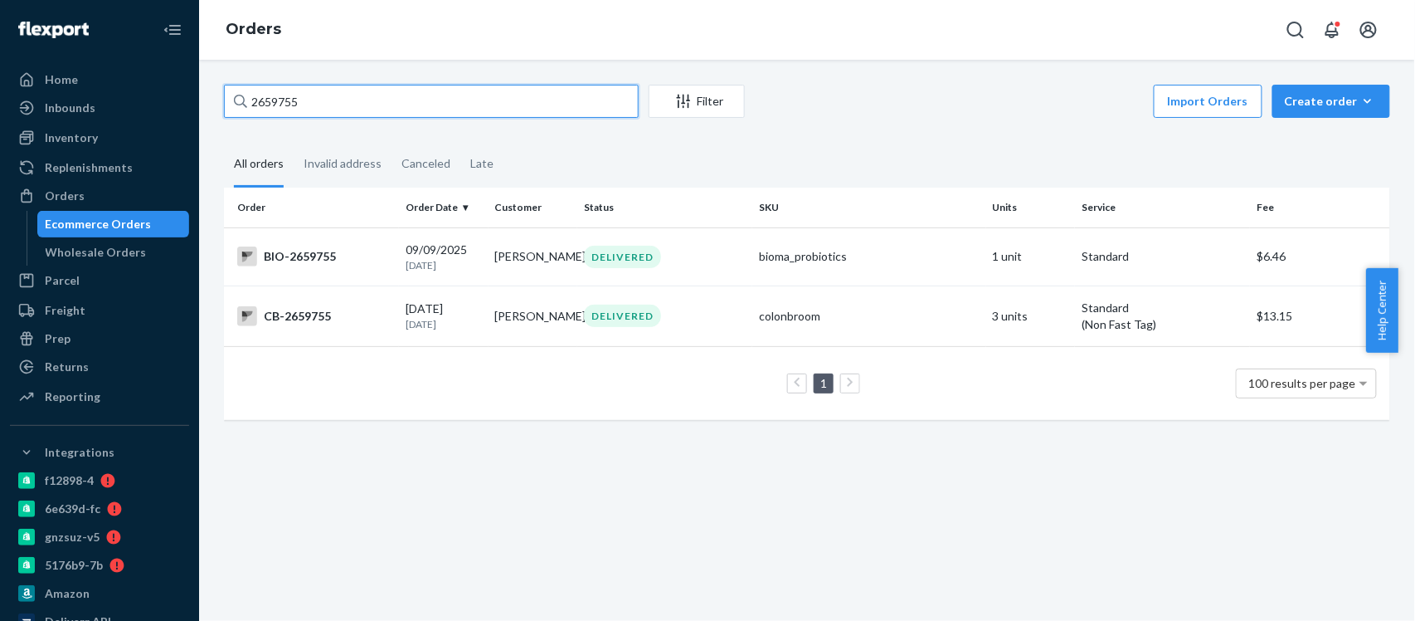
drag, startPoint x: 314, startPoint y: 100, endPoint x: 220, endPoint y: 110, distance: 95.2
click at [220, 110] on div "2659755 Filter Import Orders Create order Ecommerce order Removal order All ord…" at bounding box center [807, 261] width 1191 height 352
paste input "538556"
type input "2538556"
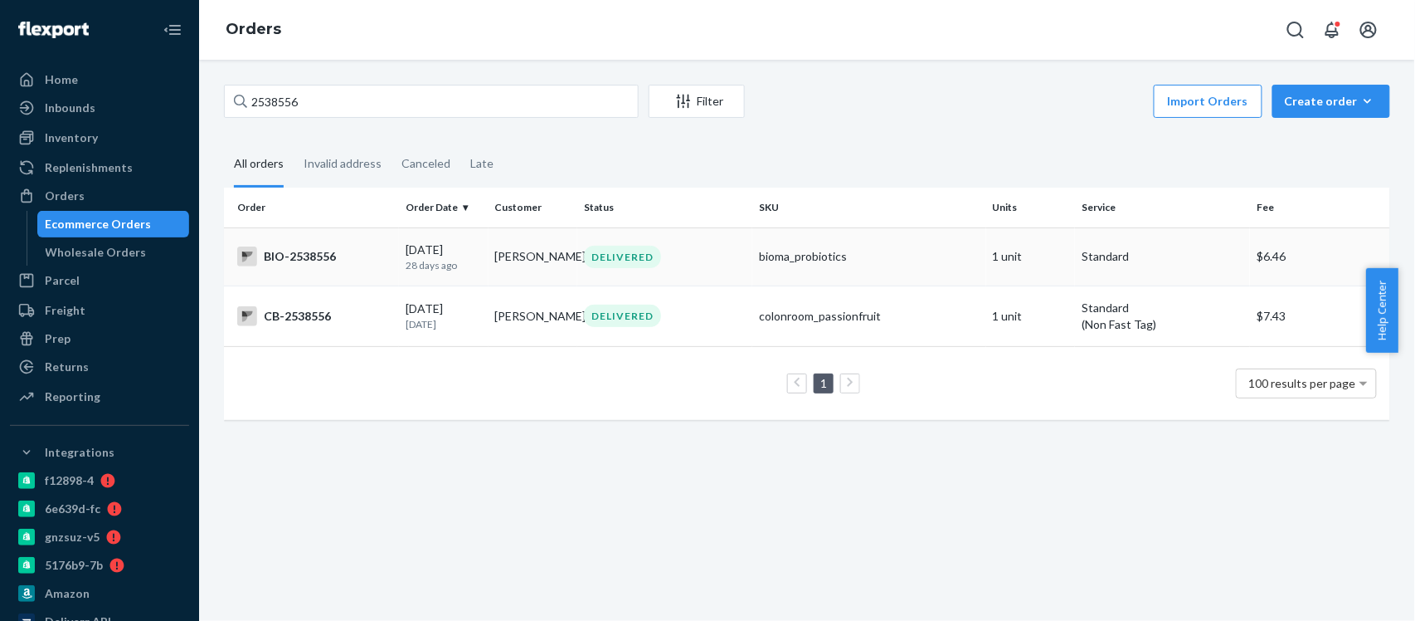
click at [319, 258] on div "BIO-2538556" at bounding box center [314, 256] width 155 height 20
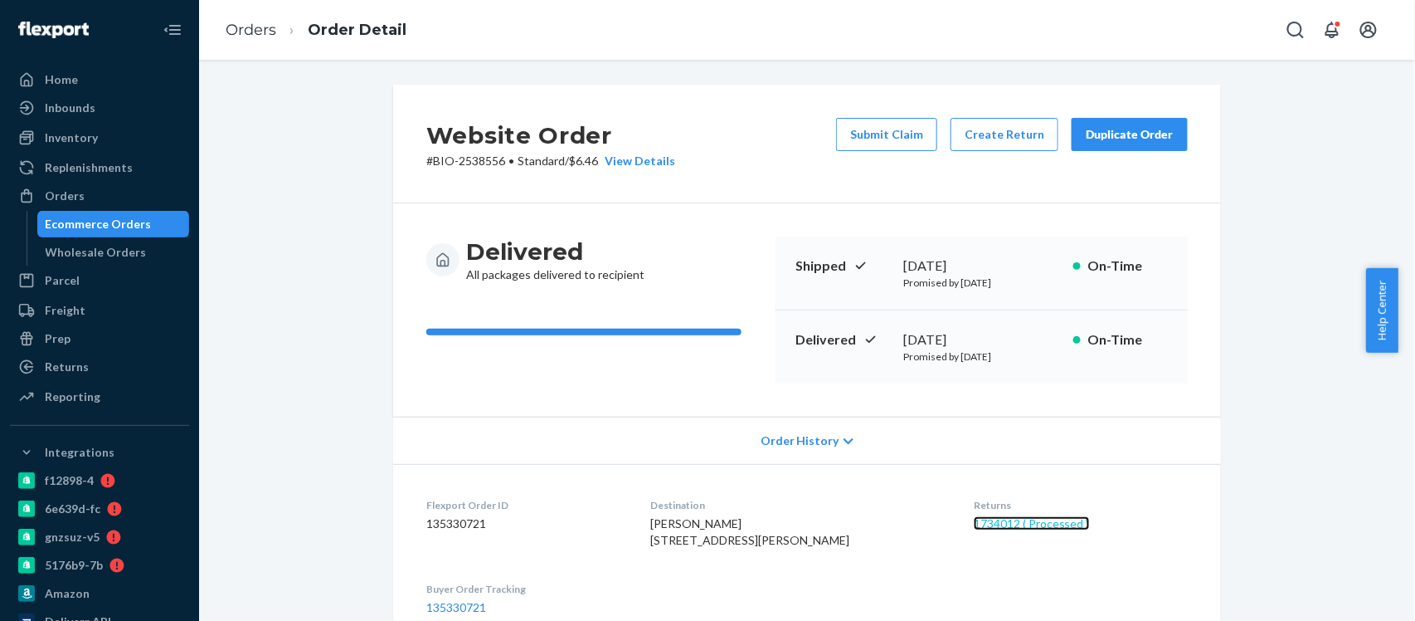
click at [1001, 528] on link "1734012 ( Processed )" at bounding box center [1032, 523] width 116 height 14
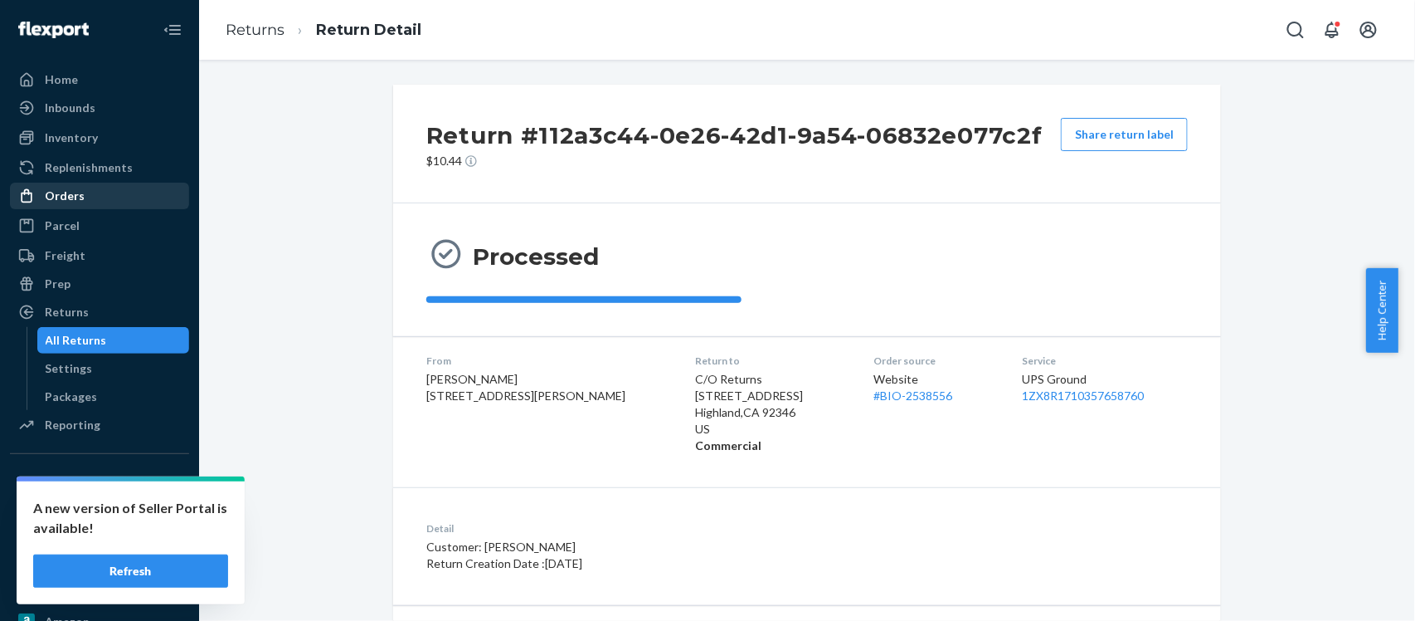
click at [51, 197] on div "Orders" at bounding box center [65, 195] width 40 height 17
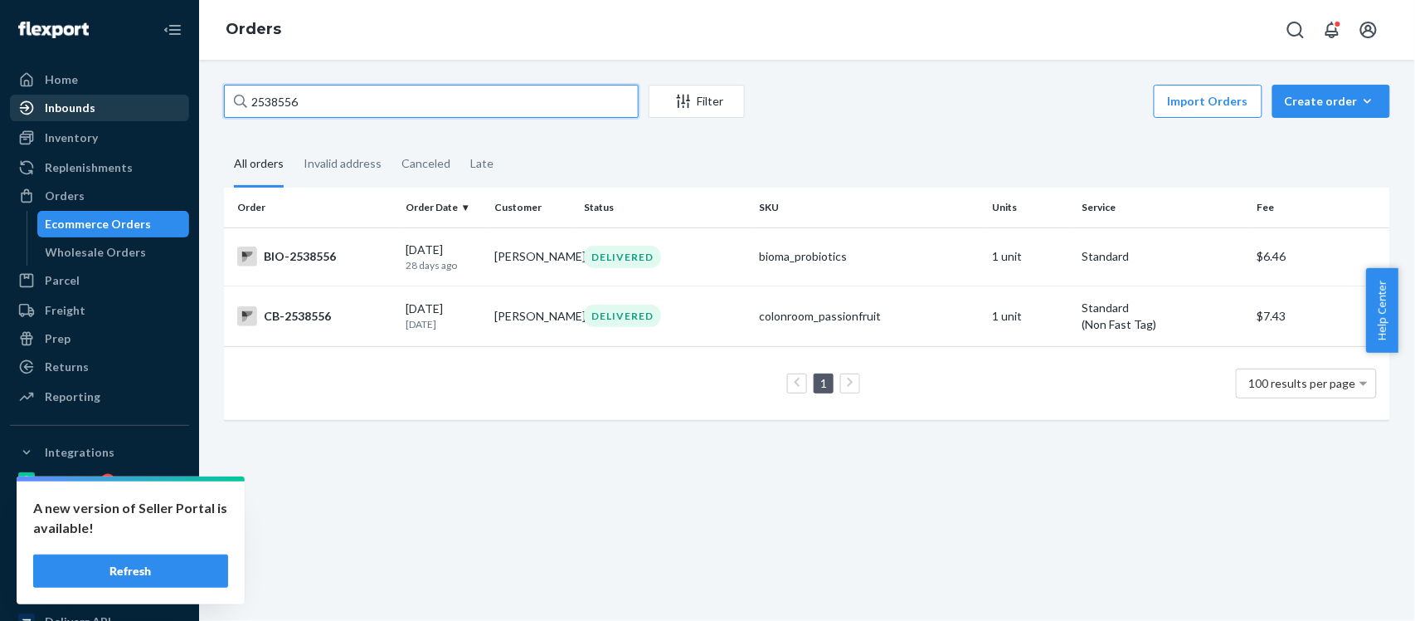
drag, startPoint x: 304, startPoint y: 102, endPoint x: 169, endPoint y: 111, distance: 134.7
click at [169, 111] on div "Home Inbounds Shipping Plans Problems Inventory Products Branded Packaging Repl…" at bounding box center [707, 310] width 1415 height 621
paste input "645060"
type input "2645060"
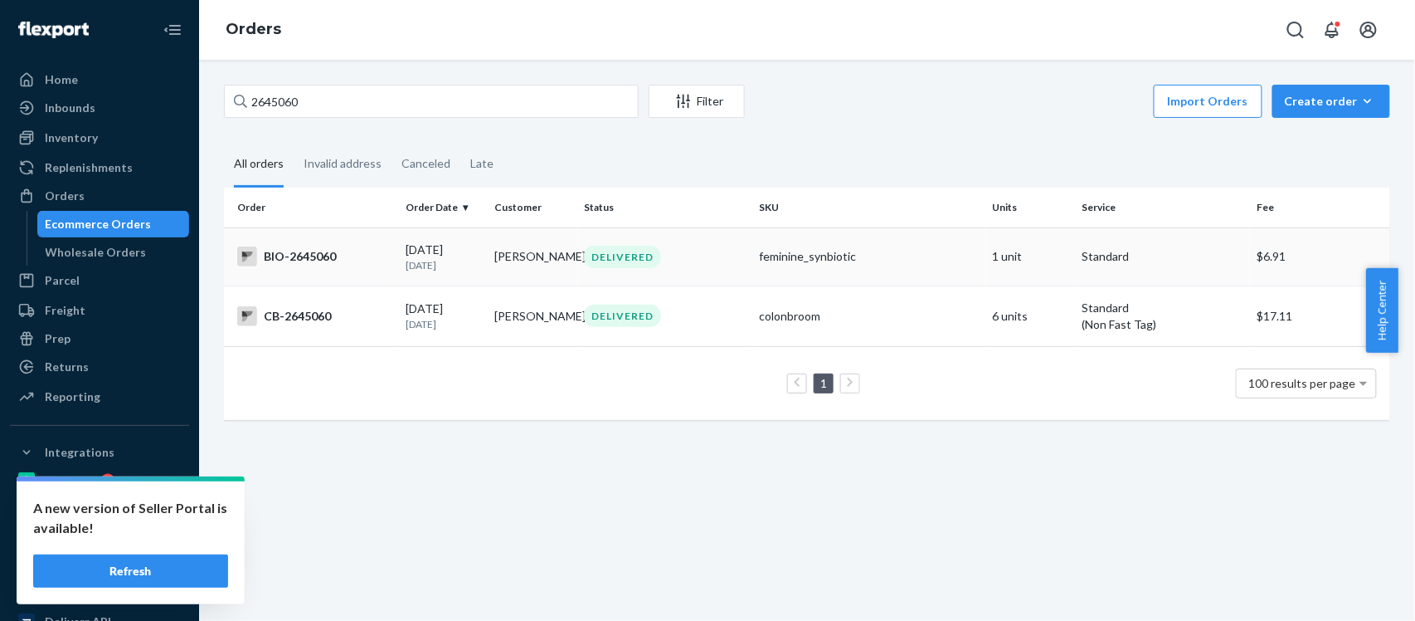
click at [295, 253] on div "BIO-2645060" at bounding box center [314, 256] width 155 height 20
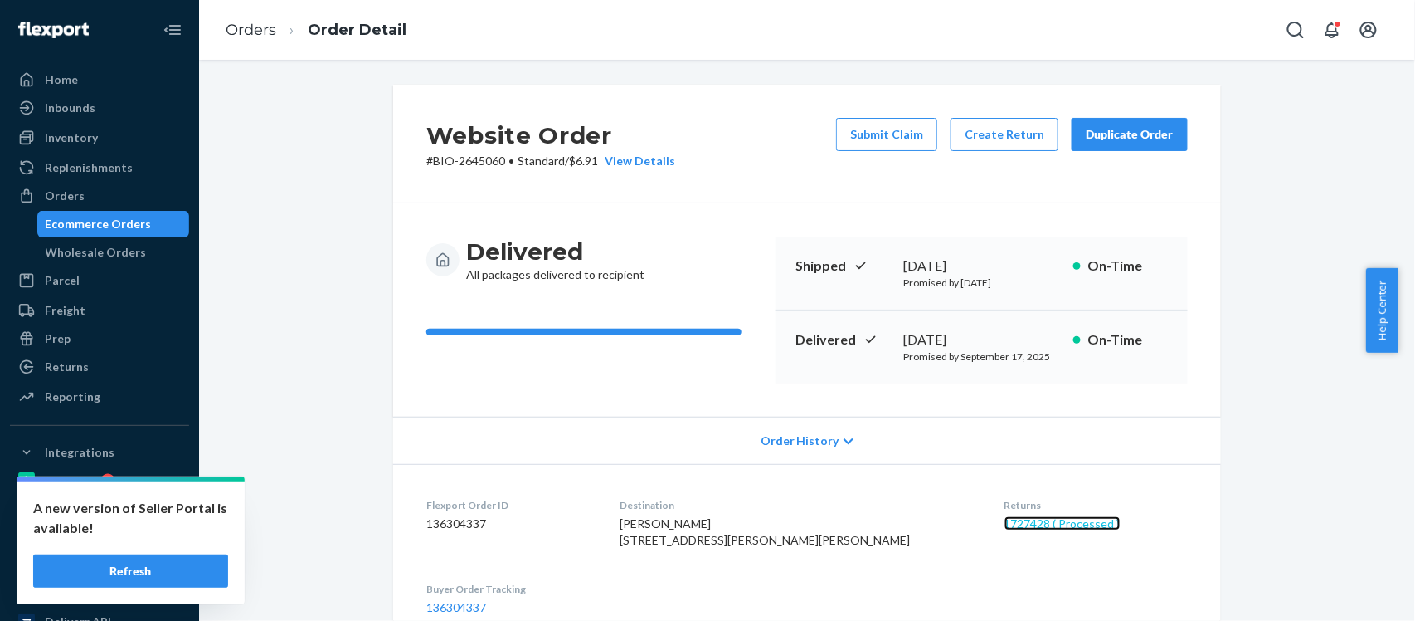
click at [1007, 525] on link "1727428 ( Processed )" at bounding box center [1063, 523] width 116 height 14
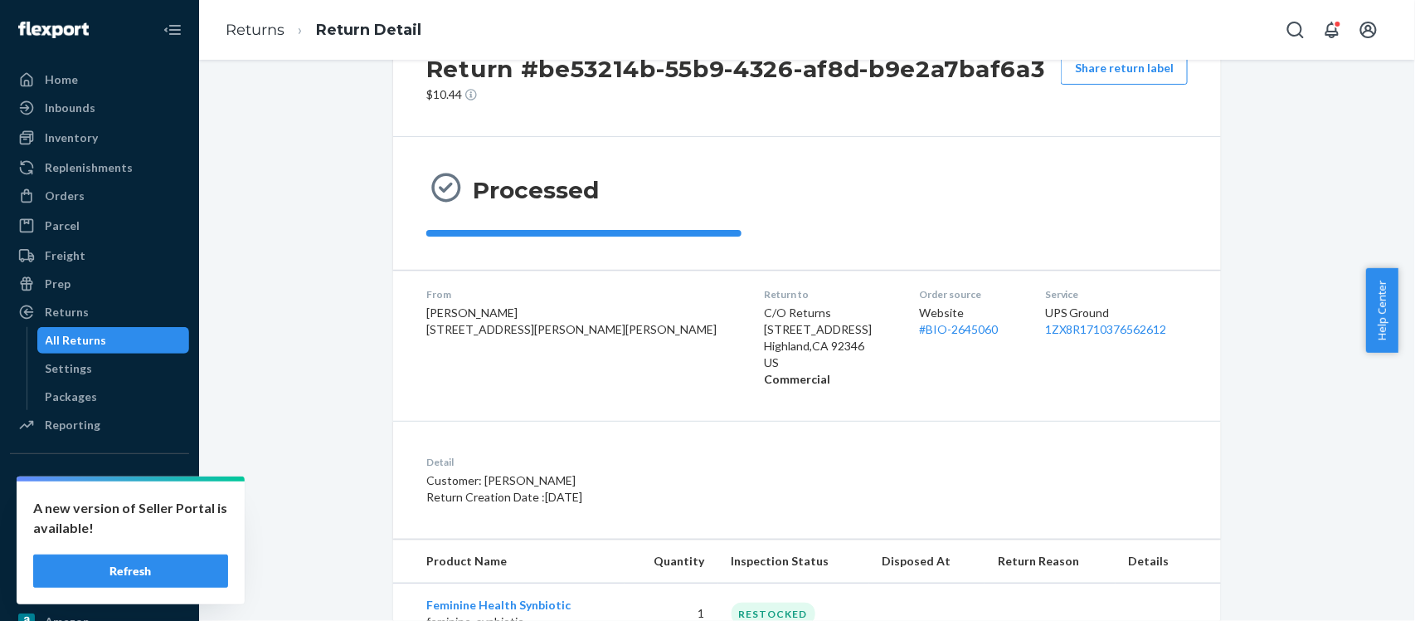
scroll to position [129, 0]
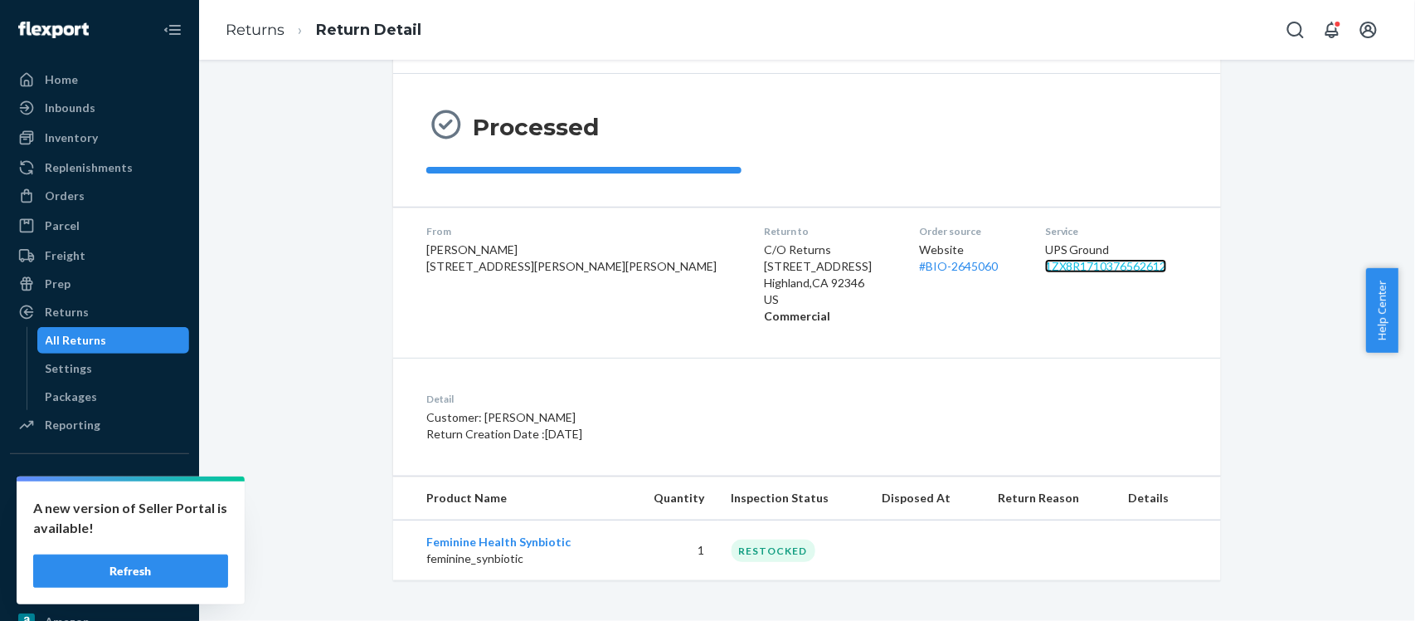
click at [1068, 270] on link "1ZX8R1710376562612" at bounding box center [1106, 266] width 122 height 14
click at [66, 195] on div "Orders" at bounding box center [65, 195] width 40 height 17
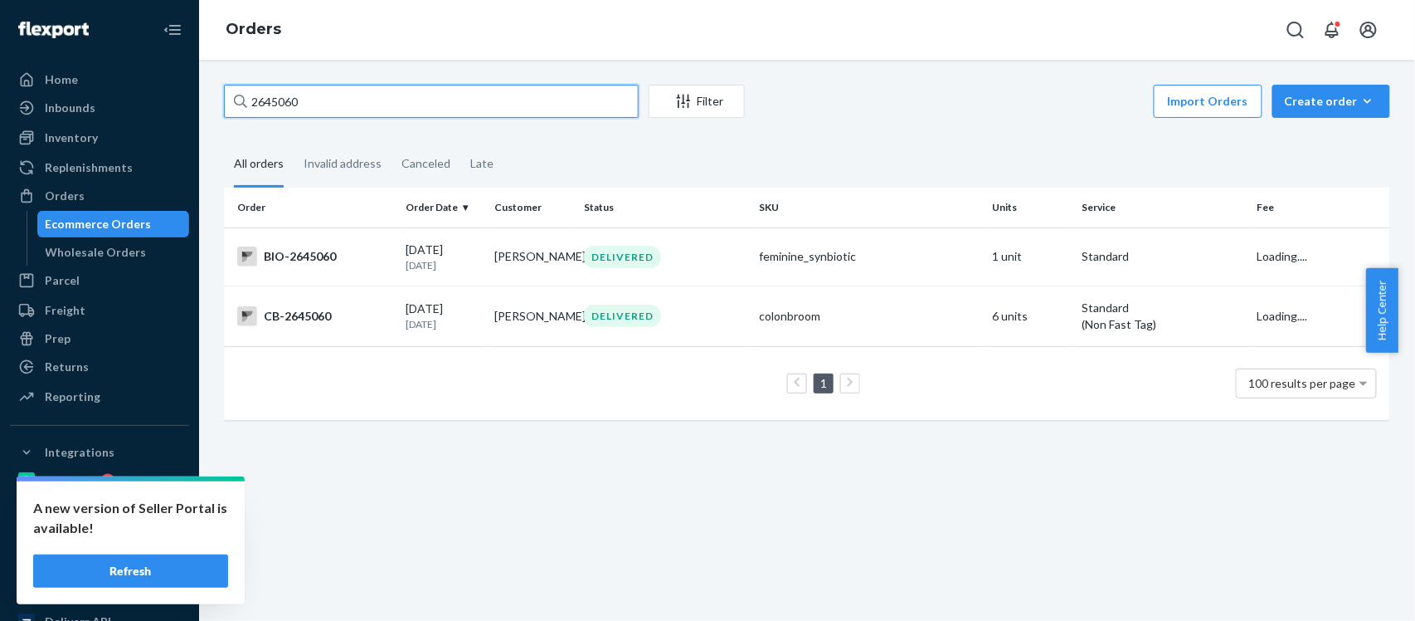
drag, startPoint x: 262, startPoint y: 102, endPoint x: 210, endPoint y: 121, distance: 55.6
click at [210, 121] on div "2645060 Filter Import Orders Create order Ecommerce order Removal order All ord…" at bounding box center [807, 340] width 1216 height 561
paste input "565378"
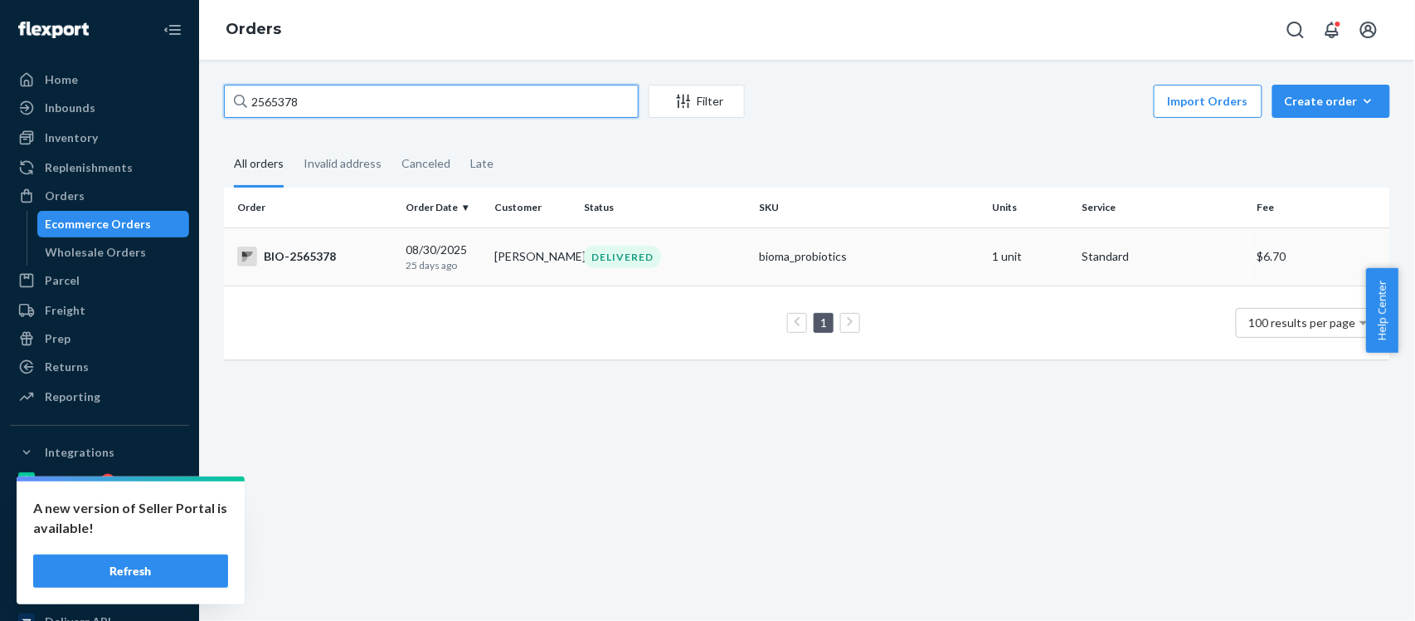
type input "2565378"
click at [285, 260] on div "BIO-2565378" at bounding box center [314, 256] width 155 height 20
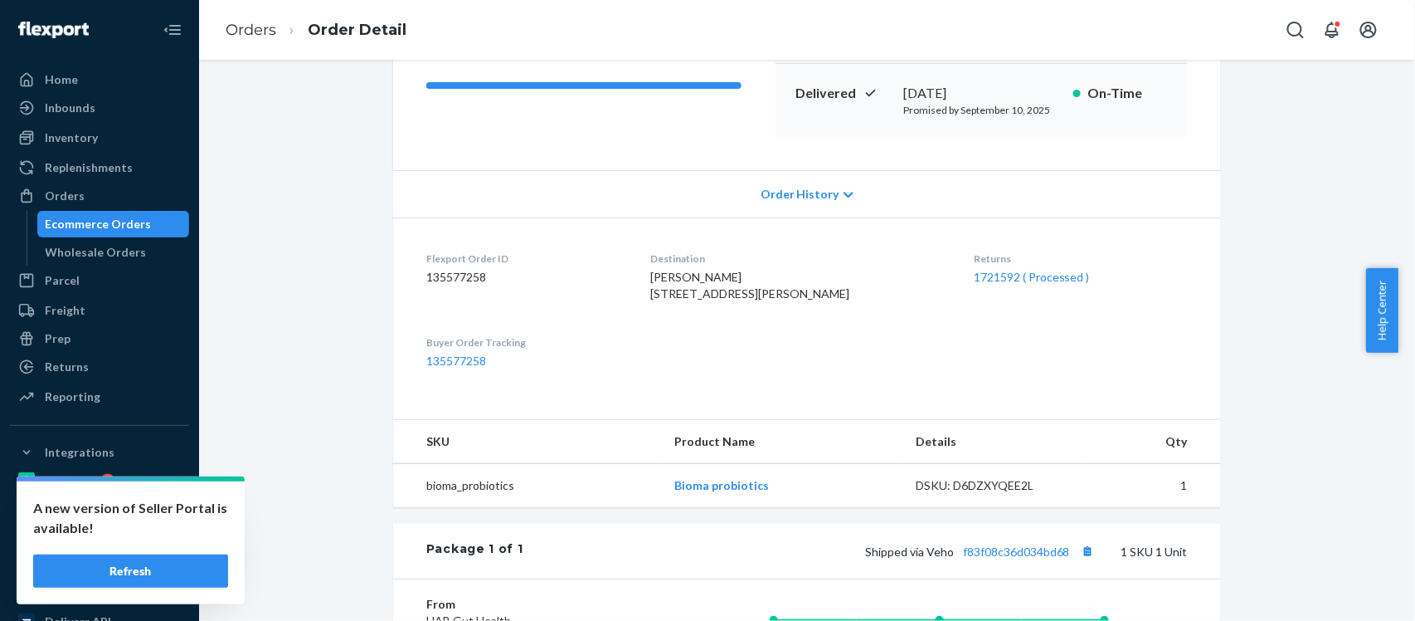
scroll to position [332, 0]
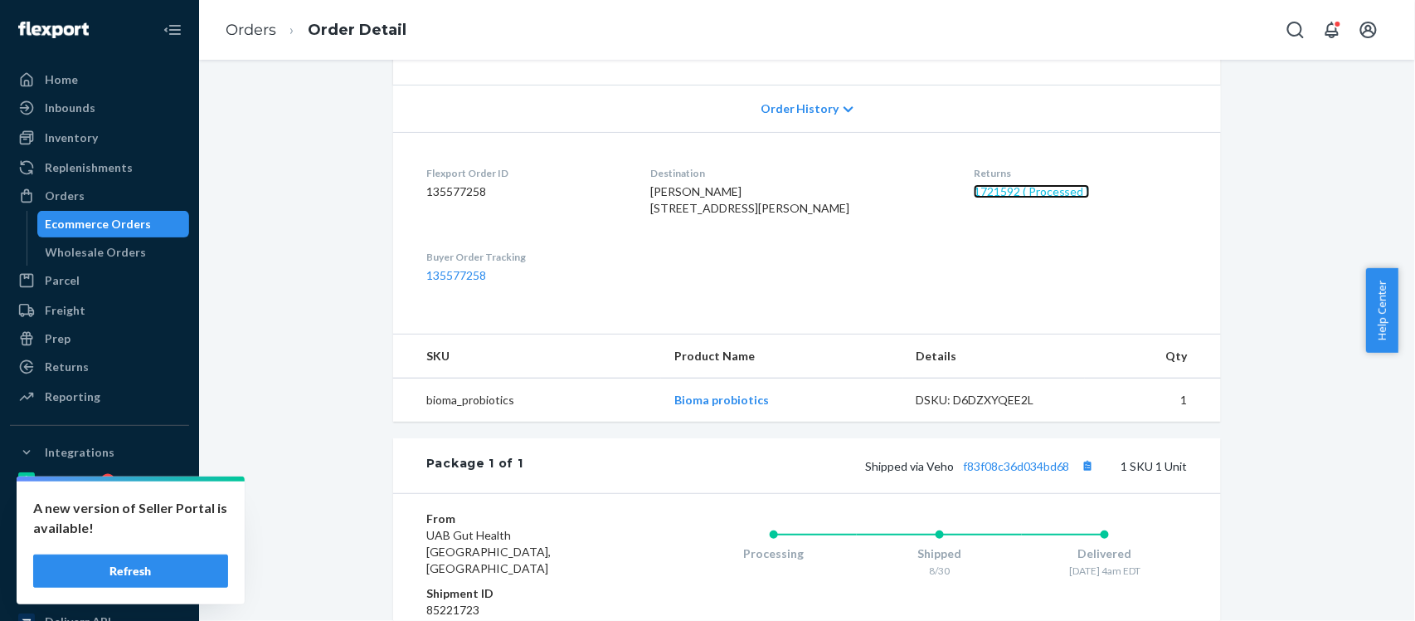
click at [1012, 189] on link "1721592 ( Processed )" at bounding box center [1032, 191] width 116 height 14
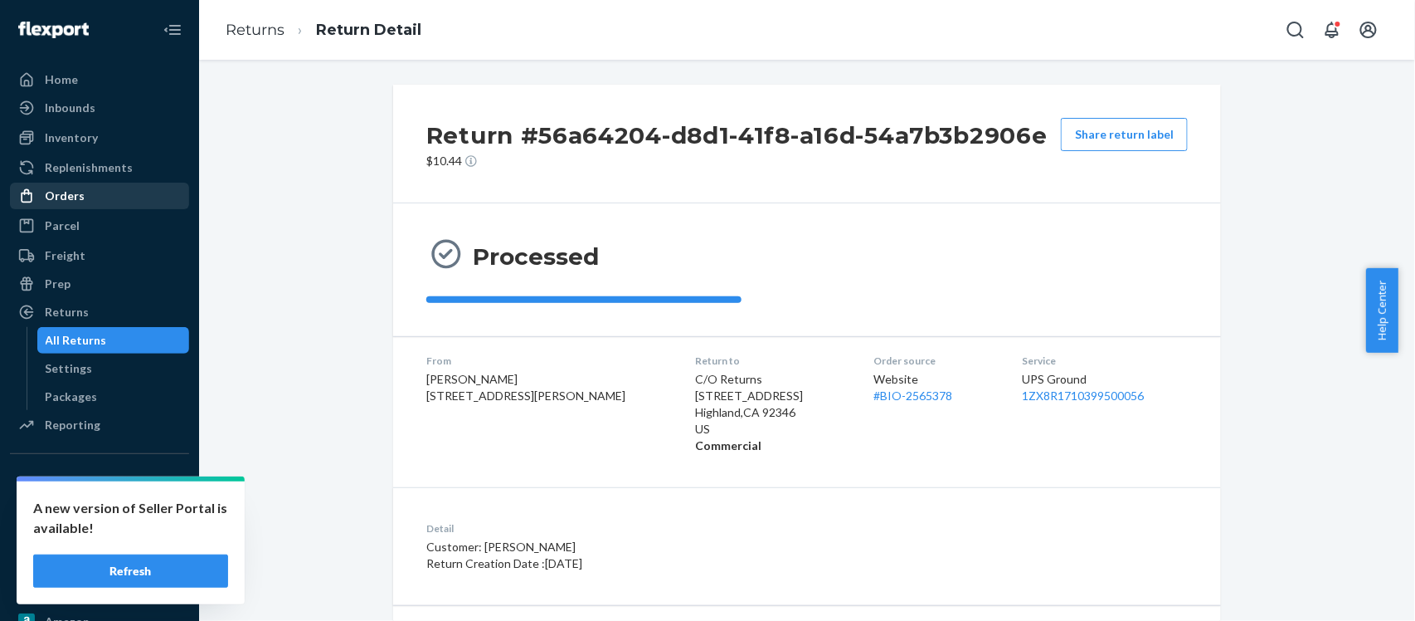
click at [56, 200] on div "Orders" at bounding box center [65, 195] width 40 height 17
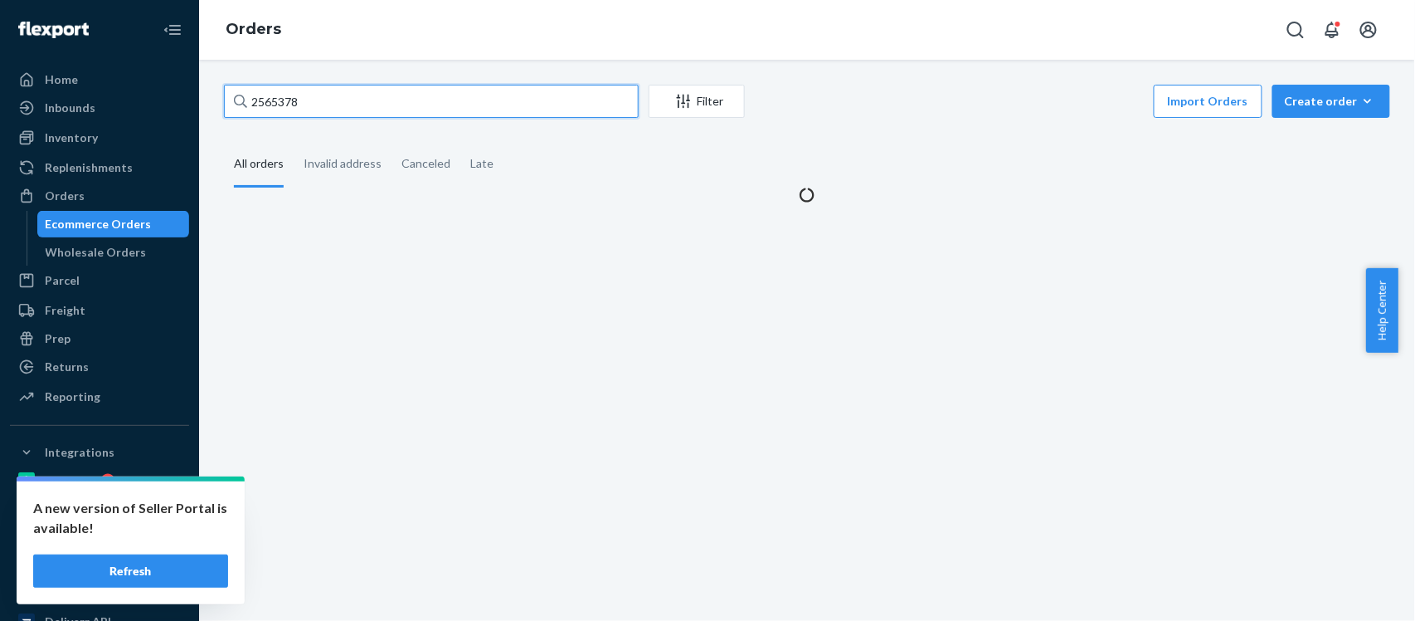
drag, startPoint x: 316, startPoint y: 107, endPoint x: 231, endPoint y: 104, distance: 85.5
click at [231, 104] on input "2565378" at bounding box center [431, 101] width 415 height 33
paste input "77193"
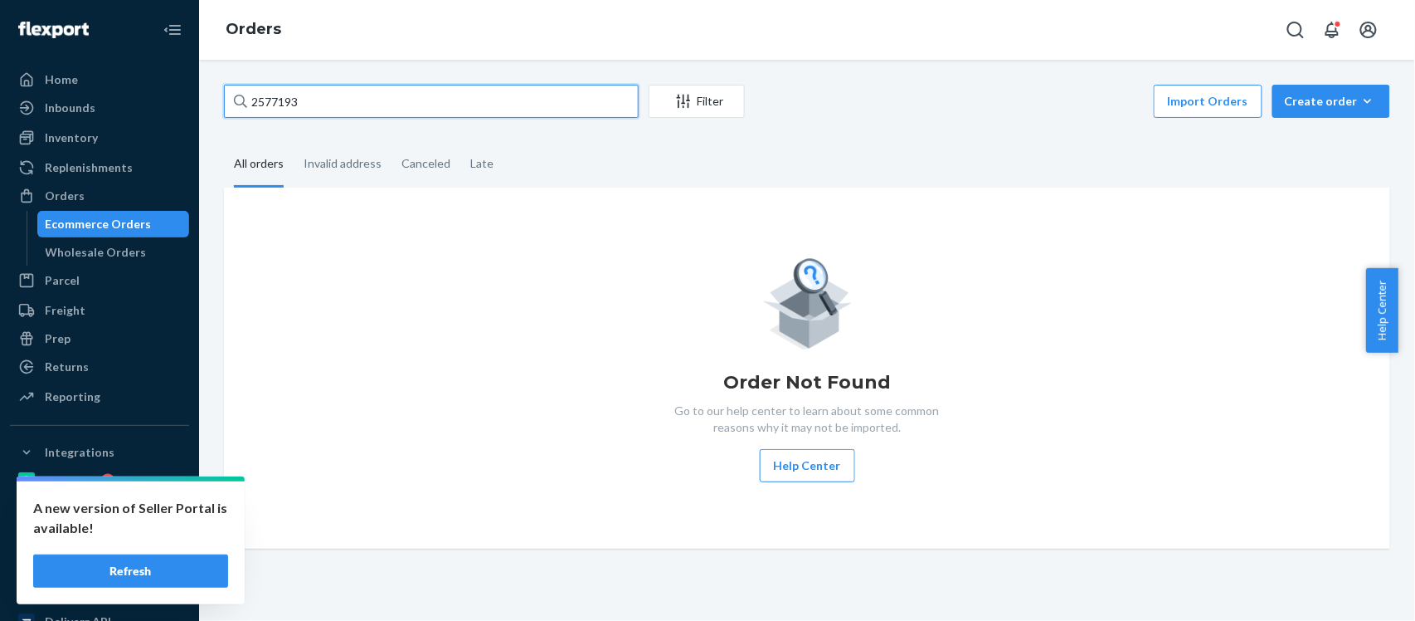
type input "2577193"
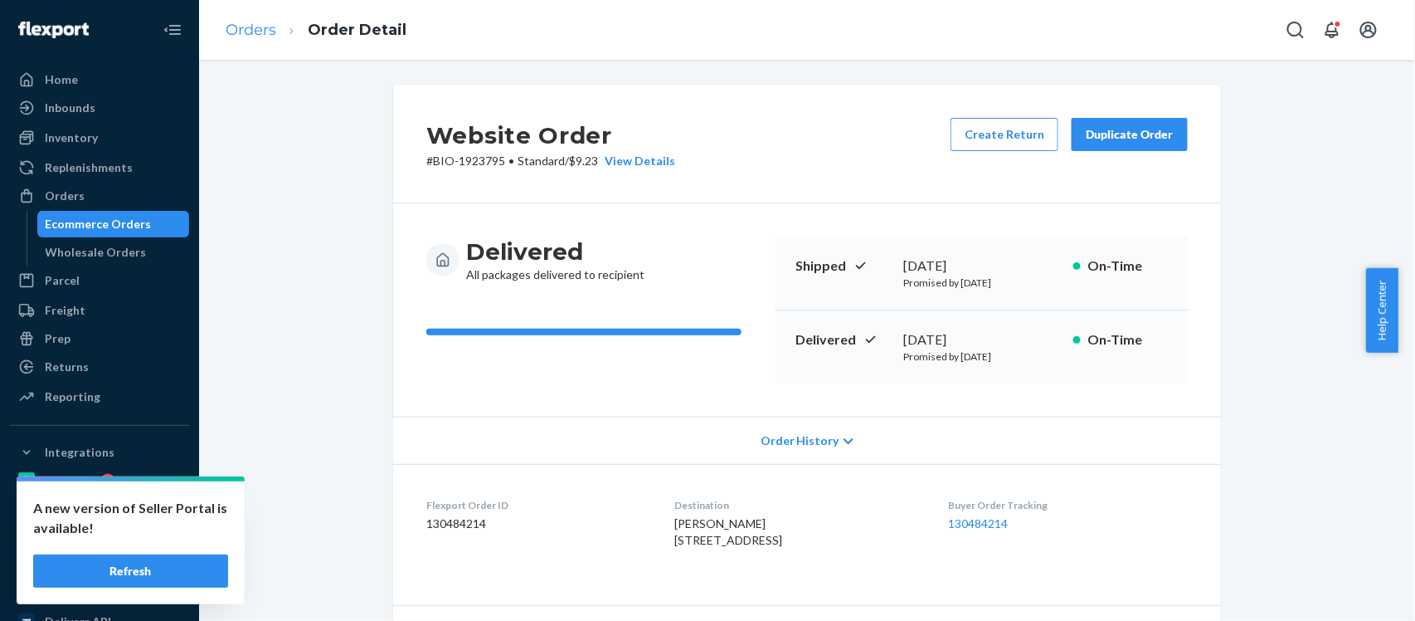
scroll to position [110, 0]
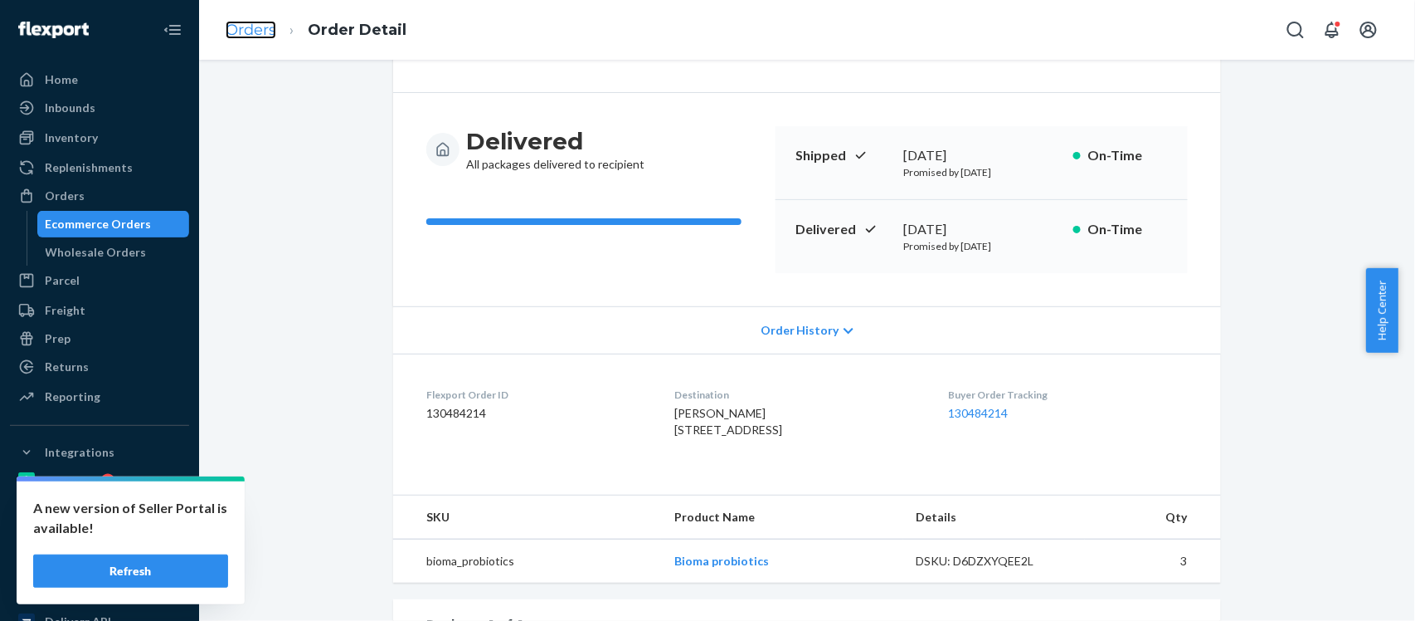
click at [237, 33] on link "Orders" at bounding box center [251, 30] width 51 height 18
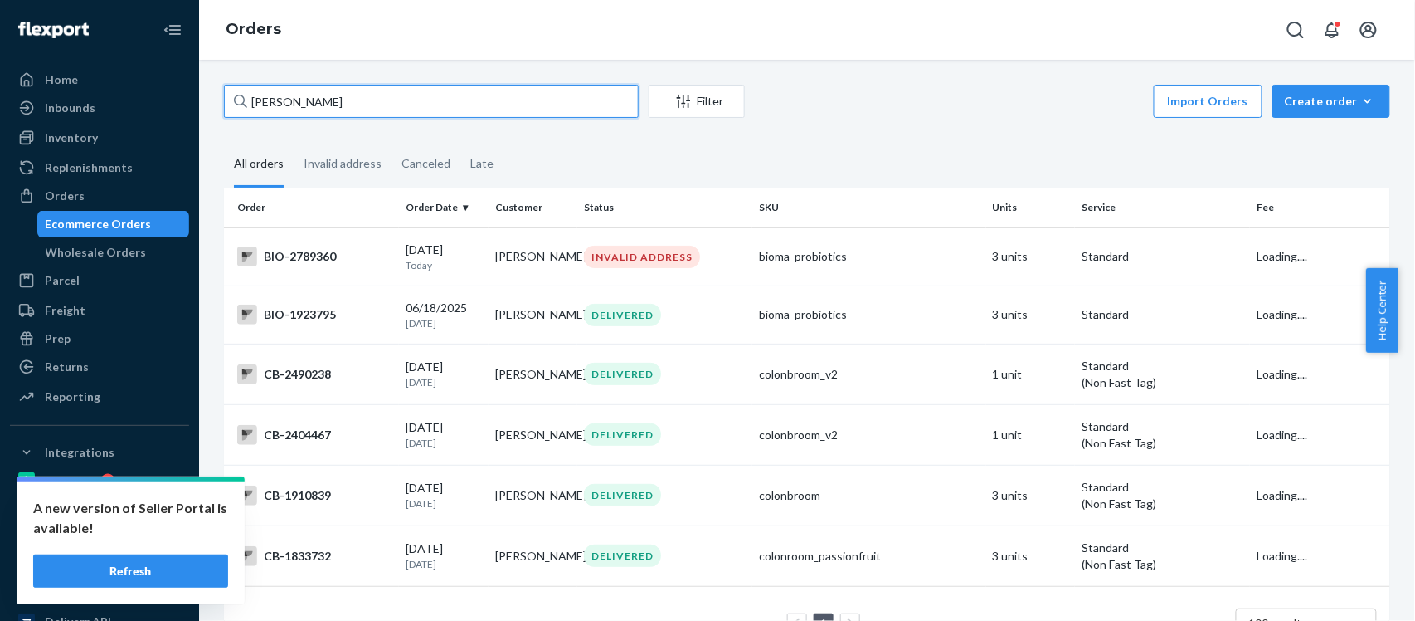
drag, startPoint x: 321, startPoint y: 104, endPoint x: 196, endPoint y: 115, distance: 125.8
click at [196, 115] on div "Home Inbounds Shipping Plans Problems Inventory Products Branded Packaging Repl…" at bounding box center [707, 310] width 1415 height 621
paste input "2577193"
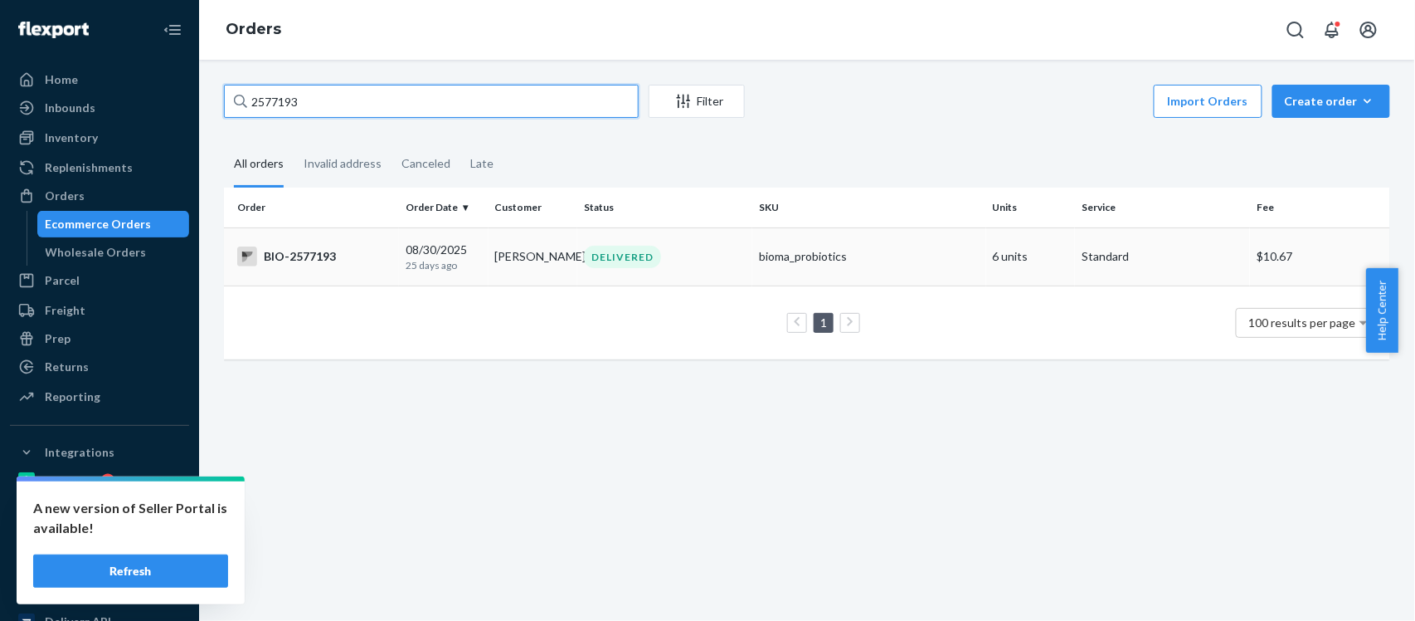
type input "2577193"
click at [298, 260] on div "BIO-2577193" at bounding box center [314, 256] width 155 height 20
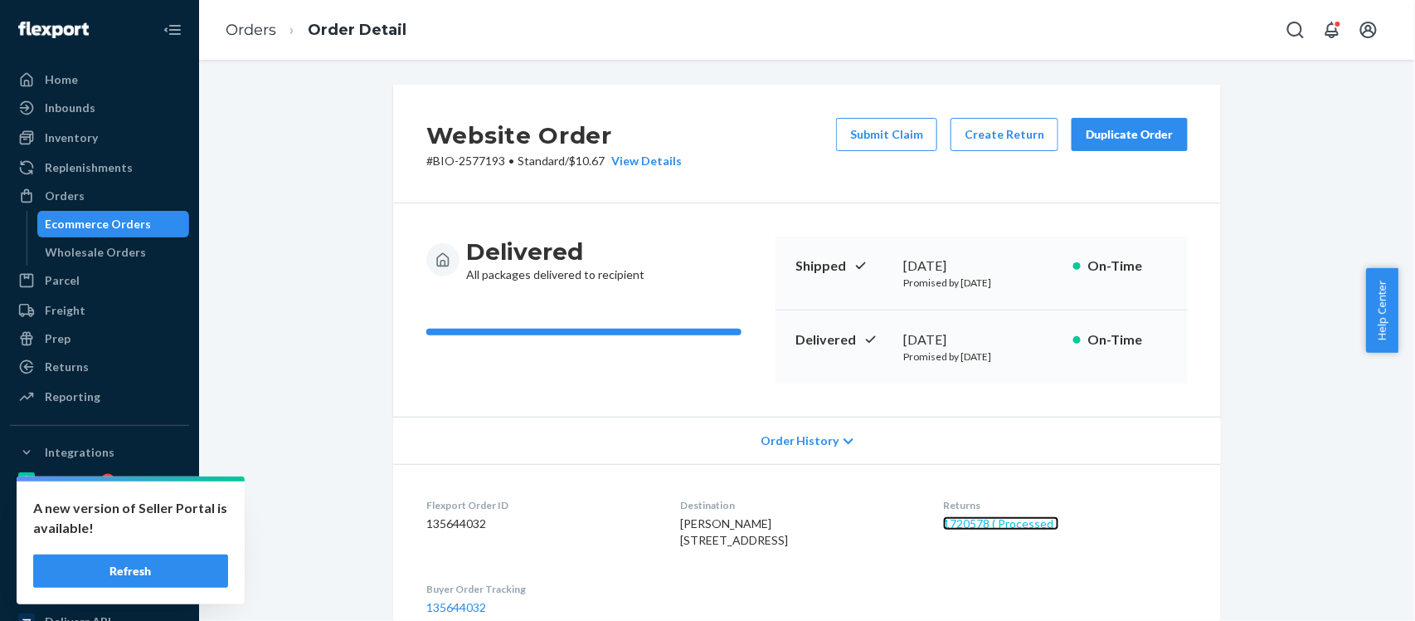
click at [992, 528] on link "1720578 ( Processed )" at bounding box center [1001, 523] width 116 height 14
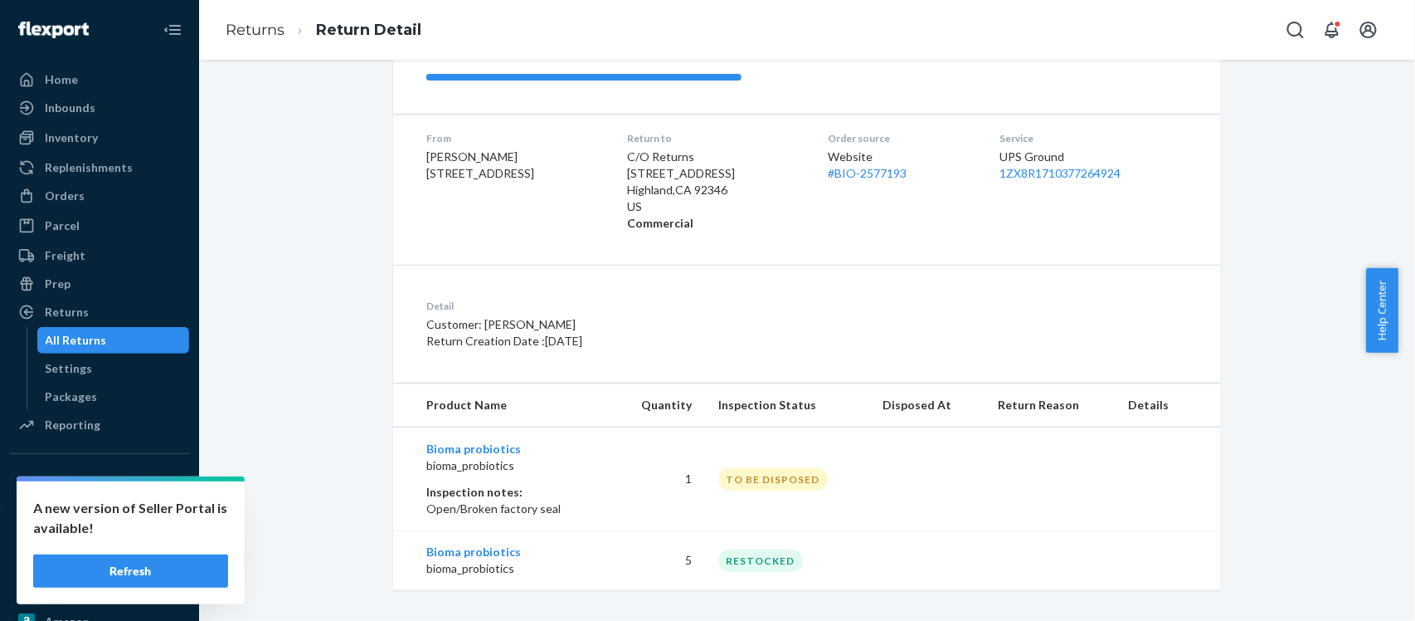
scroll to position [232, 0]
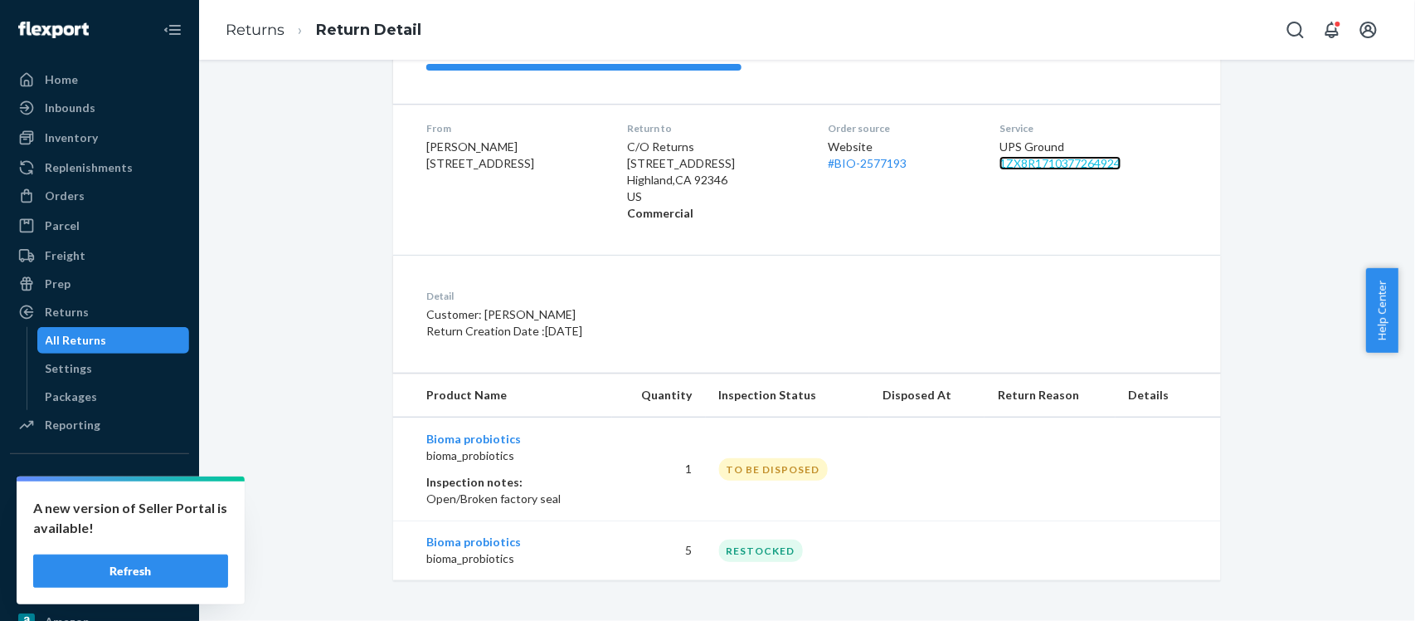
click at [1033, 169] on link "1ZX8R1710377264924" at bounding box center [1061, 163] width 122 height 14
drag, startPoint x: 68, startPoint y: 191, endPoint x: 187, endPoint y: 176, distance: 120.4
click at [69, 190] on div "Orders" at bounding box center [65, 195] width 40 height 17
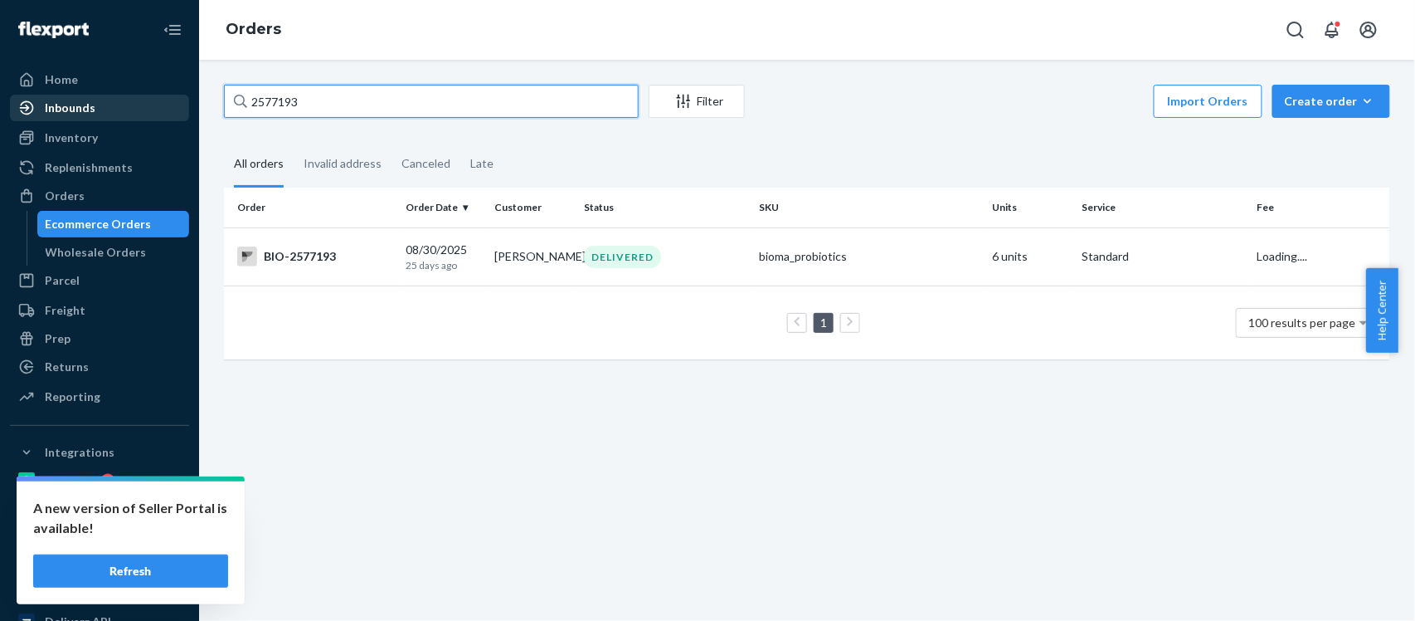
drag, startPoint x: 325, startPoint y: 105, endPoint x: 169, endPoint y: 114, distance: 156.2
click at [169, 114] on div "Home Inbounds Shipping Plans Problems Inventory Products Branded Packaging Repl…" at bounding box center [707, 310] width 1415 height 621
paste input "602679"
type input "2602679"
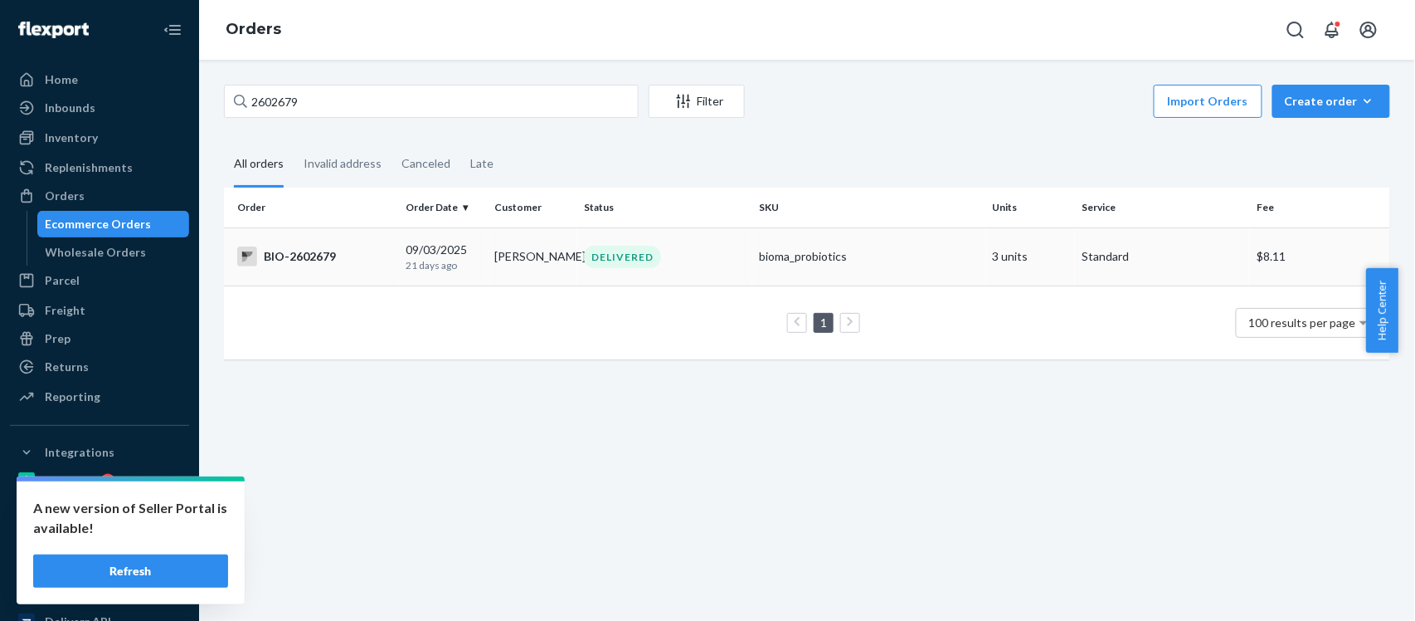
click at [305, 257] on div "BIO-2602679" at bounding box center [314, 256] width 155 height 20
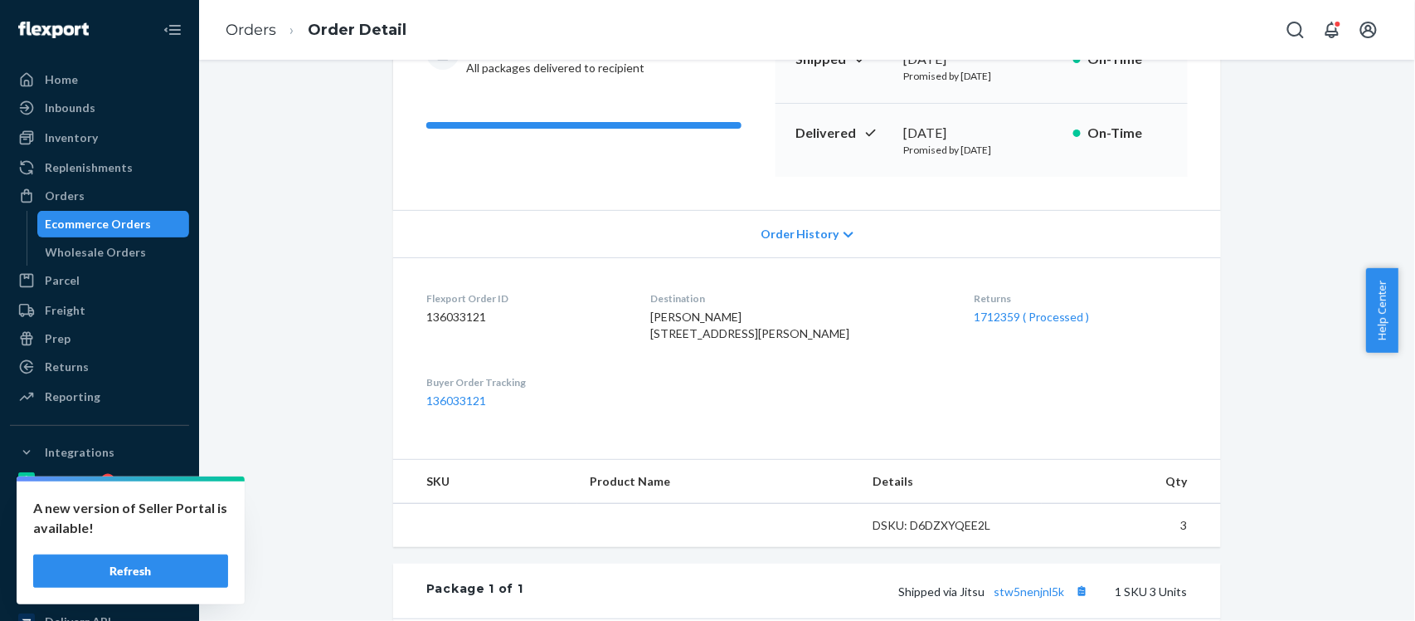
scroll to position [332, 0]
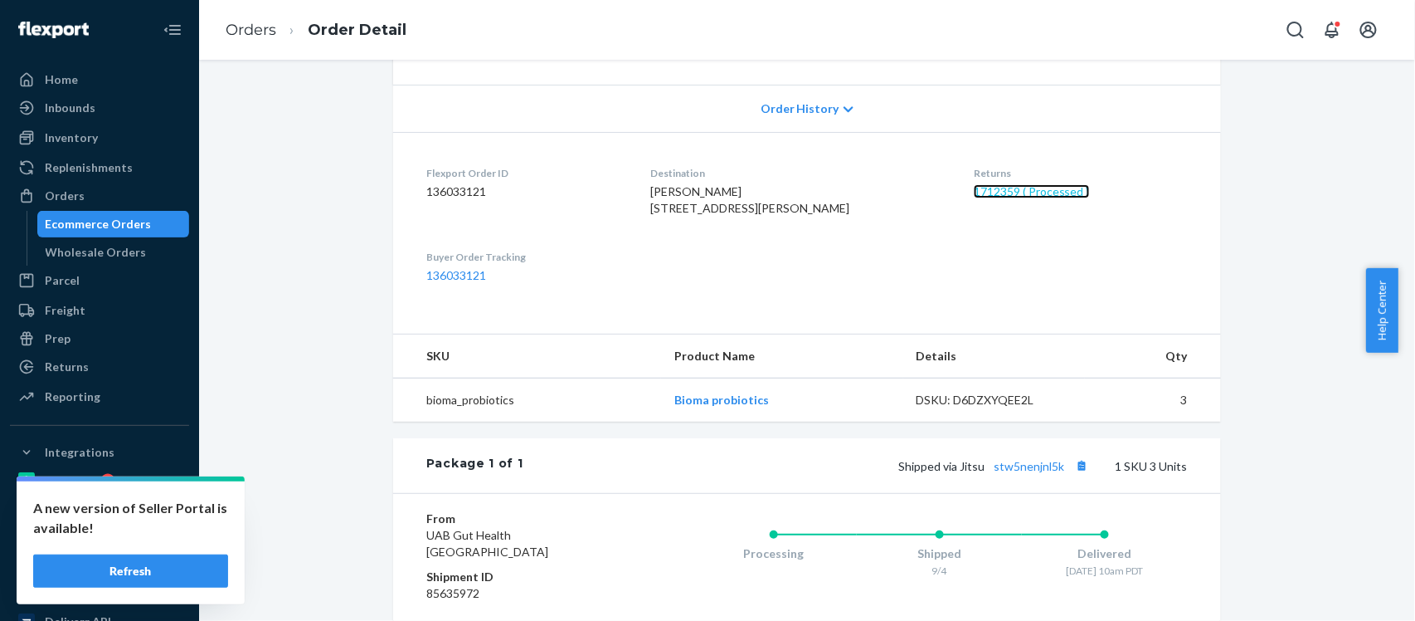
click at [1000, 197] on link "1712359 ( Processed )" at bounding box center [1032, 191] width 116 height 14
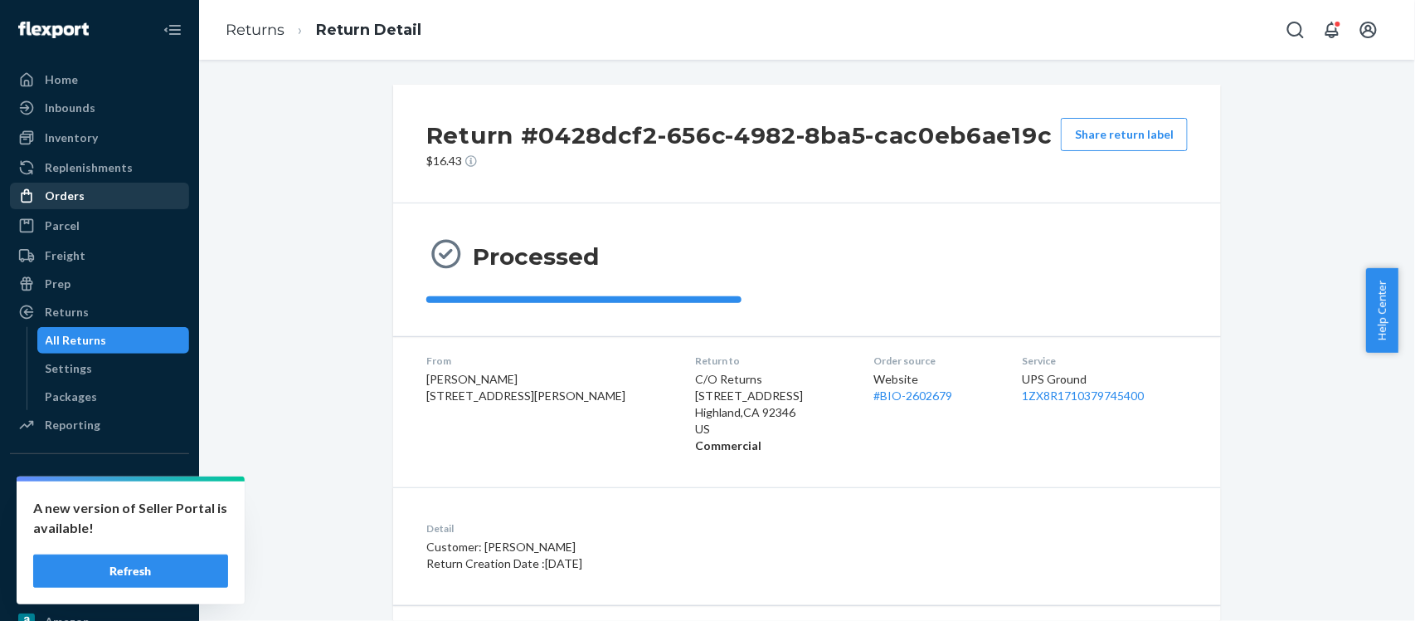
drag, startPoint x: 56, startPoint y: 192, endPoint x: 160, endPoint y: 202, distance: 105.1
click at [56, 192] on div "Orders" at bounding box center [65, 195] width 40 height 17
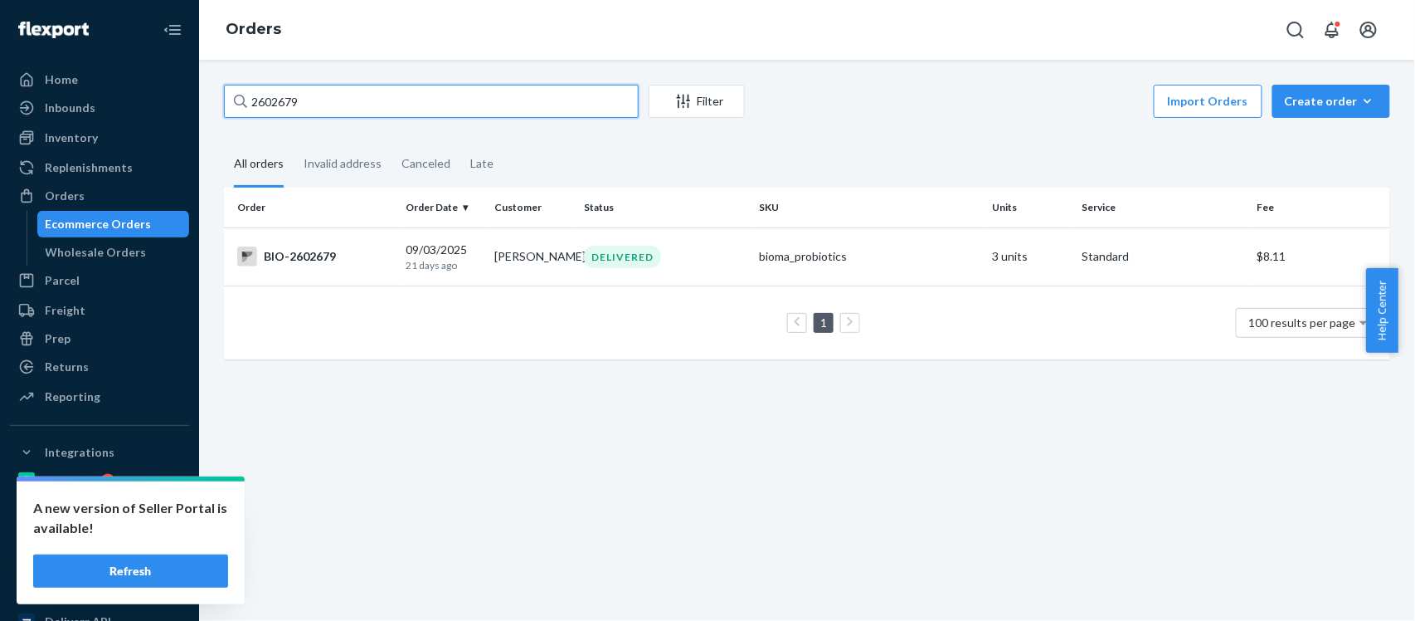
drag, startPoint x: 314, startPoint y: 96, endPoint x: 203, endPoint y: 119, distance: 112.8
click at [203, 119] on div "2602679 Filter Import Orders Create order Ecommerce order Removal order All ord…" at bounding box center [807, 340] width 1216 height 561
paste input "4960"
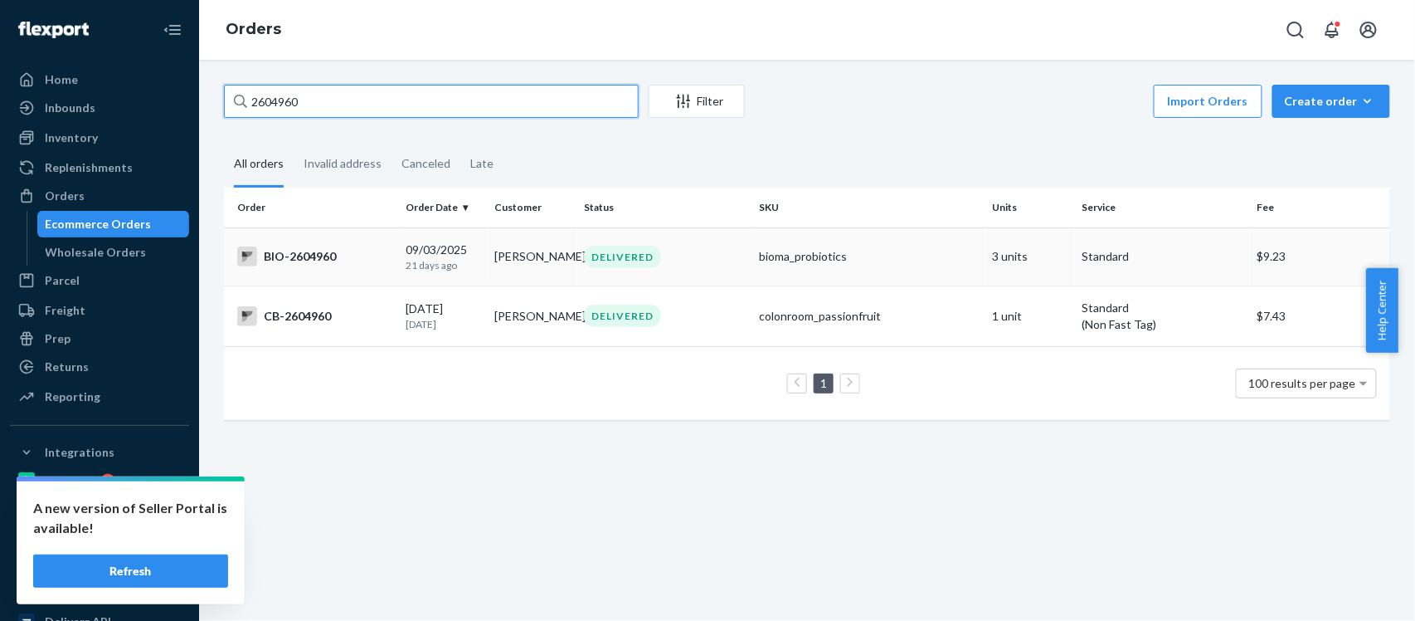
type input "2604960"
click at [310, 252] on div "BIO-2604960" at bounding box center [314, 256] width 155 height 20
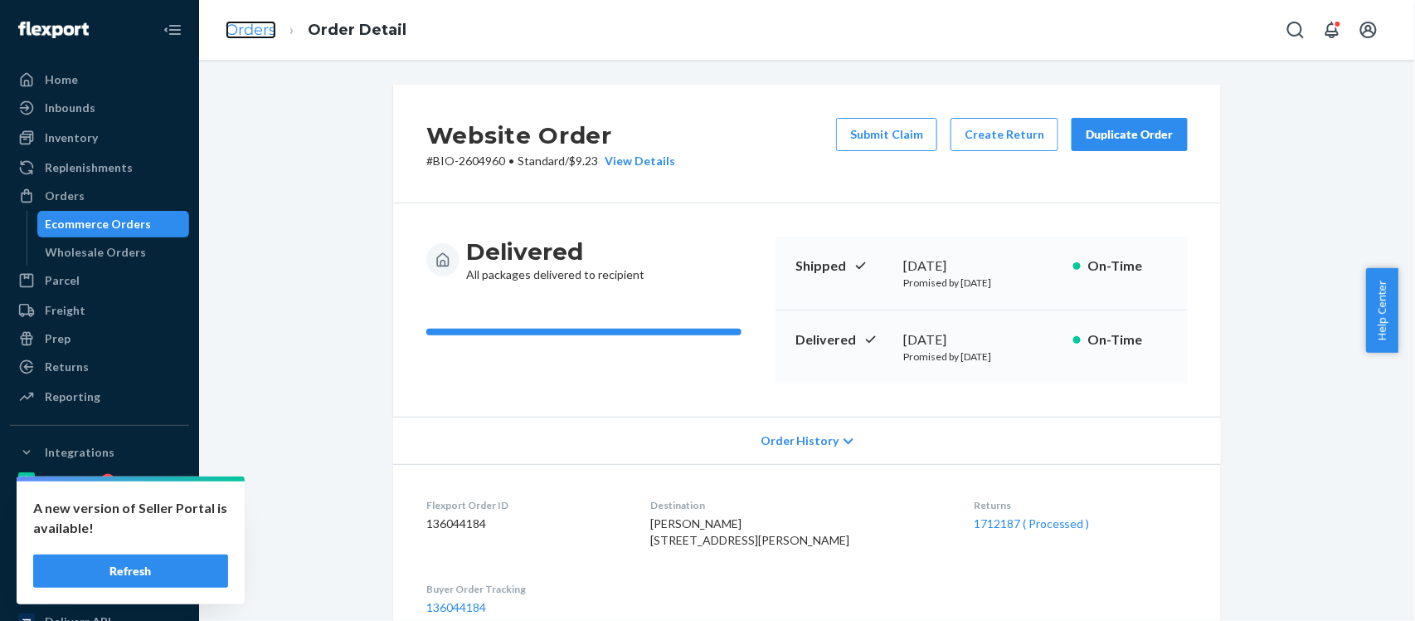
click at [253, 25] on link "Orders" at bounding box center [251, 30] width 51 height 18
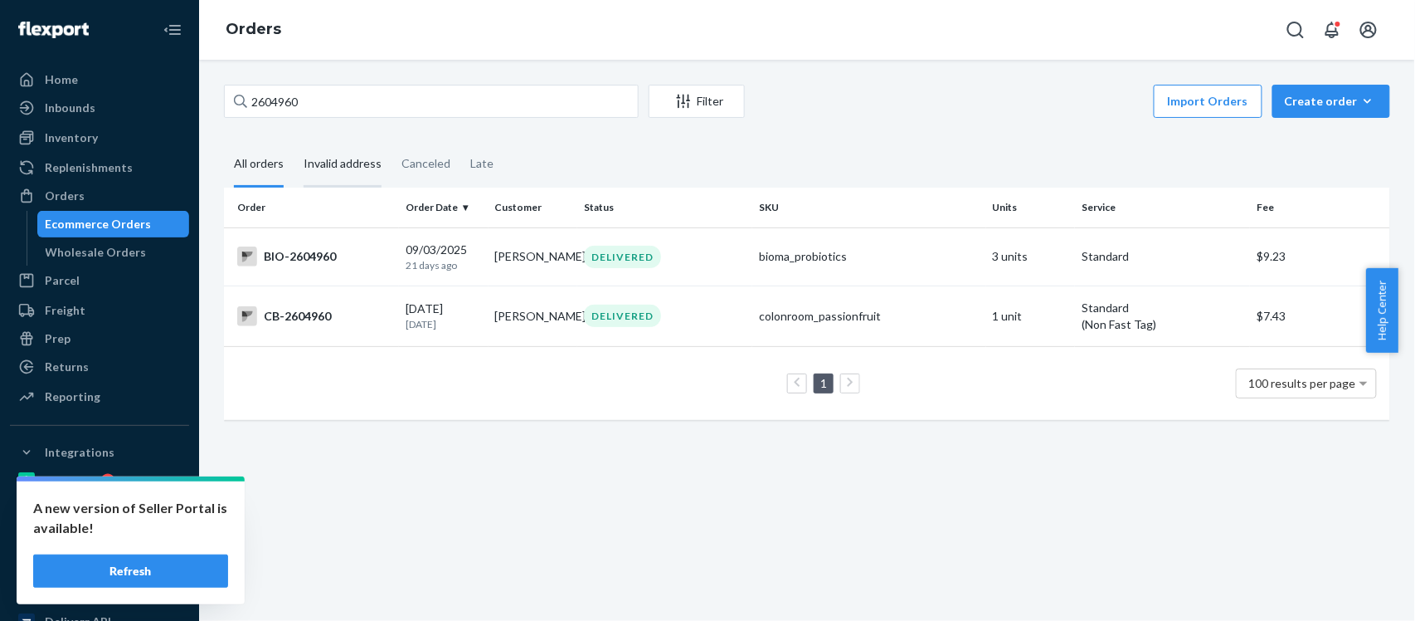
click at [354, 166] on div "Invalid address" at bounding box center [343, 165] width 78 height 46
click at [294, 142] on input "Invalid address" at bounding box center [294, 142] width 0 height 0
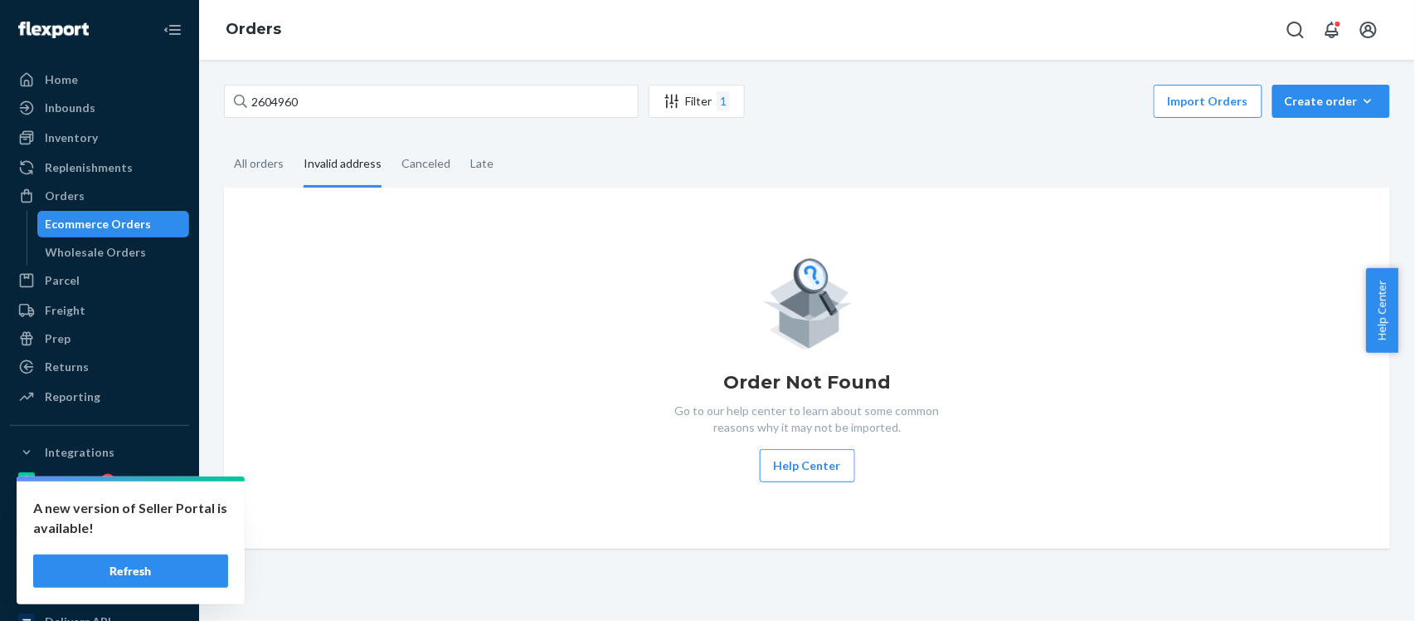
click at [123, 574] on button "Refresh" at bounding box center [130, 570] width 195 height 33
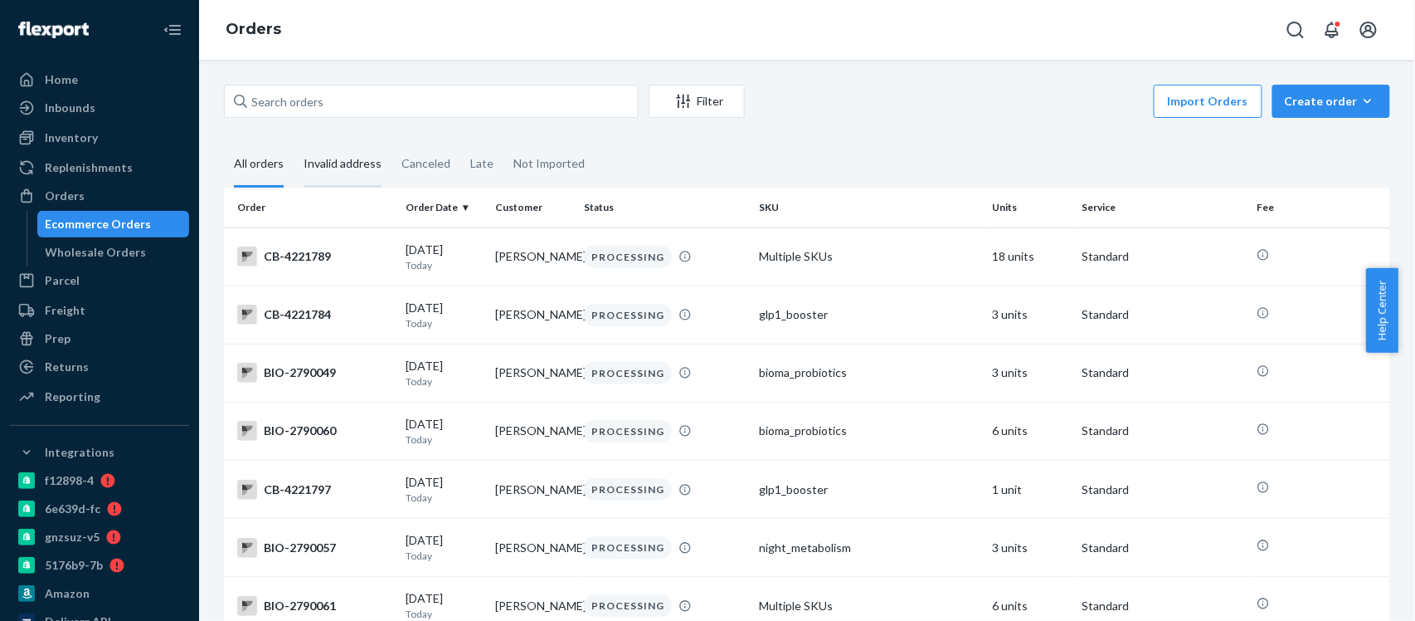
click at [353, 165] on div "Invalid address" at bounding box center [343, 165] width 78 height 46
click at [294, 142] on input "Invalid address" at bounding box center [294, 142] width 0 height 0
